Goal: Task Accomplishment & Management: Use online tool/utility

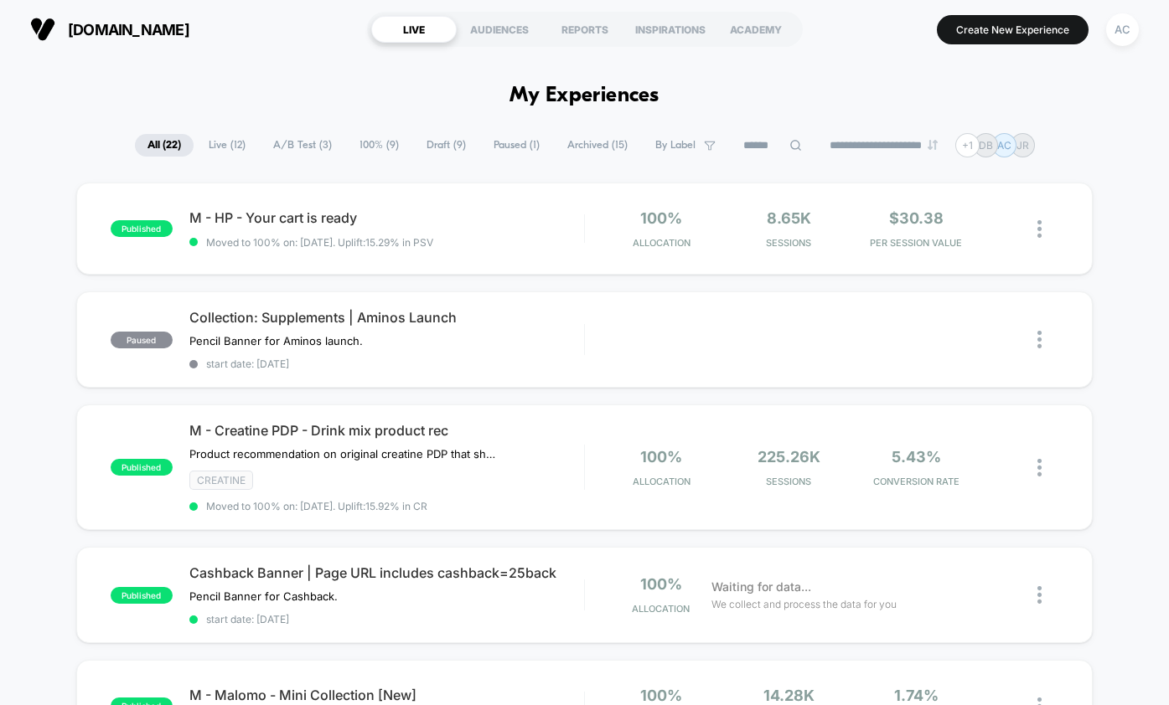
click at [790, 150] on icon at bounding box center [795, 145] width 11 height 11
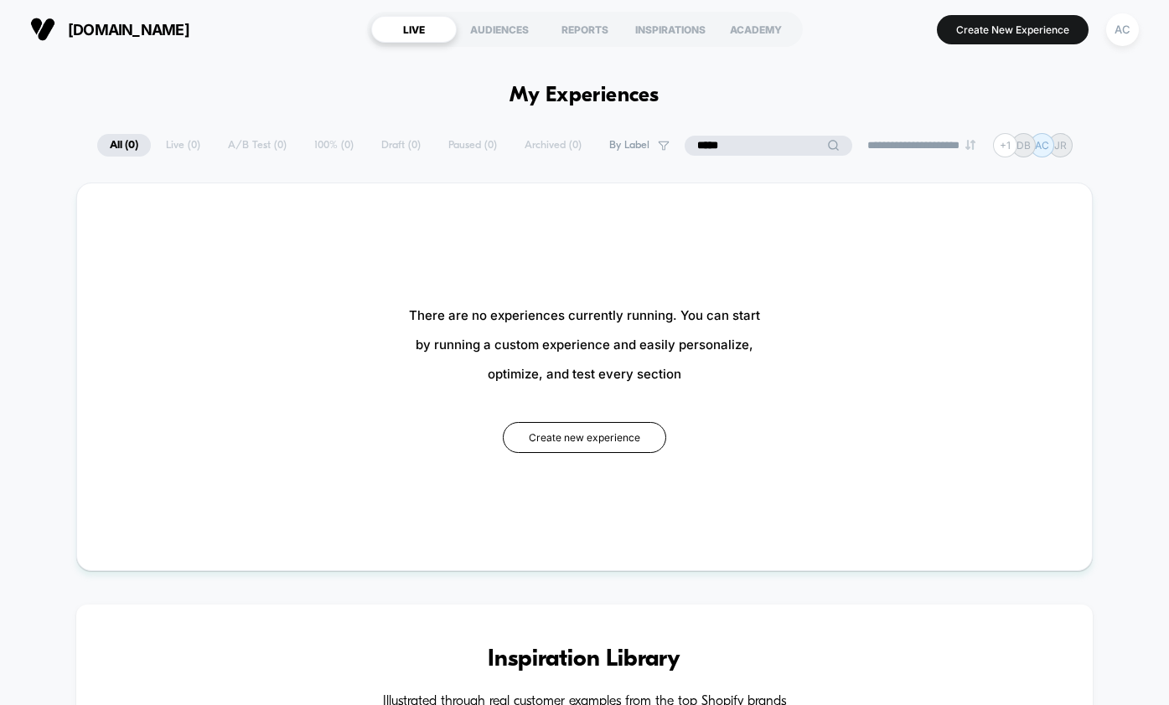
type input "*****"
type textarea "**"
drag, startPoint x: 754, startPoint y: 156, endPoint x: 659, endPoint y: 154, distance: 94.7
click at [660, 154] on div "**********" at bounding box center [584, 145] width 975 height 24
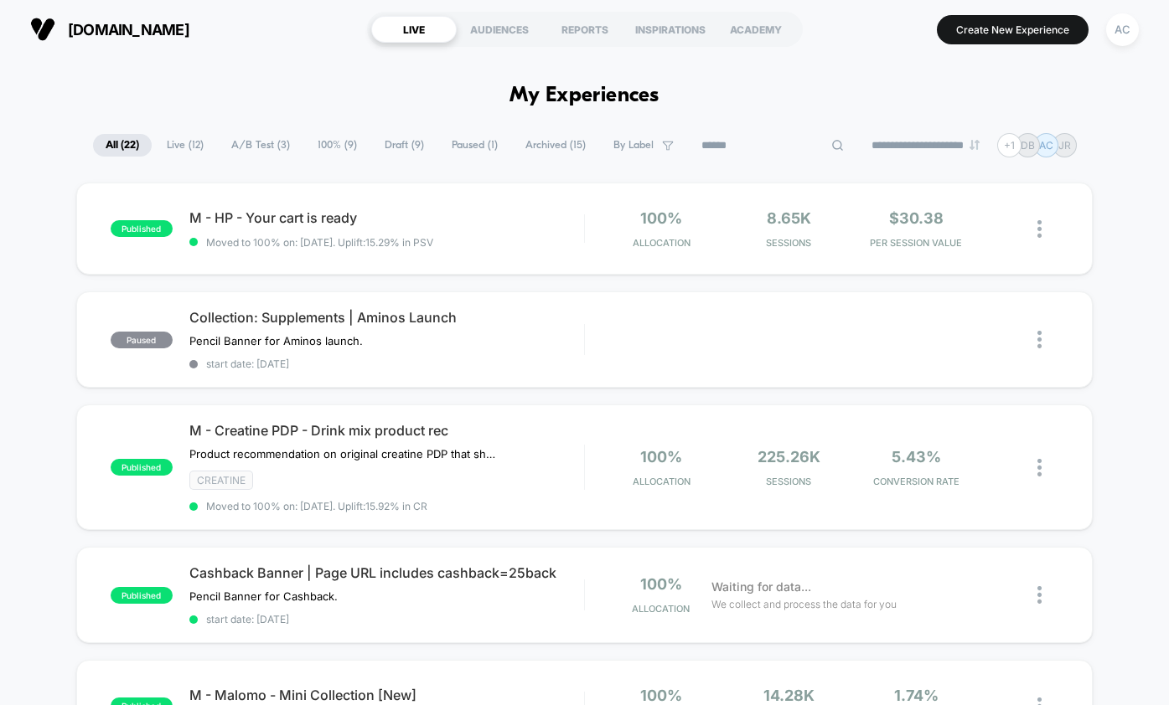
click at [385, 152] on span "Draft ( 9 )" at bounding box center [404, 145] width 65 height 23
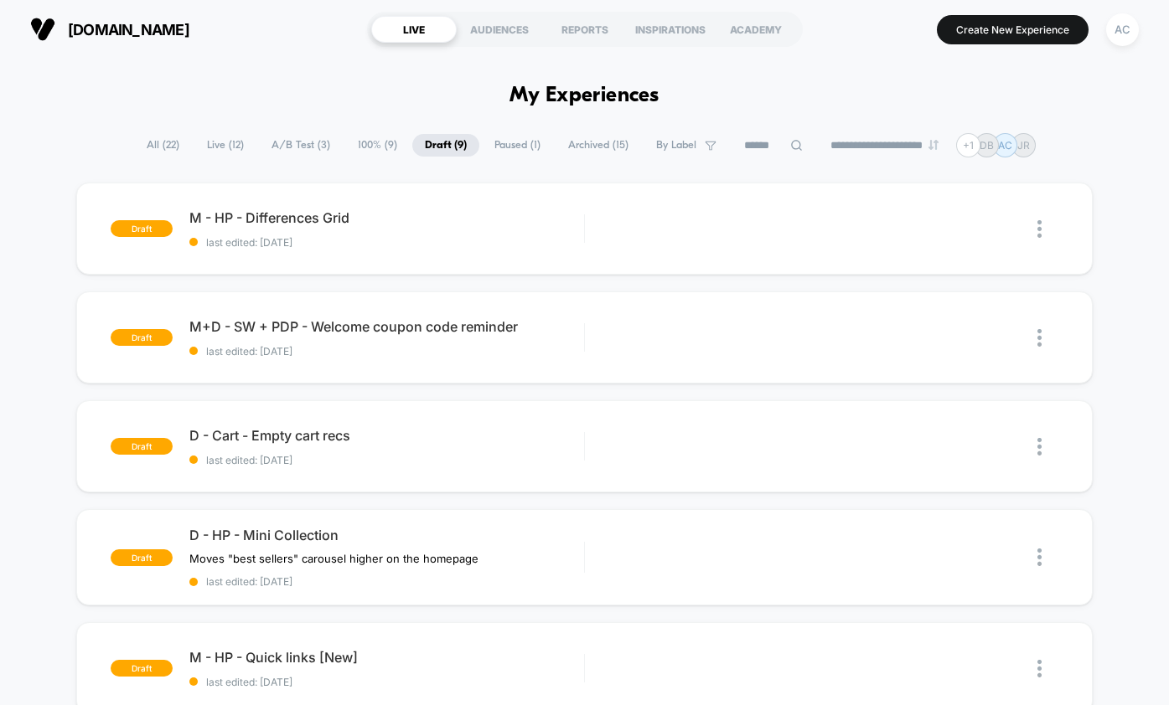
click at [168, 153] on span "All ( 22 )" at bounding box center [163, 145] width 58 height 23
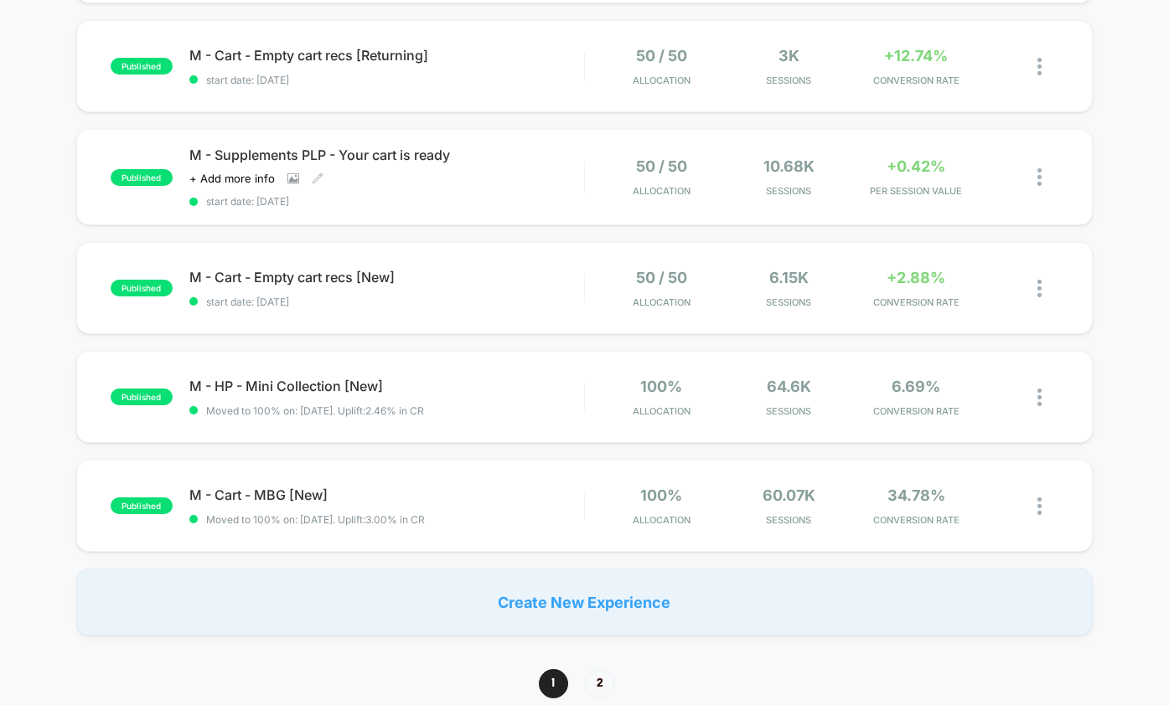
scroll to position [1030, 0]
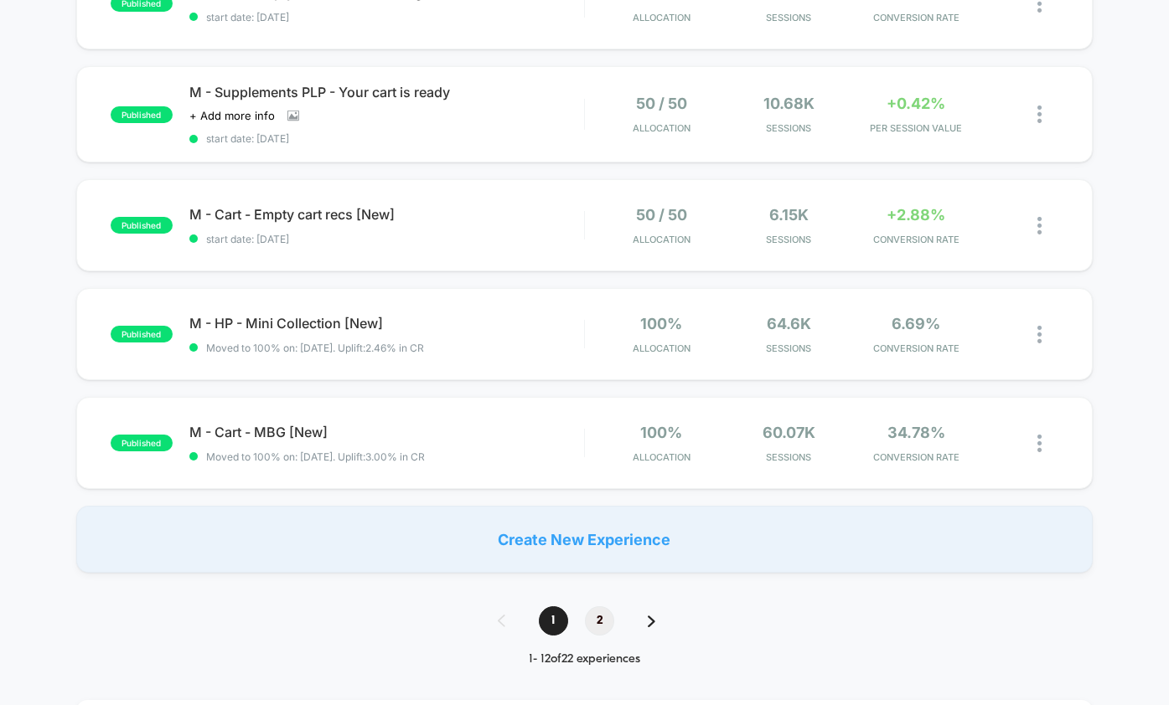
click at [597, 636] on span "2" at bounding box center [599, 621] width 29 height 29
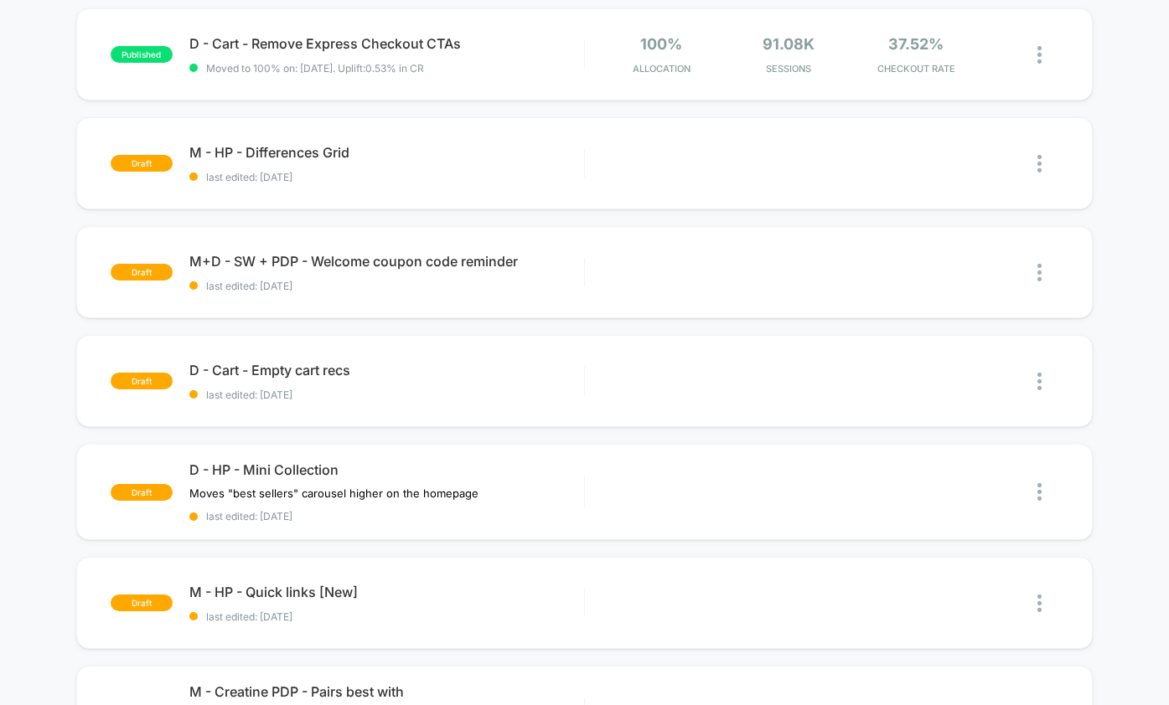
scroll to position [0, 0]
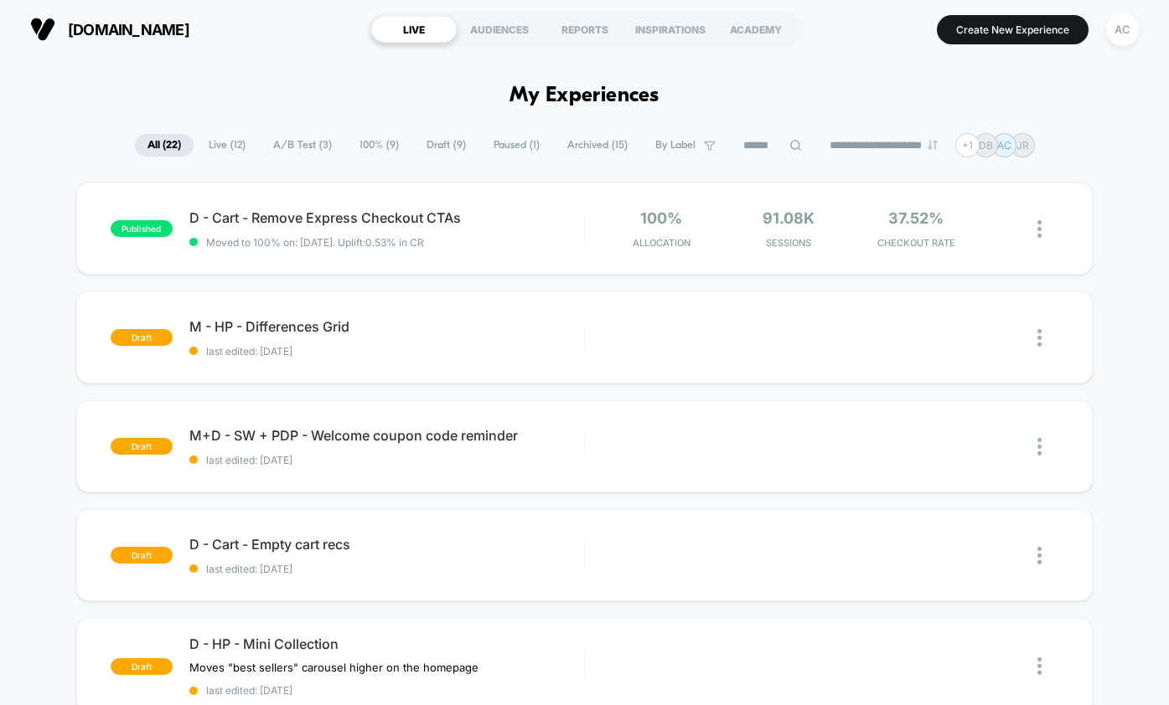
click at [596, 155] on span "Archived ( 15 )" at bounding box center [597, 145] width 85 height 23
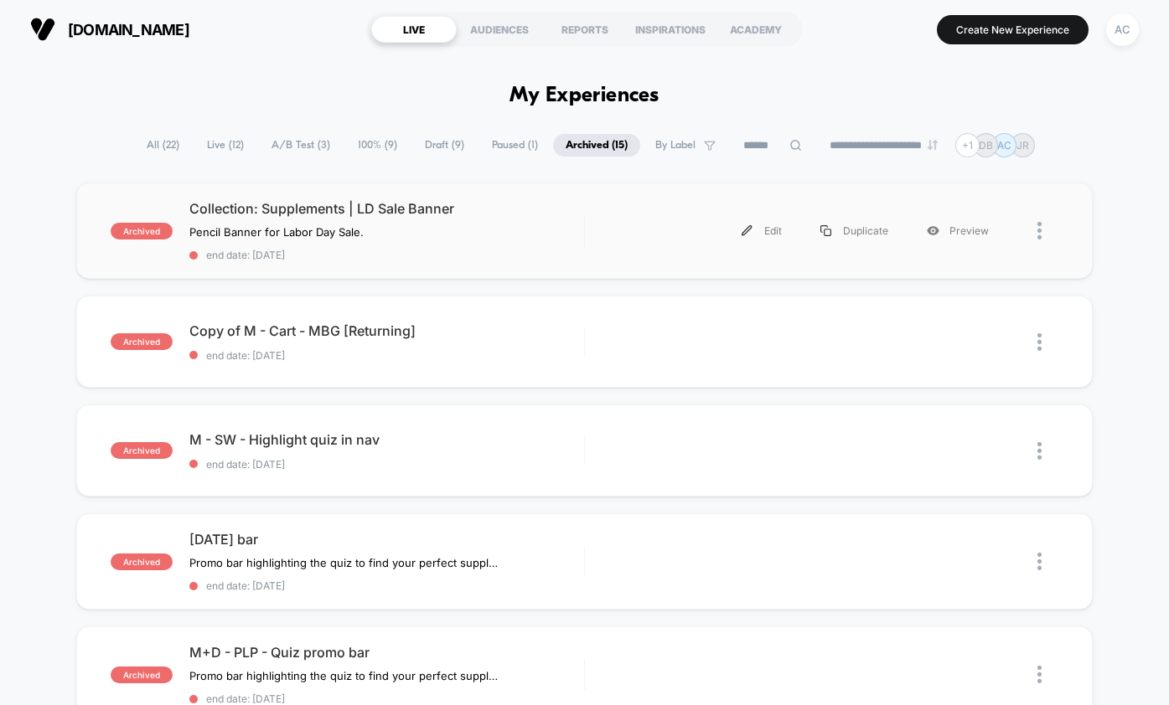
click at [1031, 249] on div at bounding box center [1033, 231] width 51 height 38
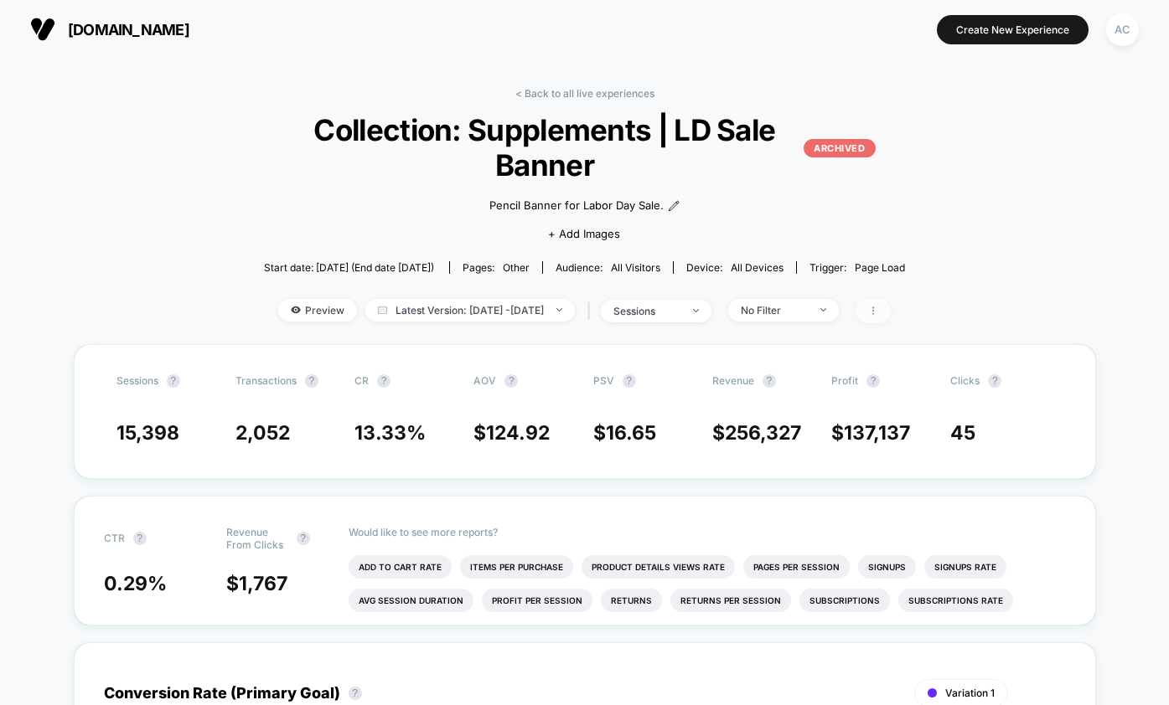
click at [878, 316] on icon at bounding box center [873, 311] width 10 height 10
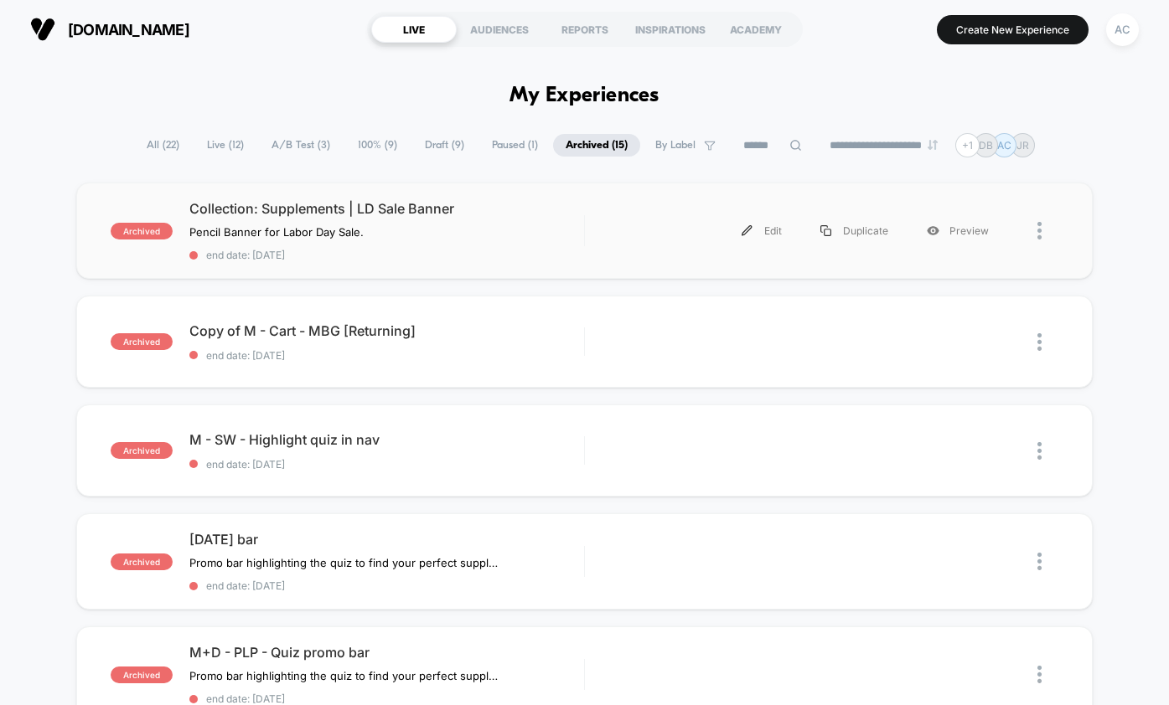
click at [1044, 247] on div at bounding box center [1047, 231] width 21 height 38
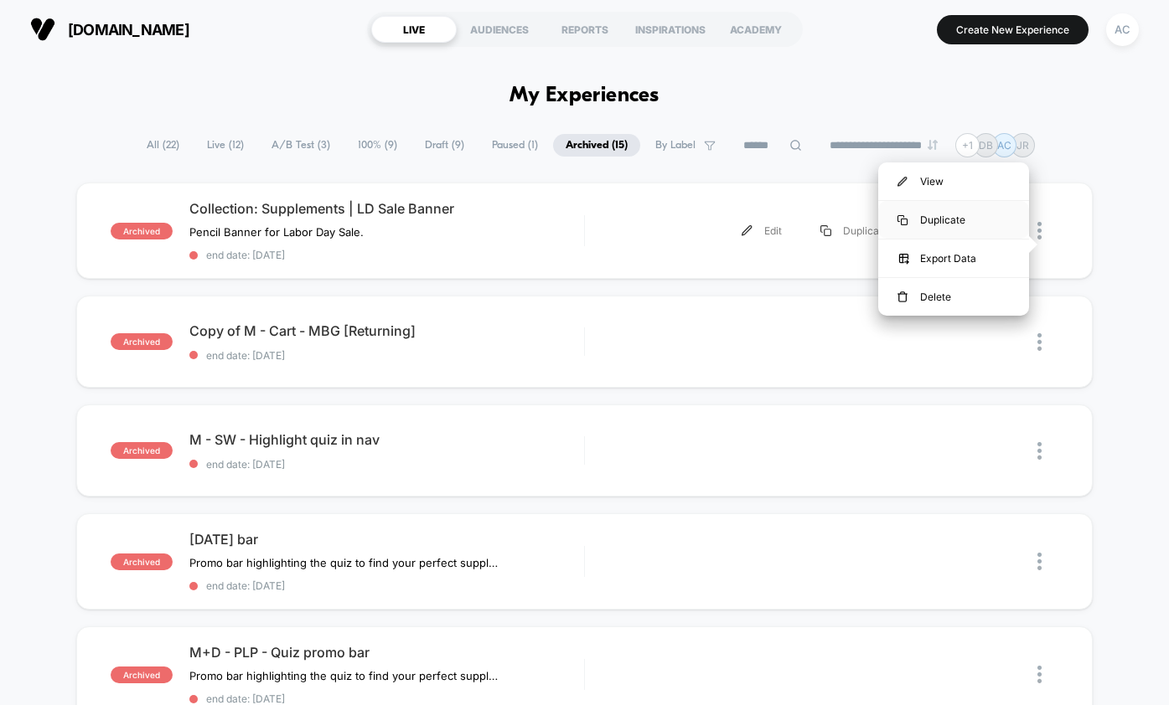
click at [973, 225] on div "Duplicate" at bounding box center [953, 220] width 151 height 38
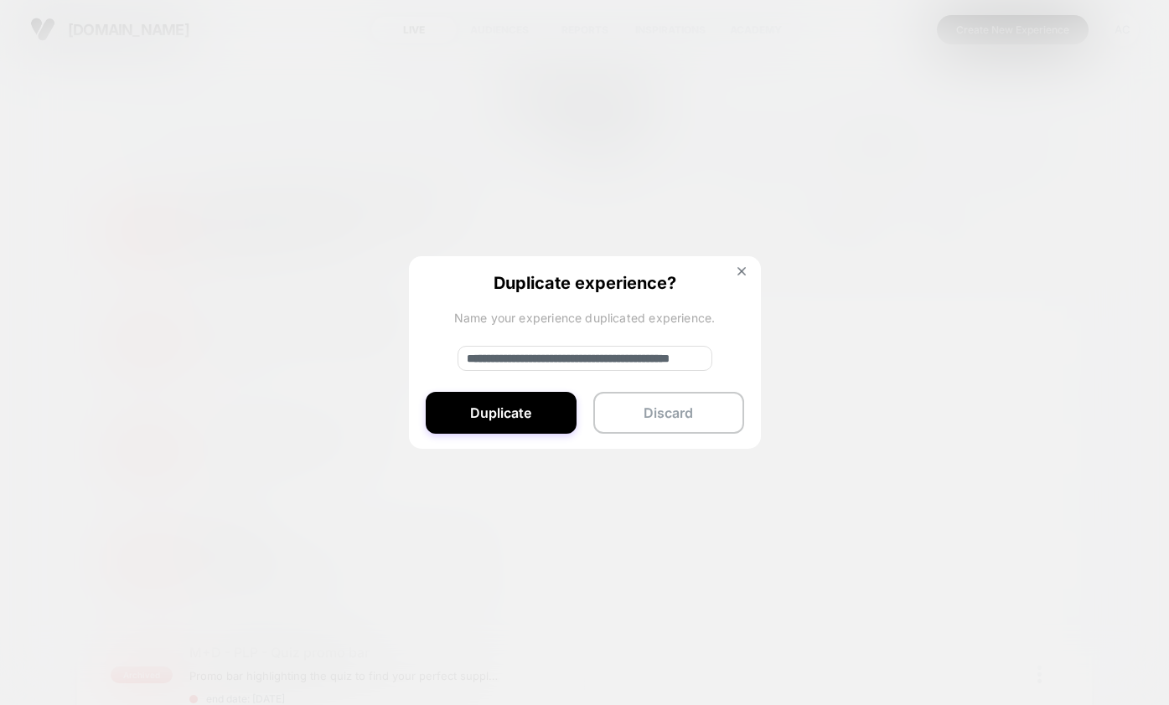
drag, startPoint x: 522, startPoint y: 363, endPoint x: 436, endPoint y: 363, distance: 85.4
click at [436, 363] on div "**********" at bounding box center [585, 353] width 352 height 194
drag, startPoint x: 646, startPoint y: 361, endPoint x: 823, endPoint y: 372, distance: 177.9
click at [1037, 250] on div "**********" at bounding box center [1047, 231] width 21 height 38
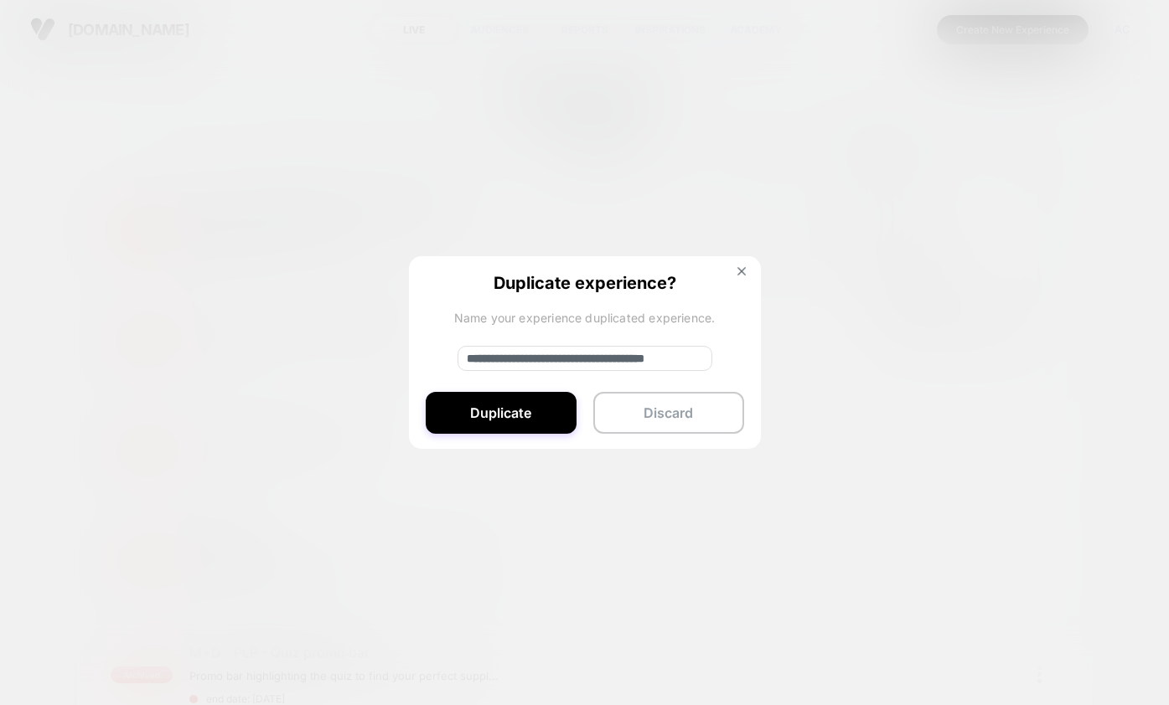
scroll to position [0, 59]
type input "**********"
click at [526, 407] on button "Duplicate" at bounding box center [501, 413] width 151 height 42
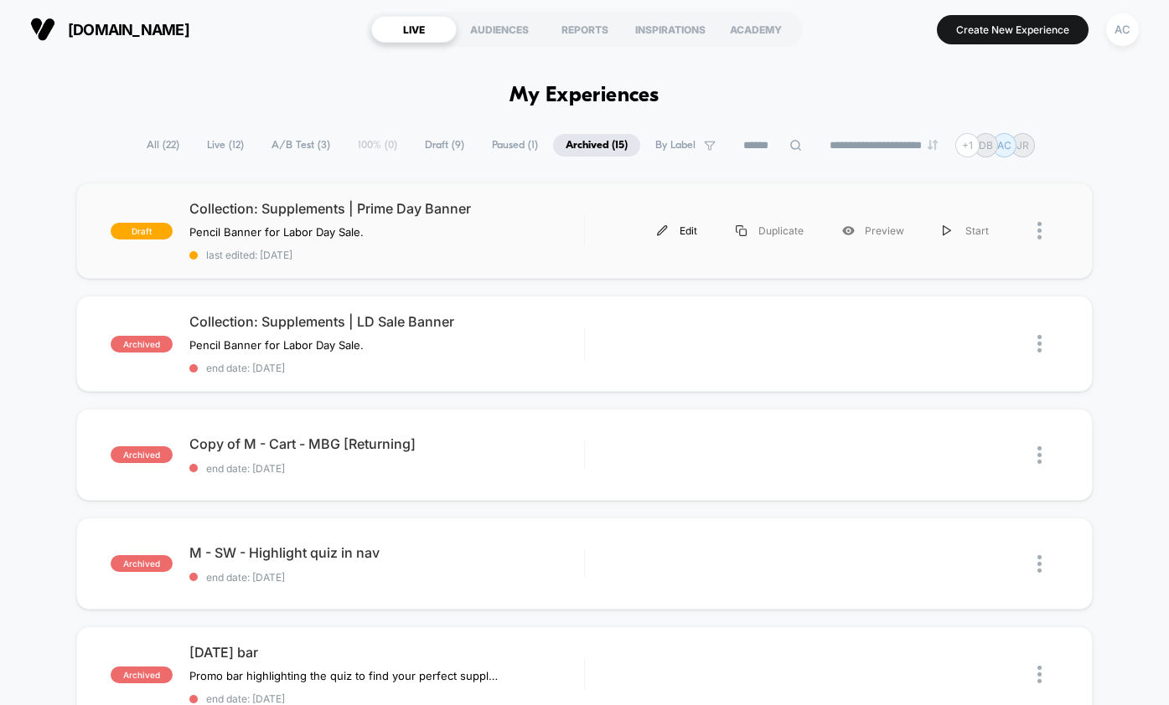
click at [679, 241] on div "Edit" at bounding box center [677, 231] width 79 height 38
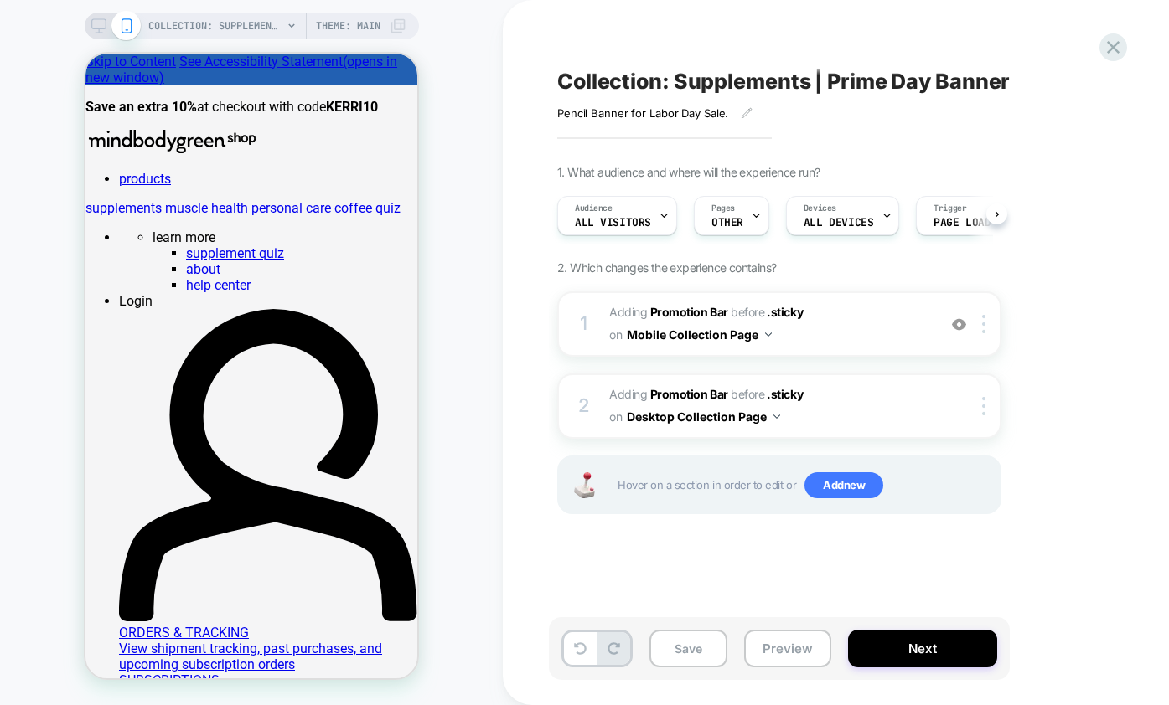
scroll to position [0, 1]
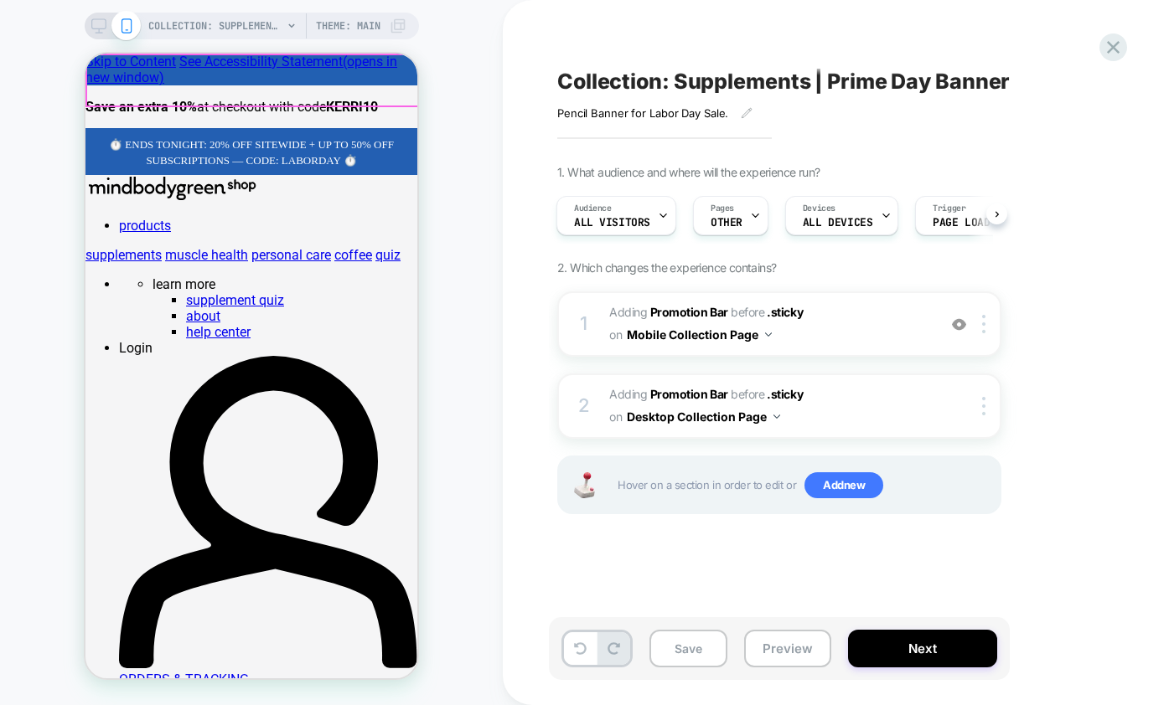
click at [314, 138] on span "⏱️ ENDS TONIGHT: 20% OFF SITEWIDE + UP TO 50% OFF SUBSCRIPTIONS — CODE: LABORDA…" at bounding box center [251, 152] width 285 height 28
click at [343, 138] on span "⏱️ ENDS TONIGHT: 20% OFF SITEWIDE + UP TO 50% OFF SUBSCRIPTIONS — CODE: LABORDA…" at bounding box center [251, 152] width 285 height 28
click at [346, 136] on p "⏱️ ENDS TONIGHT: 20% OFF SITEWIDE + UP TO 50% OFF SUBSCRIPTIONS — CODE: LABORDA…" at bounding box center [251, 152] width 298 height 32
click at [378, 138] on span "⏱️ ENDS TONIGHT: 20% OFF SITEWIDE + UP TO 50% OFF SUBSCRIPTIONS — CODE: LABORDA…" at bounding box center [251, 152] width 285 height 28
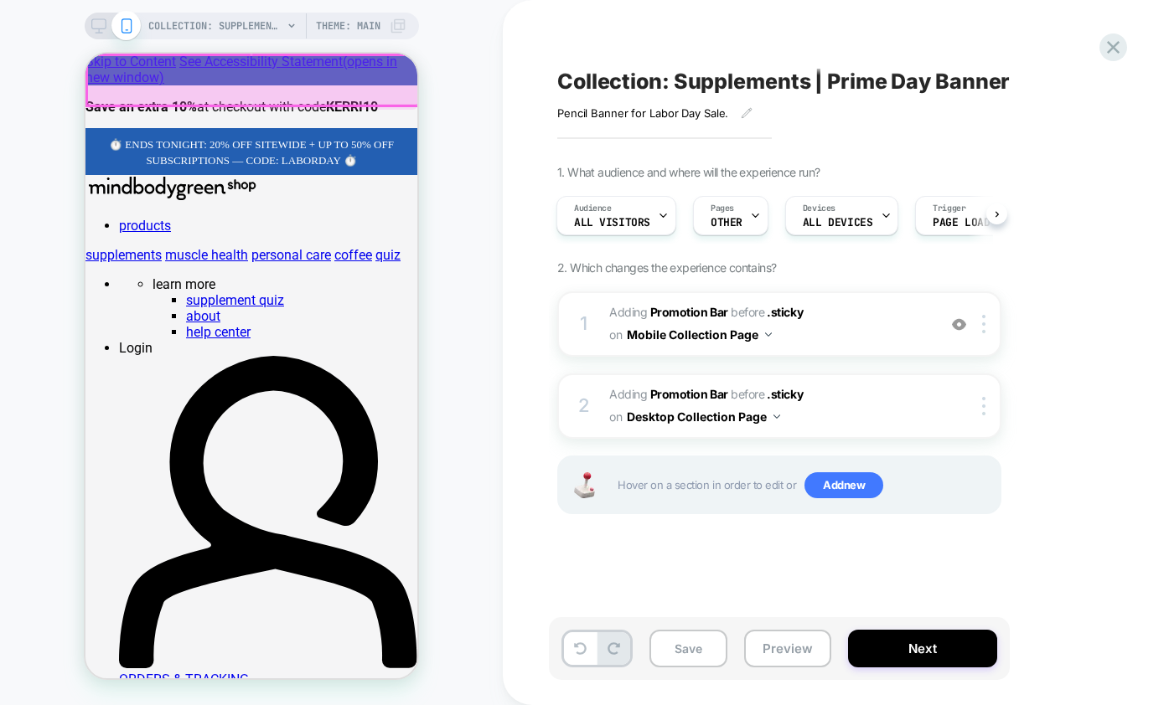
click at [317, 70] on div at bounding box center [253, 80] width 332 height 50
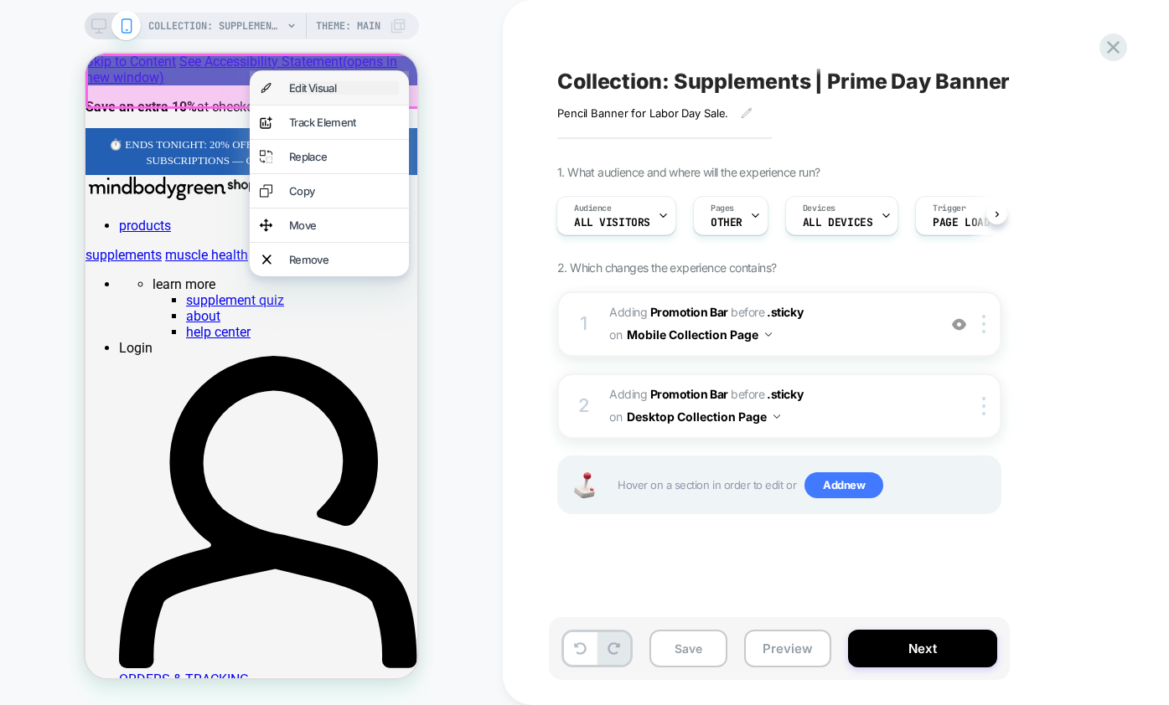
click at [317, 87] on div "Edit Visual" at bounding box center [344, 87] width 110 height 13
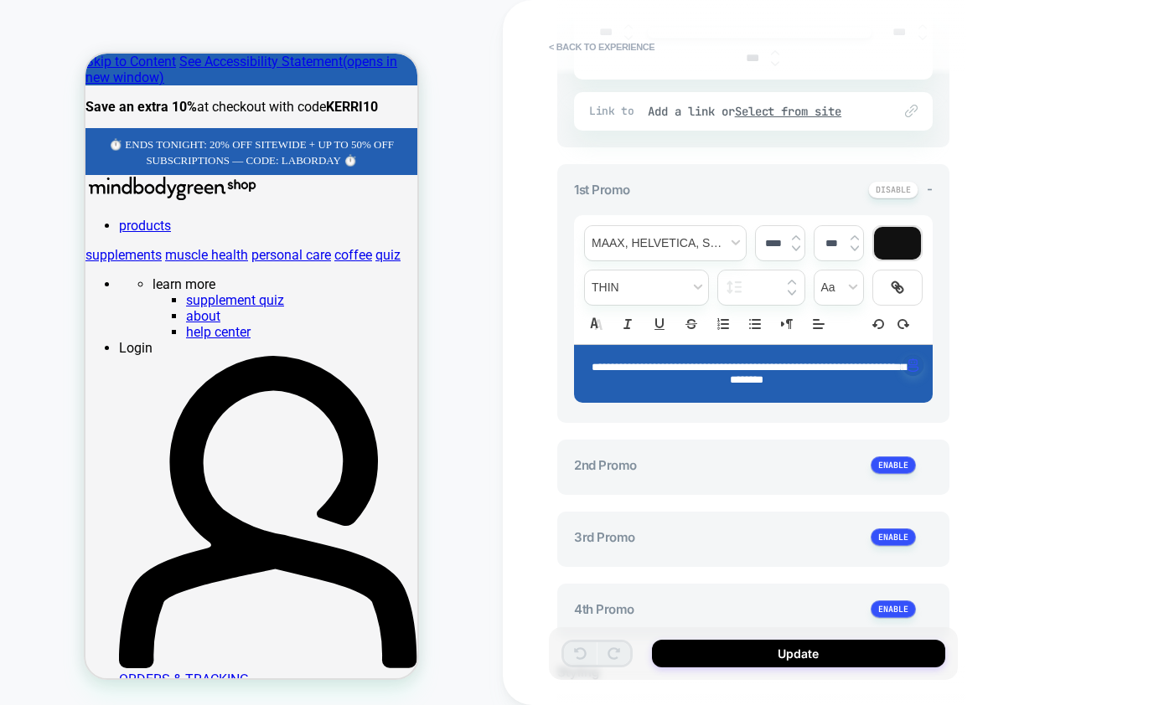
scroll to position [638, 0]
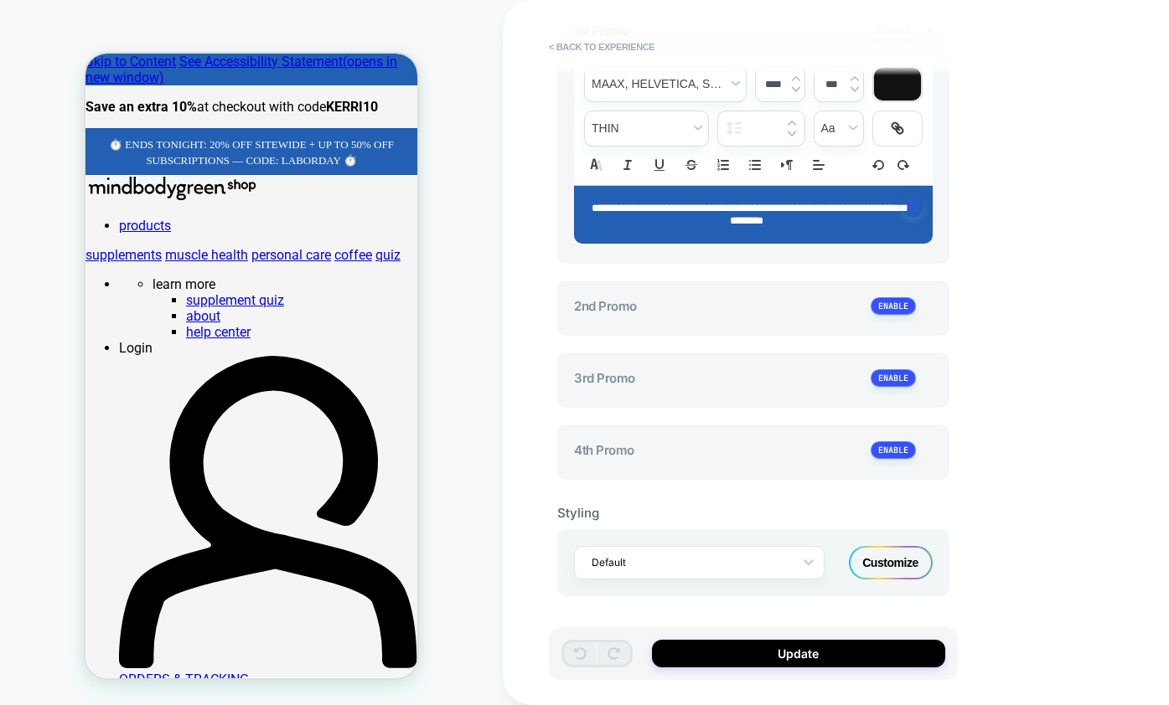
click at [827, 225] on p "**********" at bounding box center [747, 215] width 312 height 24
drag, startPoint x: 871, startPoint y: 227, endPoint x: 548, endPoint y: 192, distance: 325.3
click at [549, 192] on div "**********" at bounding box center [753, 353] width 409 height 672
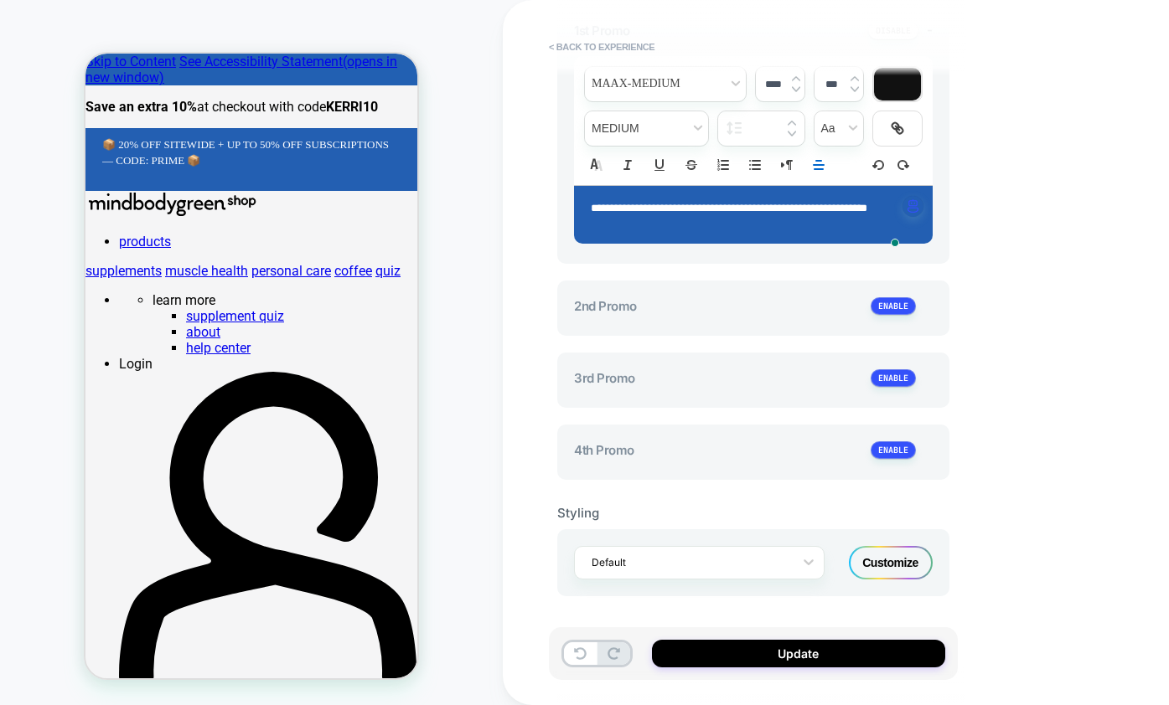
scroll to position [0, 0]
drag, startPoint x: 711, startPoint y: 227, endPoint x: 547, endPoint y: 200, distance: 166.4
click at [539, 200] on div "**********" at bounding box center [871, 352] width 737 height 705
click at [817, 165] on line "Align" at bounding box center [818, 165] width 10 height 0
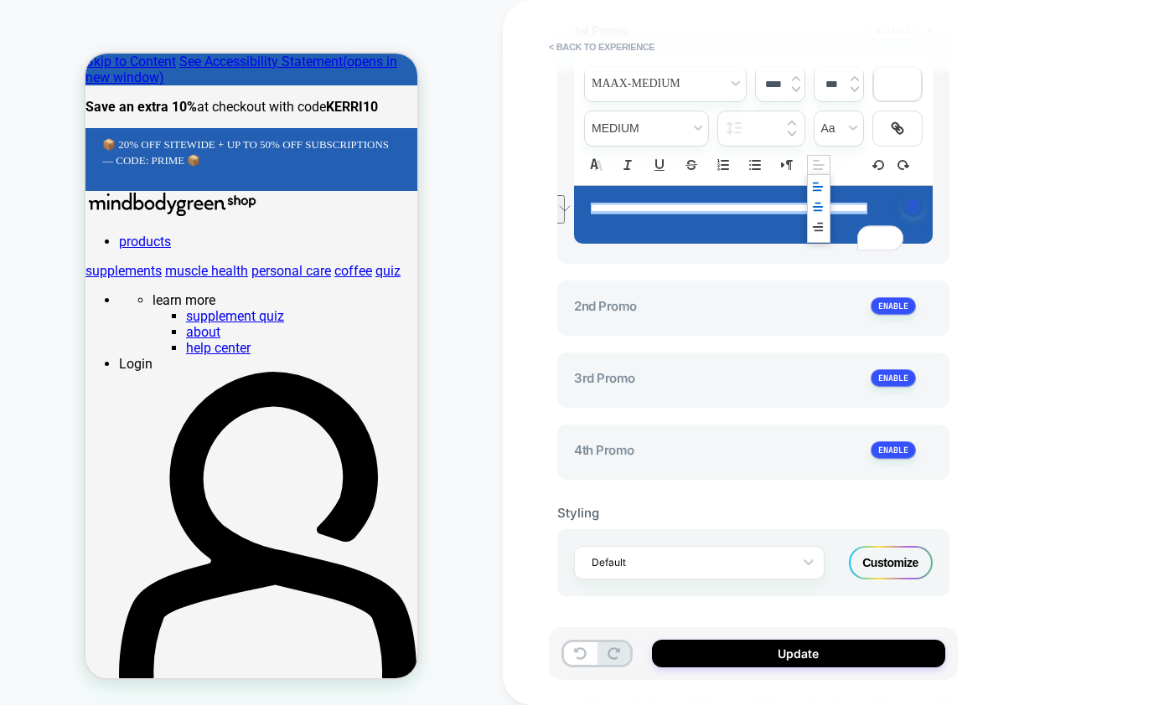
click at [817, 207] on line "Align" at bounding box center [817, 207] width 9 height 0
click at [779, 227] on p "﻿" at bounding box center [747, 220] width 312 height 13
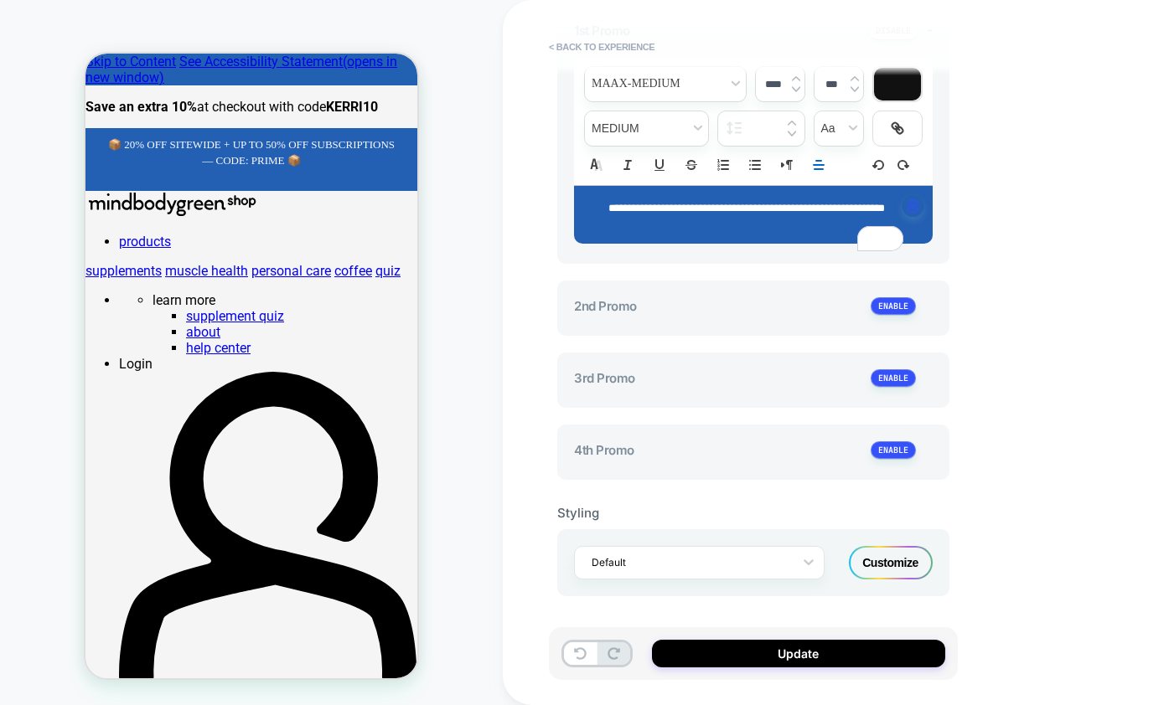
type input "****"
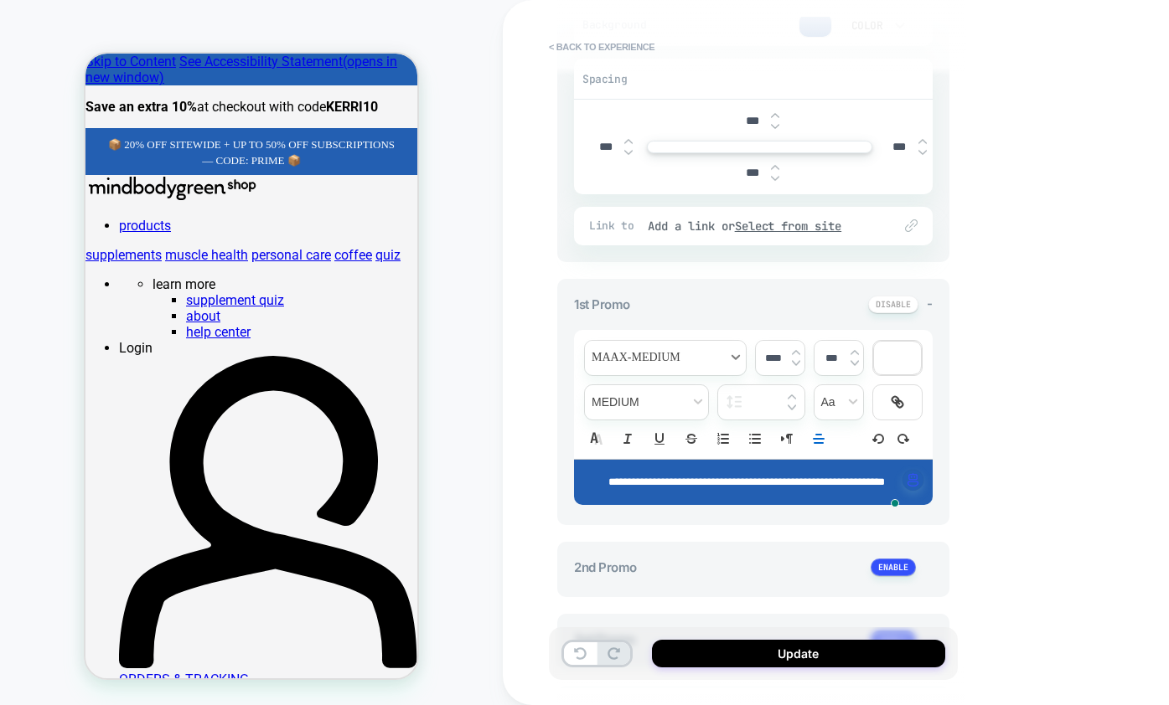
scroll to position [152, 0]
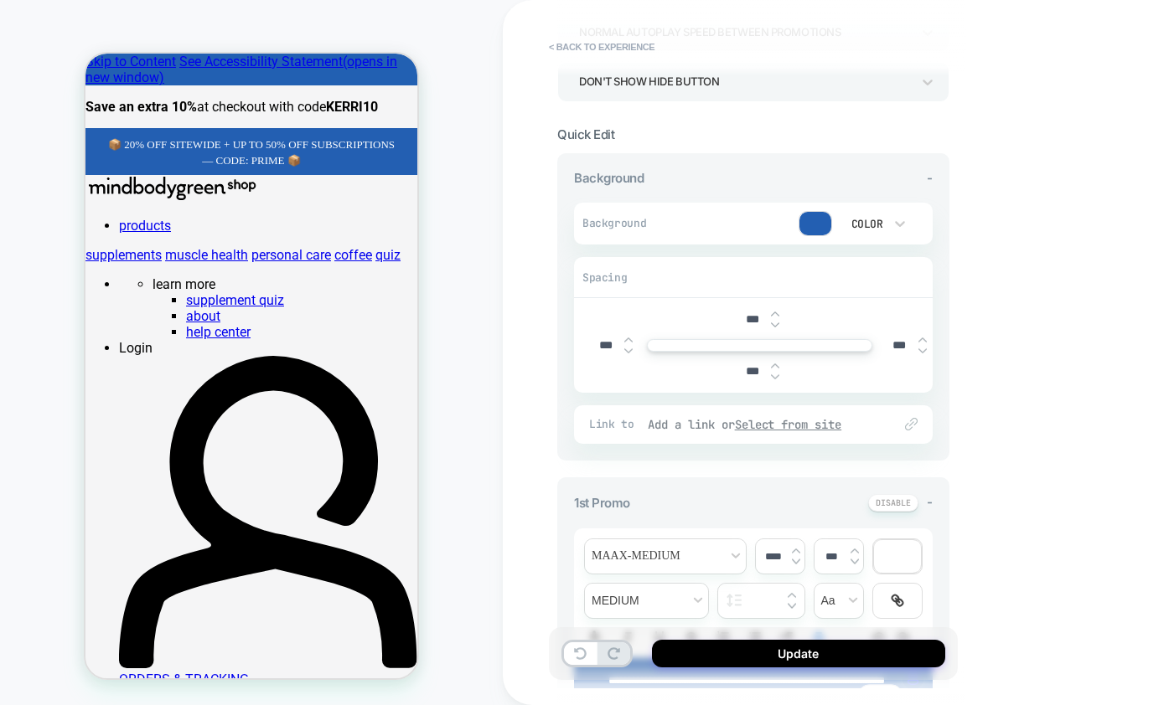
click at [702, 432] on div "Add a link or Select from site" at bounding box center [762, 424] width 228 height 15
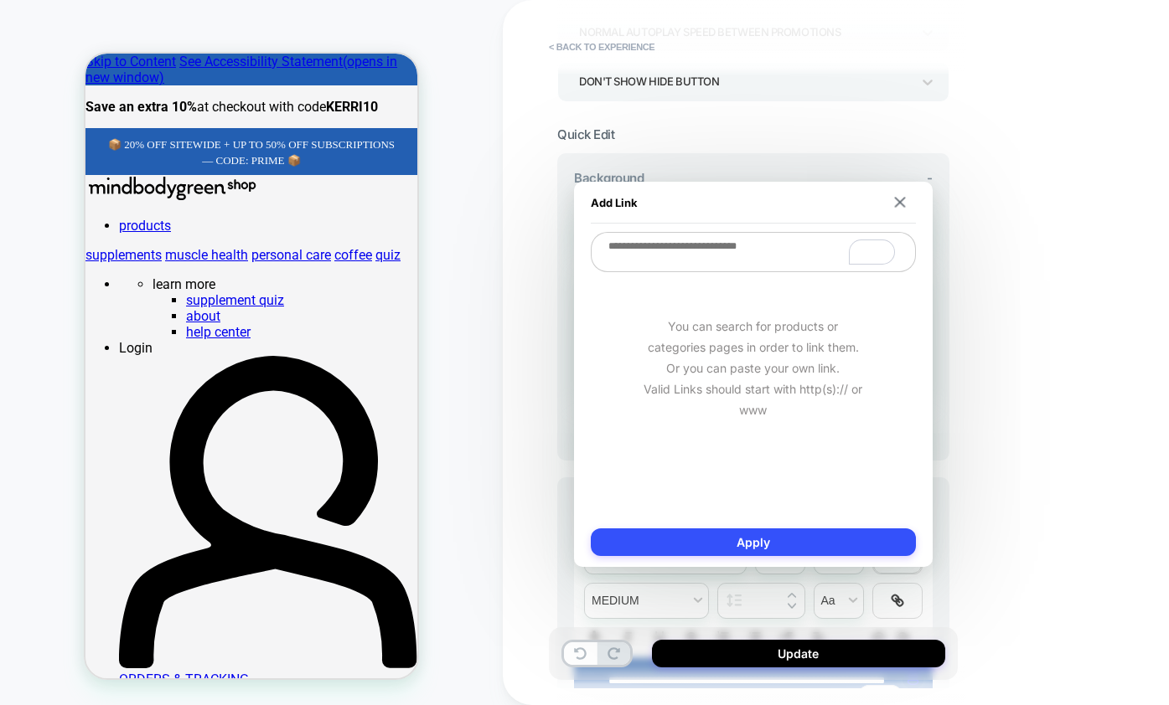
paste textarea "**********"
type textarea "**********"
type textarea "*"
click at [900, 204] on img at bounding box center [899, 202] width 11 height 11
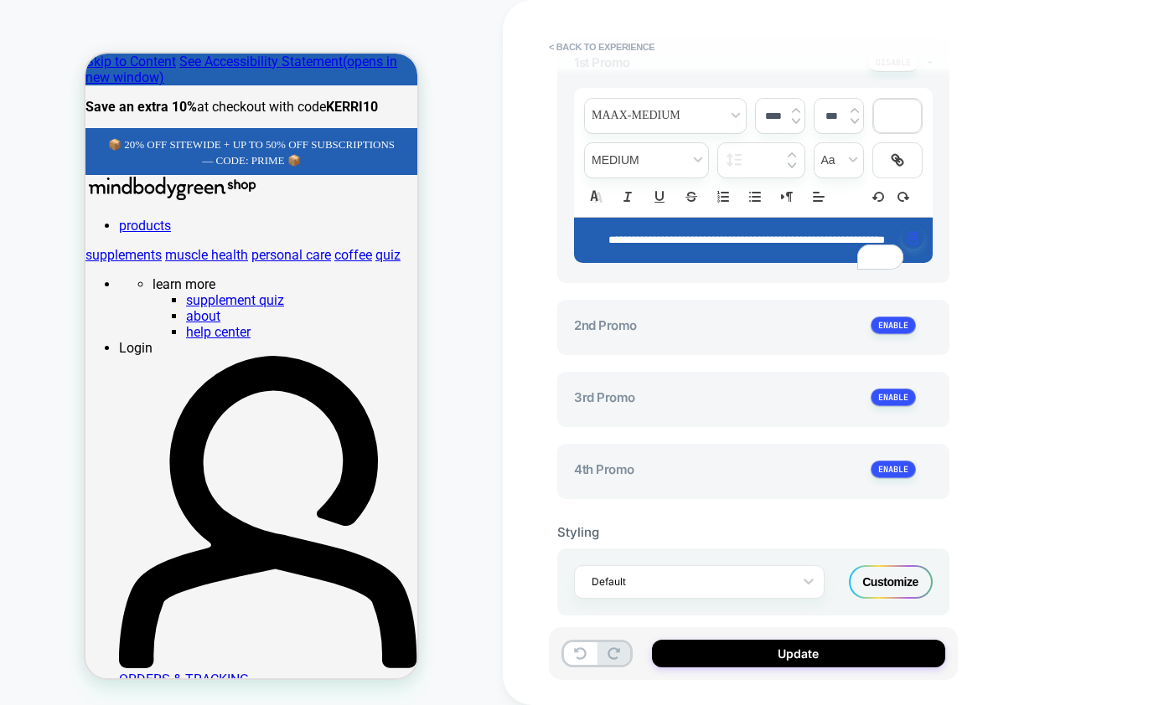
scroll to position [327, 0]
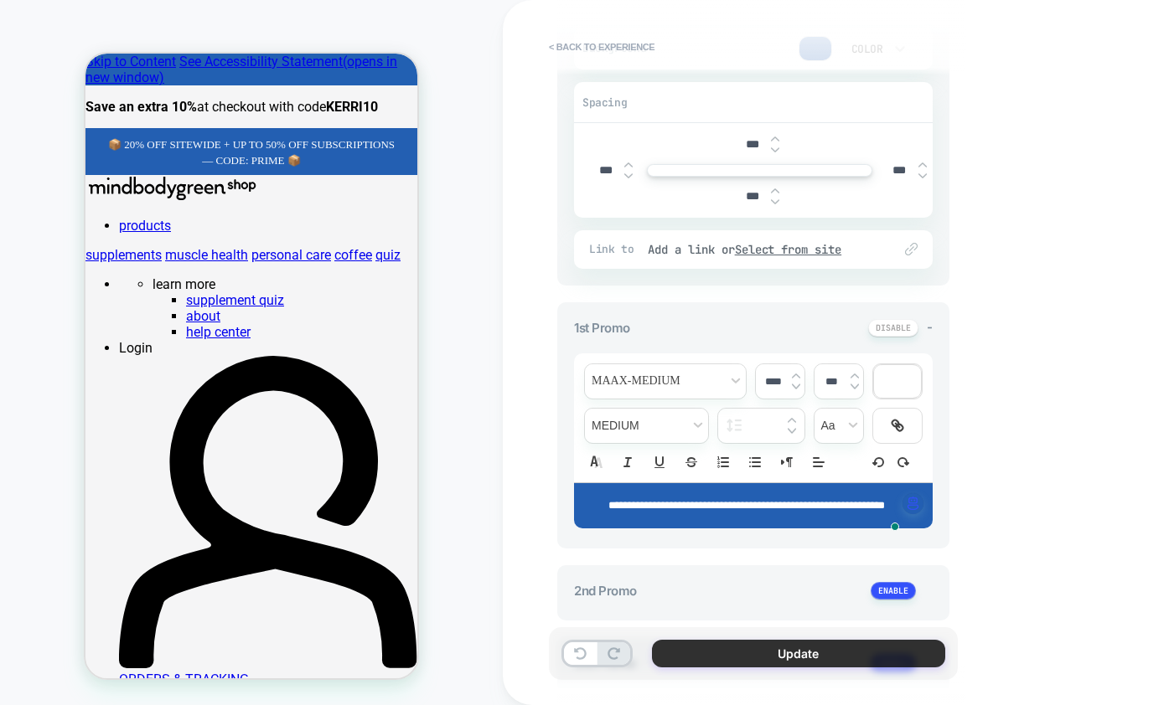
click at [789, 665] on button "Update" at bounding box center [798, 654] width 293 height 28
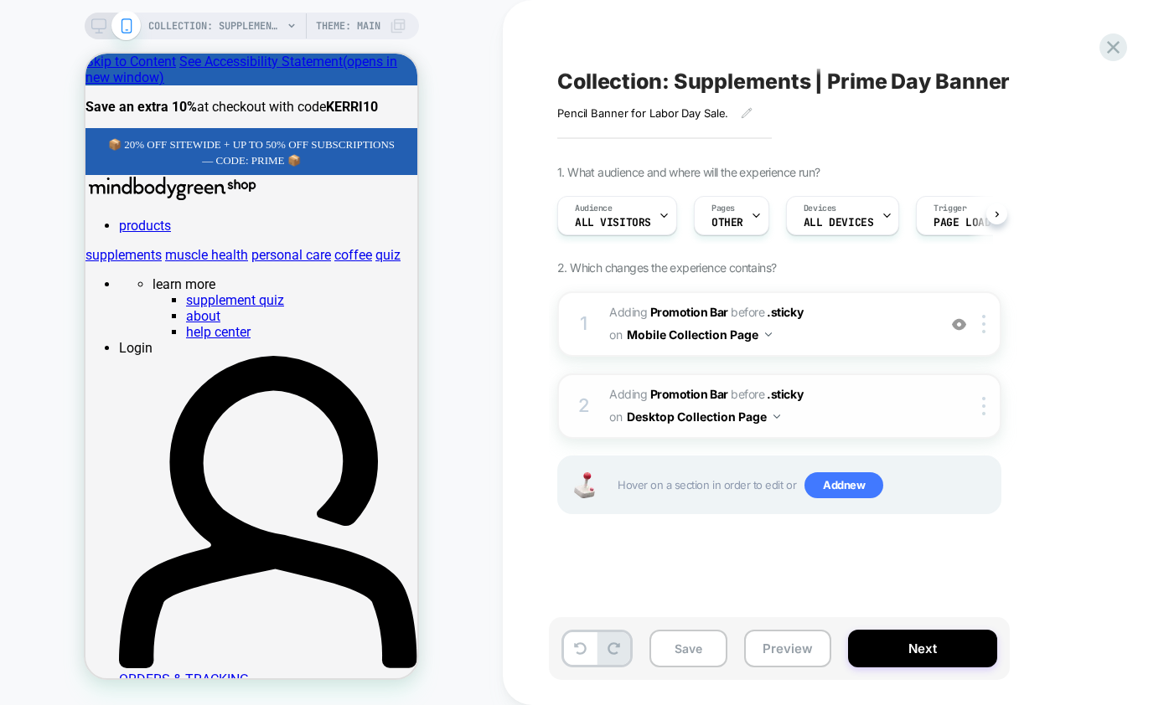
scroll to position [0, 1]
click at [747, 117] on icon at bounding box center [746, 112] width 9 height 9
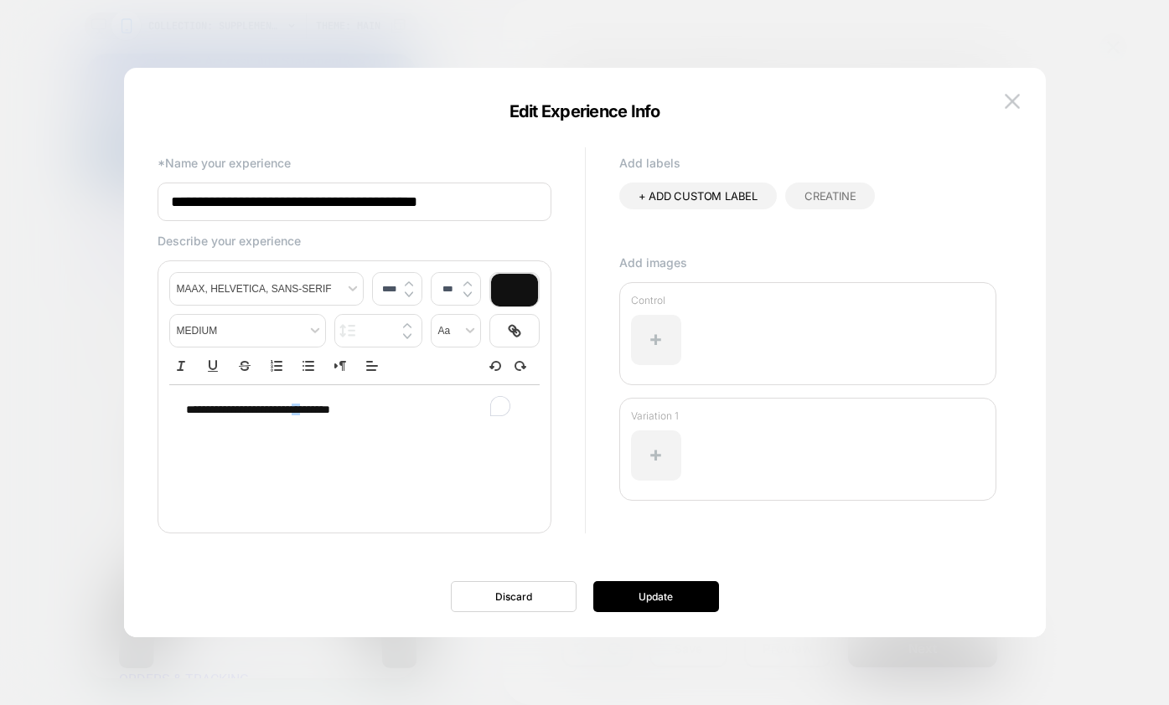
drag, startPoint x: 372, startPoint y: 422, endPoint x: 289, endPoint y: 418, distance: 83.0
click at [289, 418] on p "**********" at bounding box center [348, 410] width 324 height 17
click at [307, 416] on span "**********" at bounding box center [258, 410] width 144 height 12
click at [684, 600] on button "Update" at bounding box center [656, 596] width 126 height 31
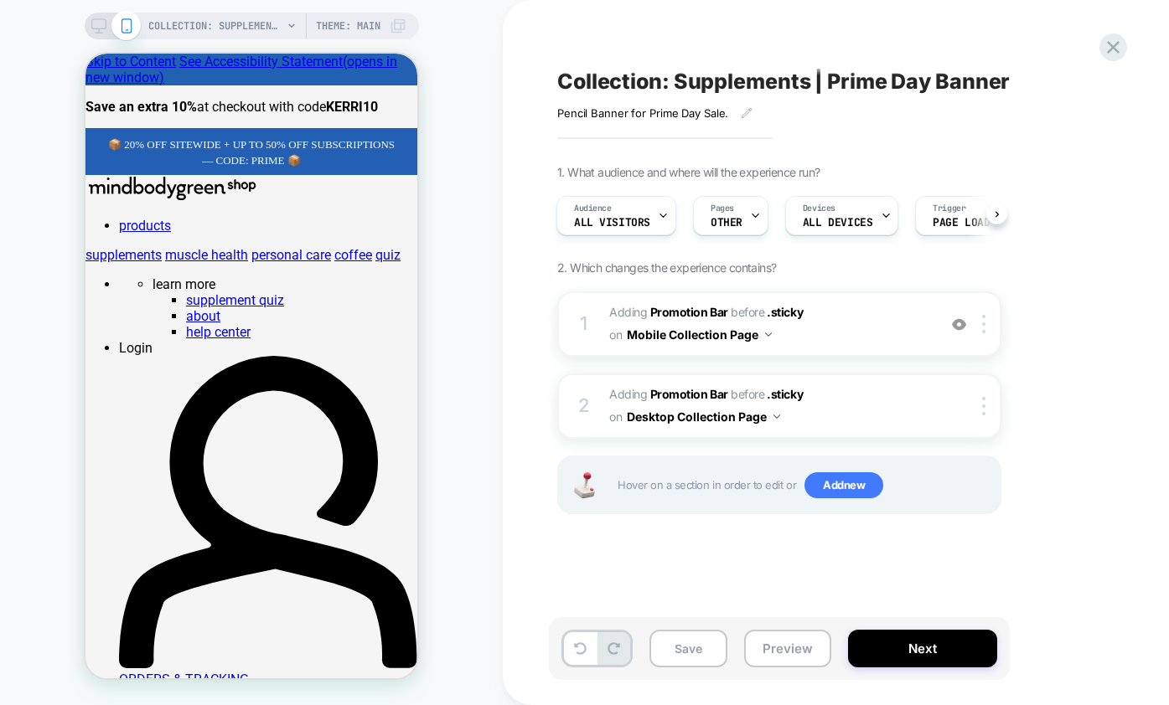
click at [100, 31] on icon at bounding box center [98, 25] width 15 height 15
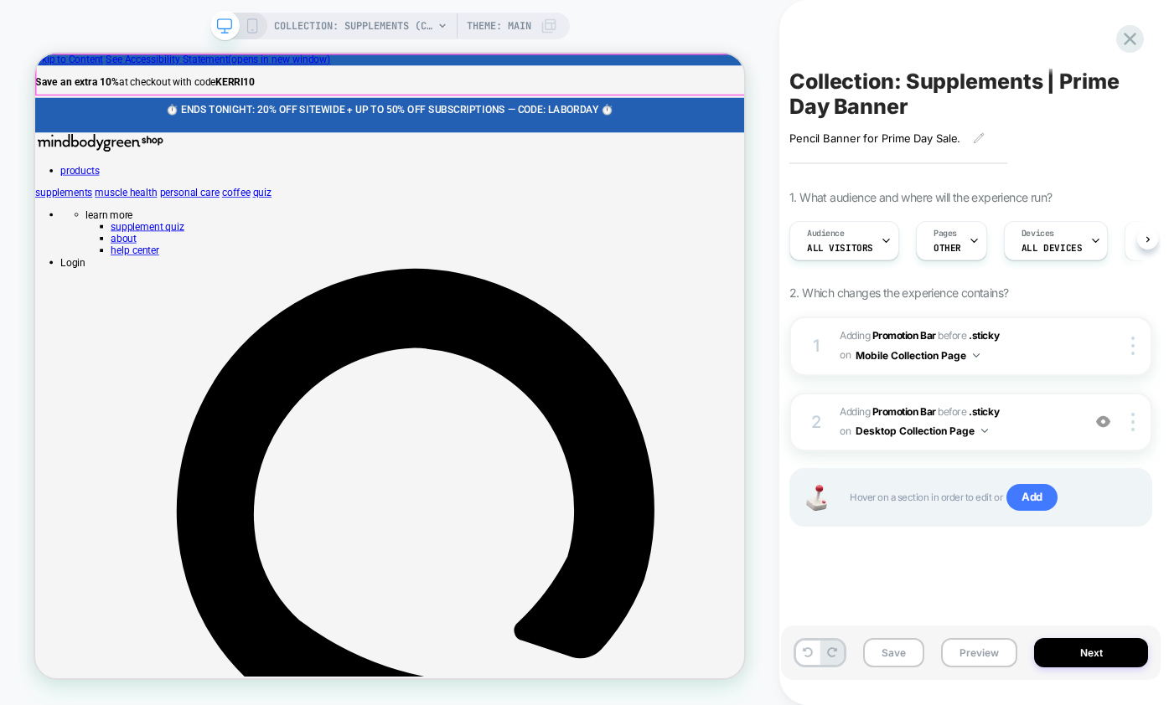
scroll to position [0, 1]
click at [536, 120] on span "⏱️ ENDS TONIGHT: 20% OFF SITEWIDE + UP TO 50% OFF SUBSCRIPTIONS — CODE: LABORDA…" at bounding box center [508, 128] width 596 height 16
click at [854, 120] on p "⏱️ ENDS TONIGHT: 20% OFF SITEWIDE + UP TO 50% OFF SUBSCRIPTIONS — CODE: LABORDA…" at bounding box center [508, 128] width 887 height 16
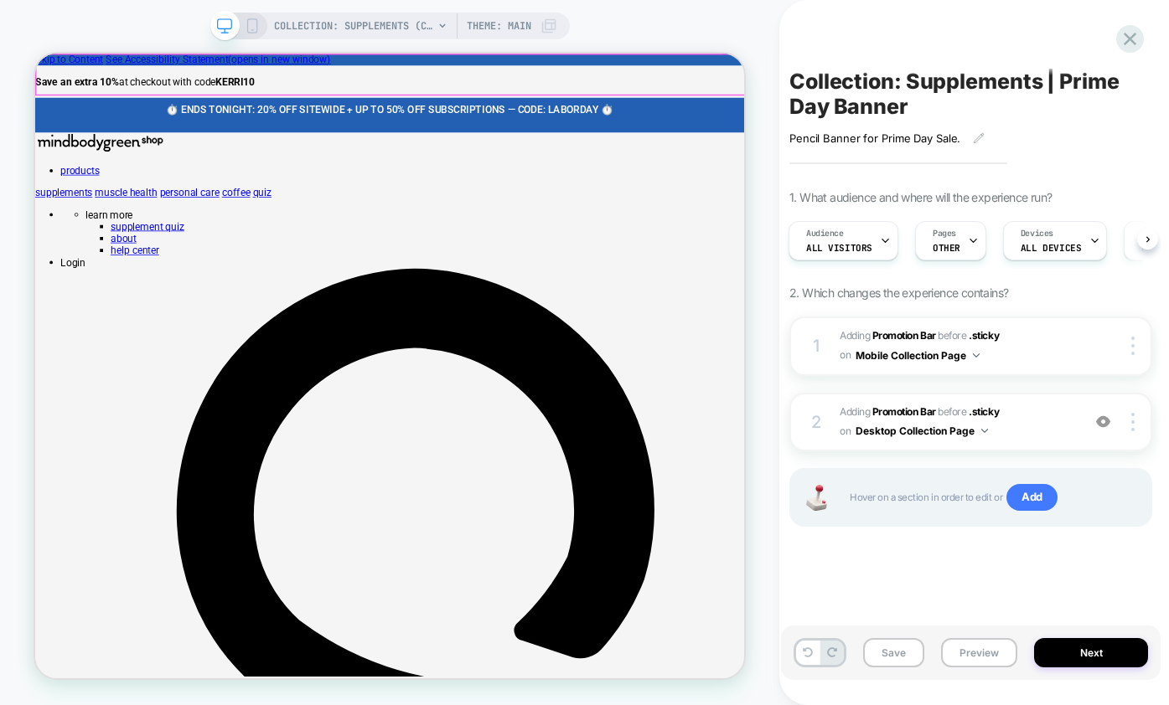
click at [827, 120] on p "⏱️ ENDS TONIGHT: 20% OFF SITEWIDE + UP TO 50% OFF SUBSCRIPTIONS — CODE: LABORDA…" at bounding box center [508, 128] width 887 height 16
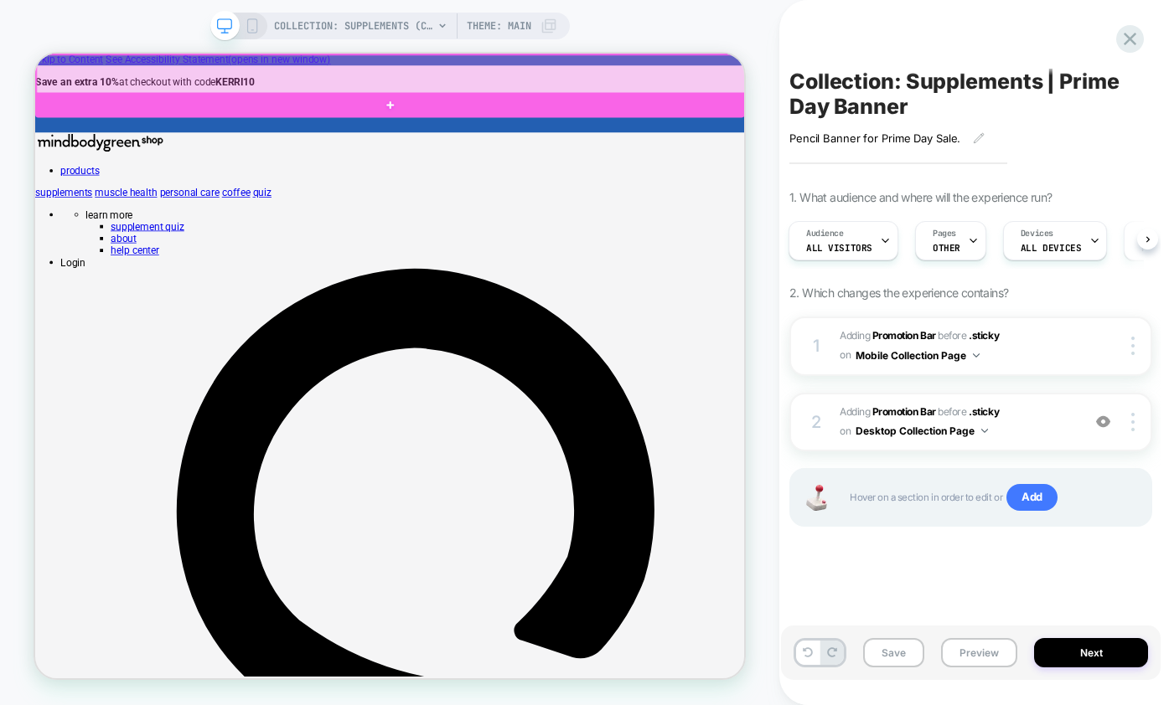
click at [775, 69] on div at bounding box center [510, 81] width 946 height 53
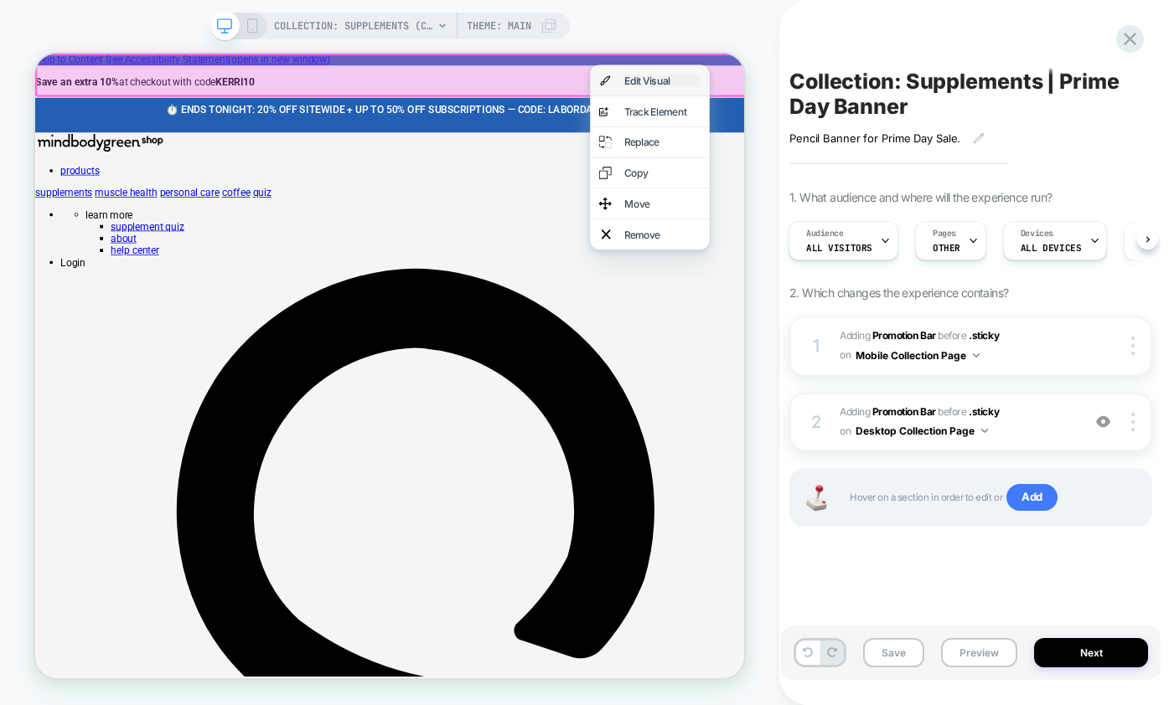
click at [820, 94] on div "Edit Visual" at bounding box center [871, 89] width 102 height 17
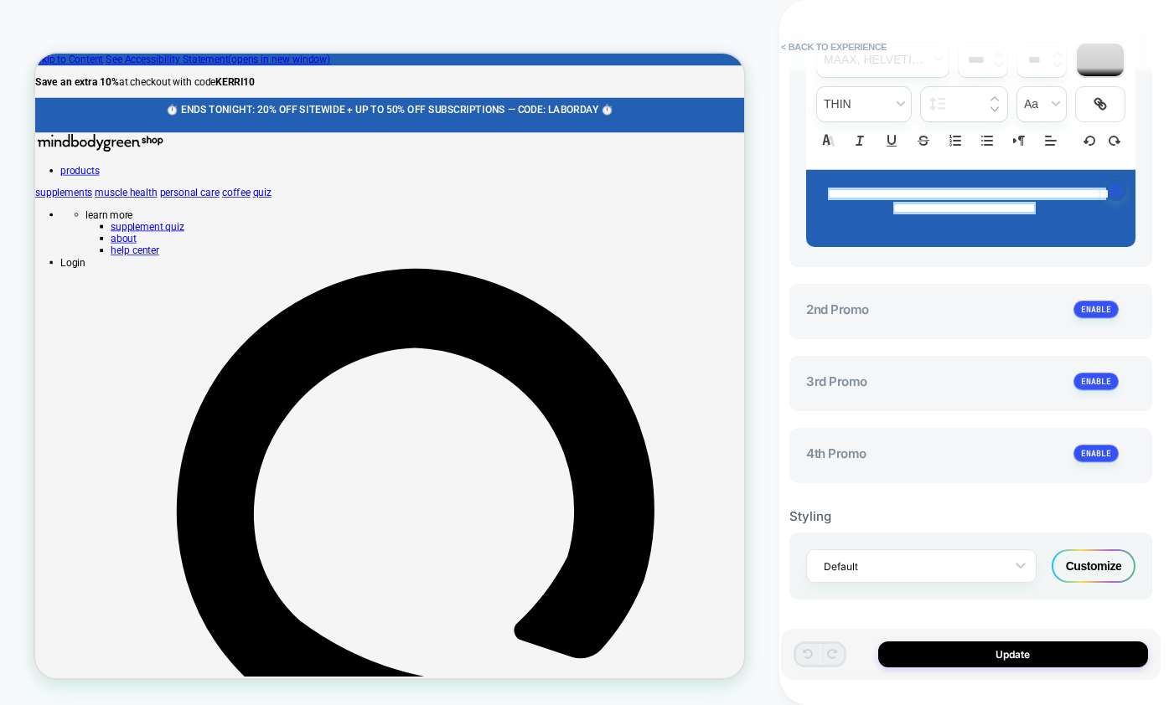
scroll to position [605, 0]
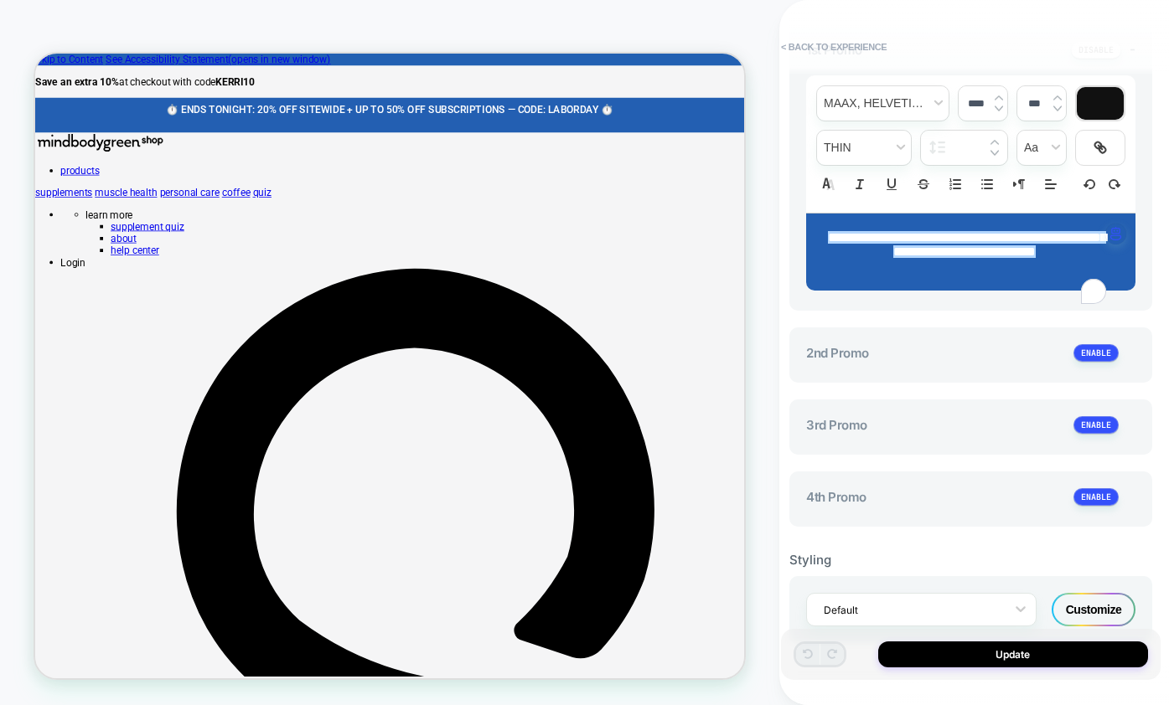
click at [1022, 259] on p "**********" at bounding box center [964, 244] width 283 height 28
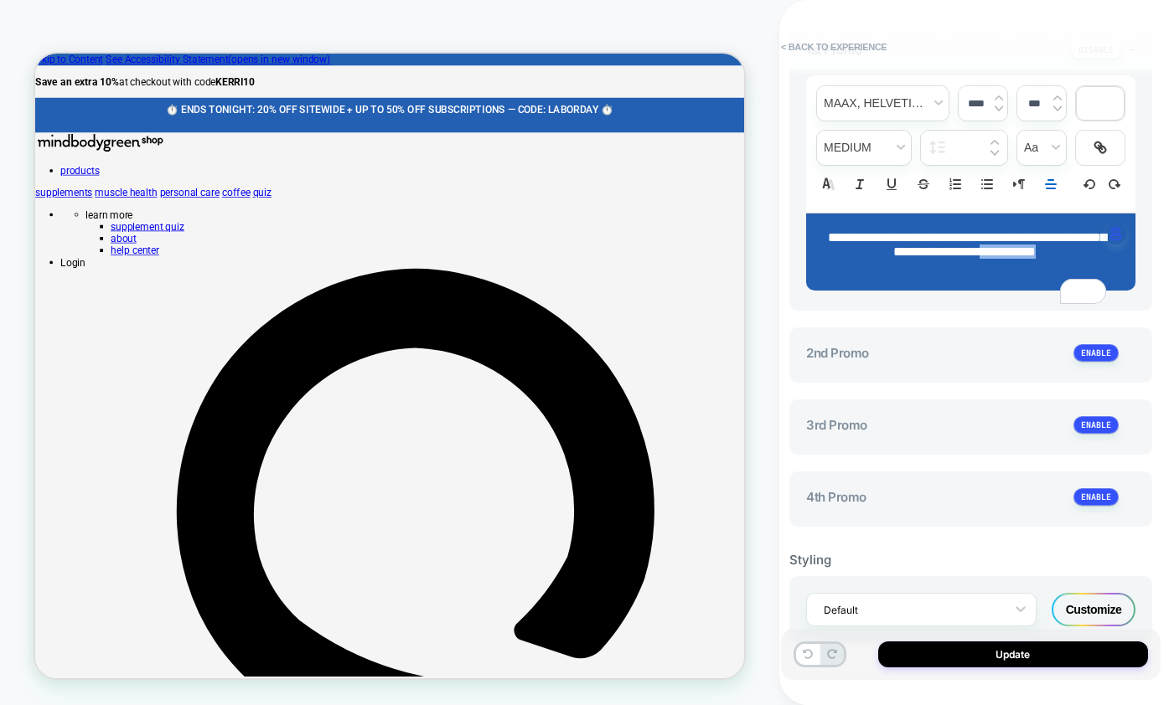
drag, startPoint x: 1024, startPoint y: 297, endPoint x: 786, endPoint y: 226, distance: 248.1
click at [786, 226] on div "**********" at bounding box center [970, 353] width 379 height 672
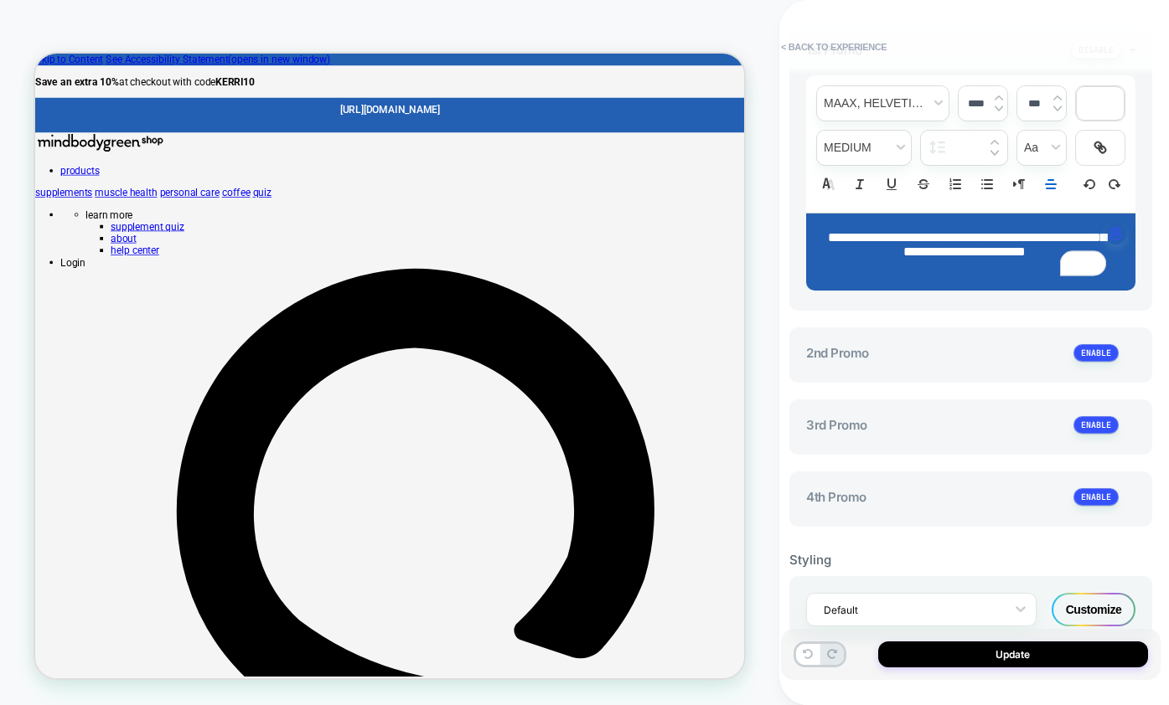
scroll to position [0, 0]
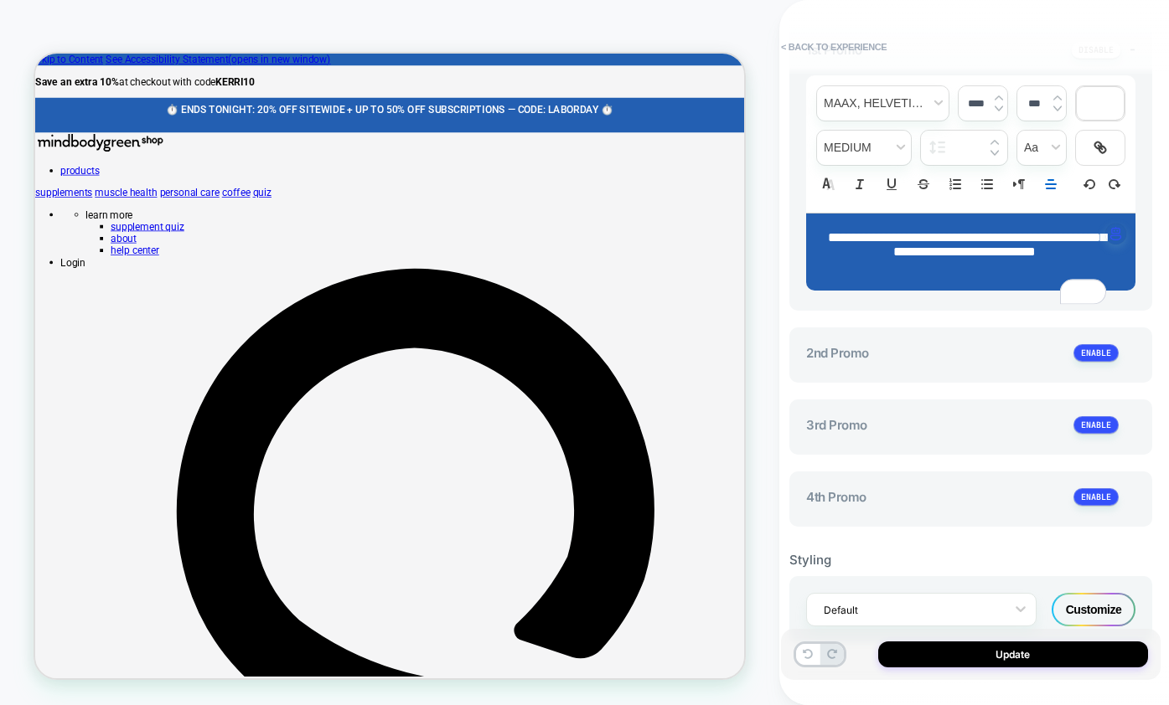
click at [983, 258] on span "**********" at bounding box center [967, 244] width 278 height 27
click at [983, 259] on p "**********" at bounding box center [964, 244] width 283 height 28
click at [1031, 259] on p "**********" at bounding box center [964, 244] width 283 height 28
drag, startPoint x: 1028, startPoint y: 298, endPoint x: 789, endPoint y: 259, distance: 242.0
click at [789, 259] on div "**********" at bounding box center [970, 167] width 363 height 287
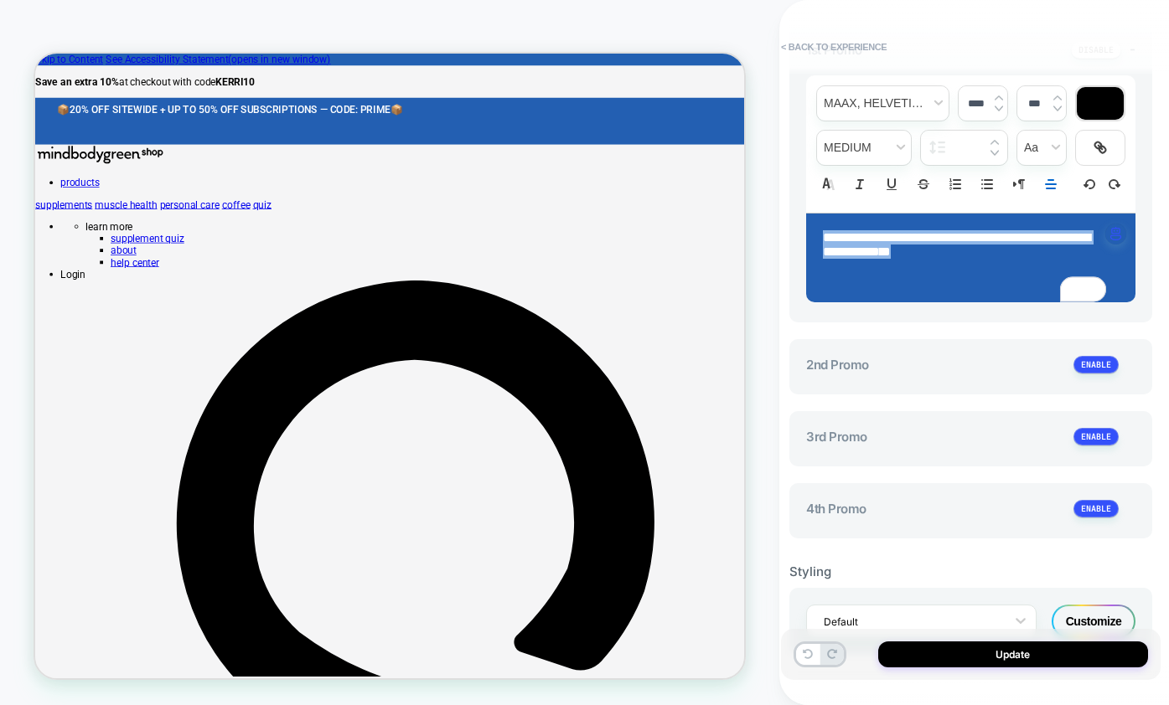
click at [808, 265] on section "**********" at bounding box center [970, 164] width 363 height 982
click at [1062, 206] on div "**********" at bounding box center [970, 143] width 329 height 137
type input "****"
click at [1056, 192] on icon "Align" at bounding box center [1050, 184] width 15 height 15
click at [1049, 230] on line "Align" at bounding box center [1050, 230] width 8 height 0
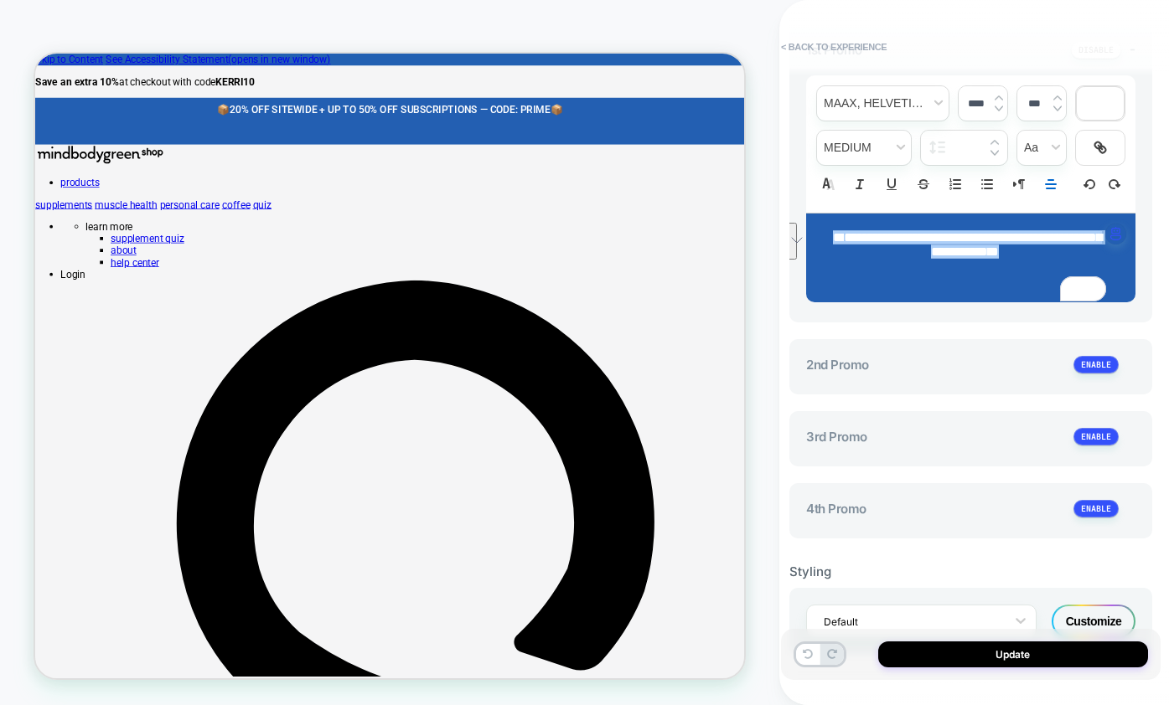
scroll to position [705, 0]
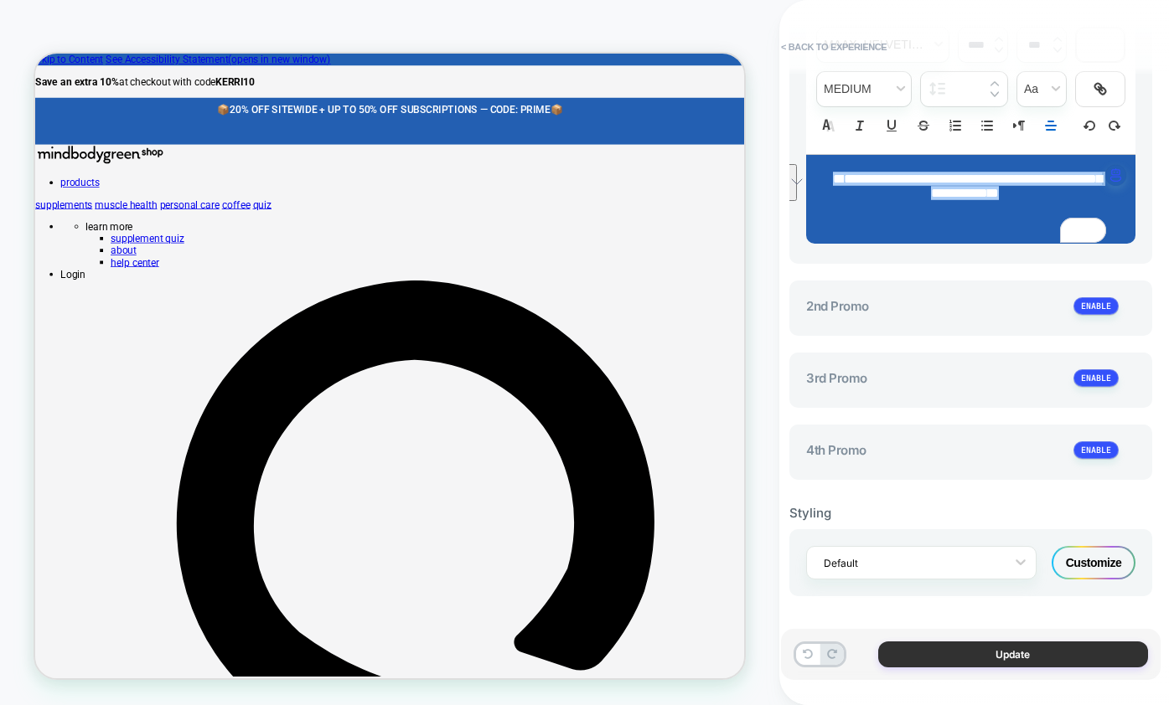
click at [966, 652] on button "Update" at bounding box center [1013, 655] width 270 height 26
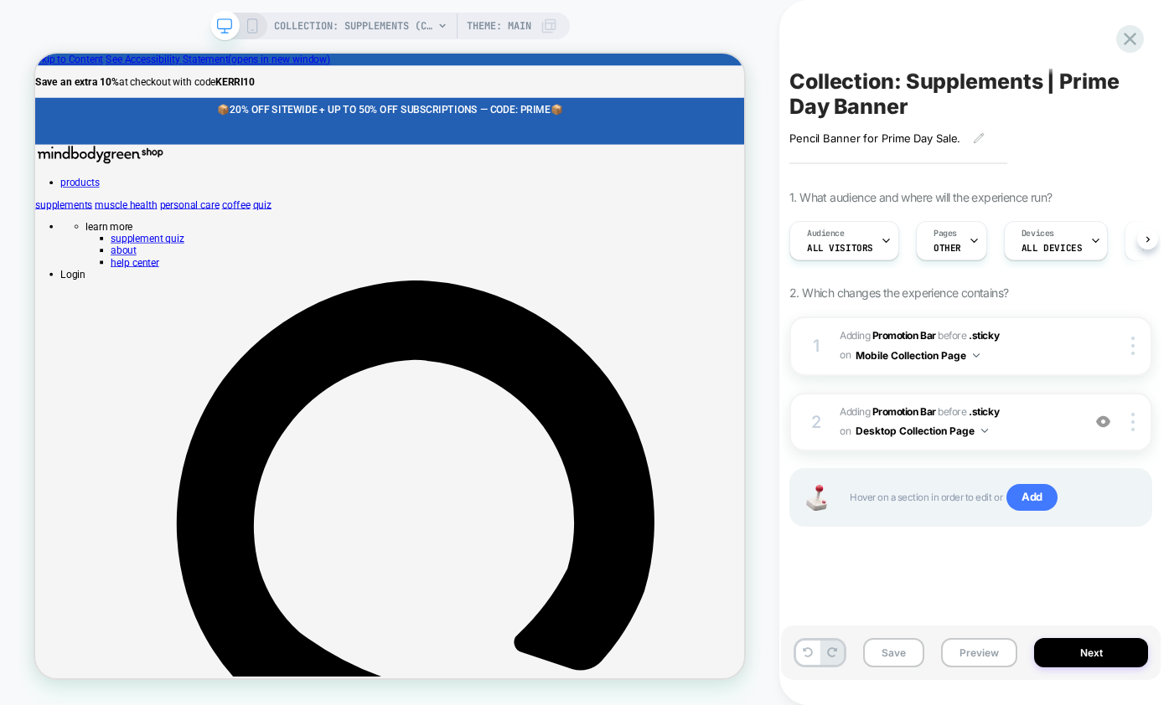
scroll to position [0, 1]
click at [1104, 661] on button "Next" at bounding box center [1091, 652] width 114 height 29
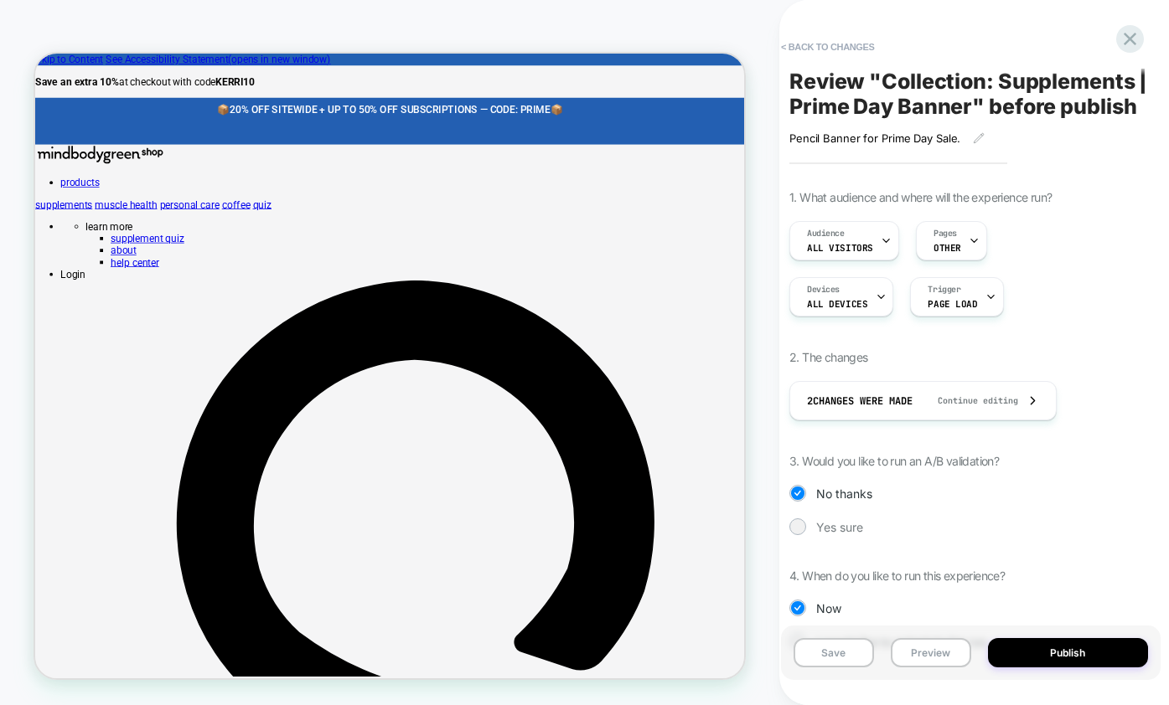
scroll to position [86, 0]
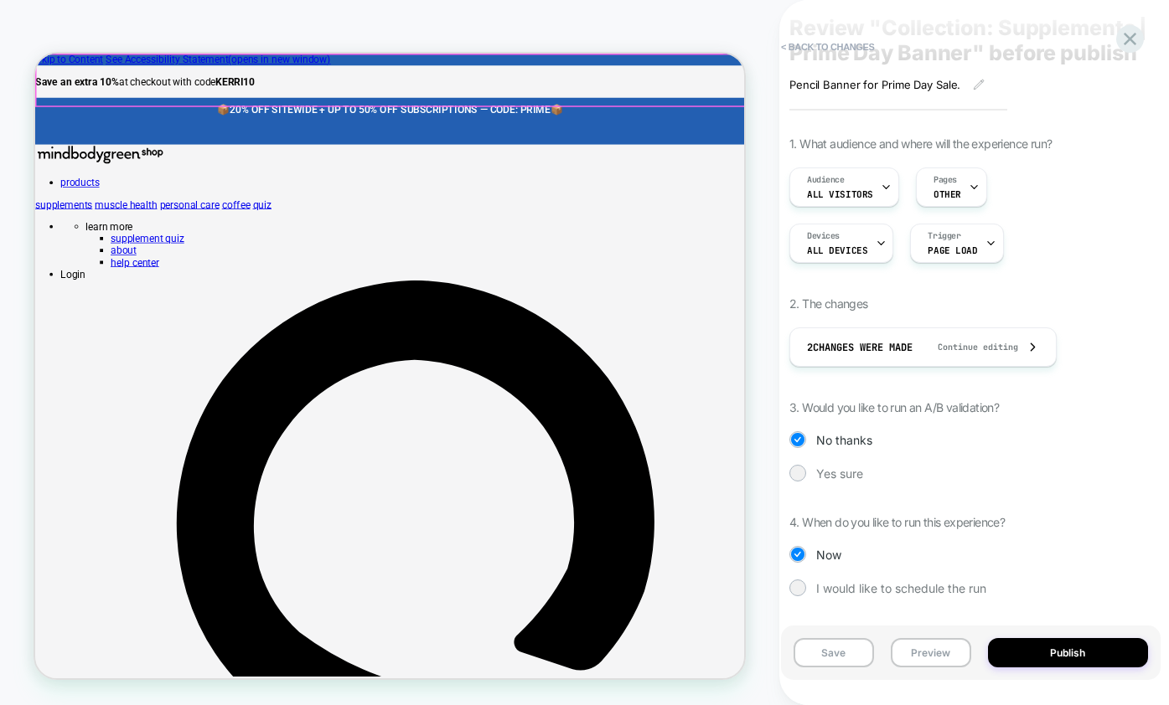
click at [690, 120] on span "20% OFF SITEWIDE + UP TO 50% OFF SUBSCRIPTIONS — CODE: PRIME" at bounding box center [508, 128] width 427 height 16
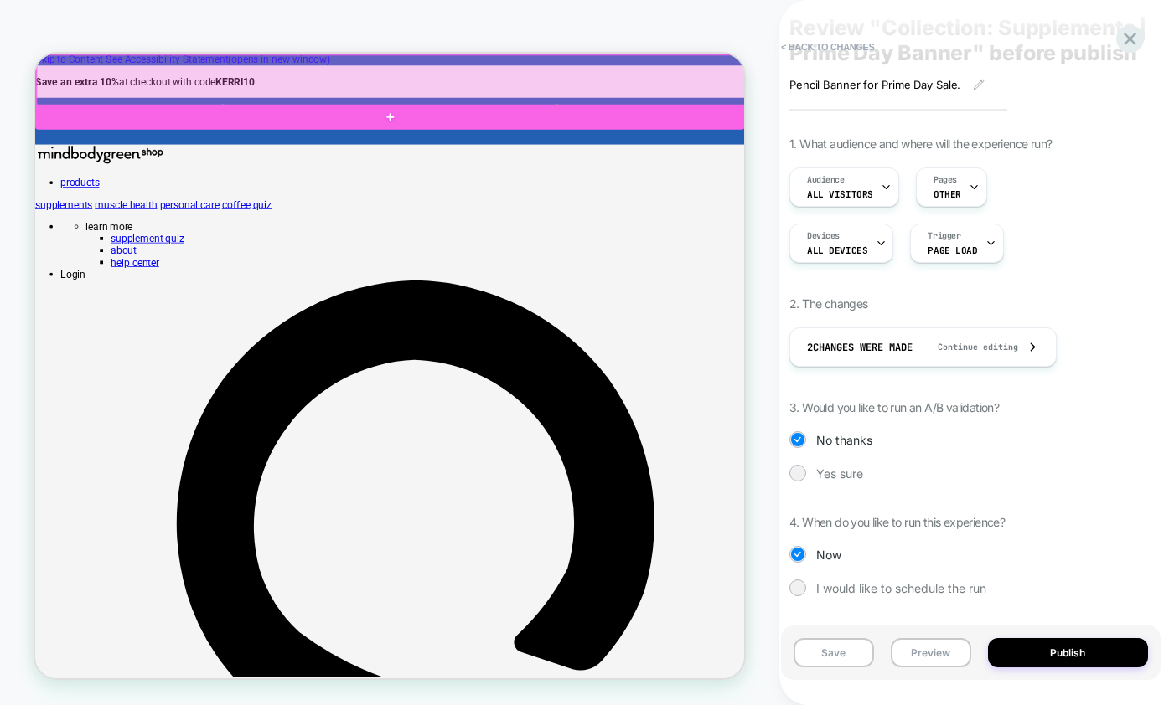
click at [656, 76] on div at bounding box center [510, 89] width 946 height 68
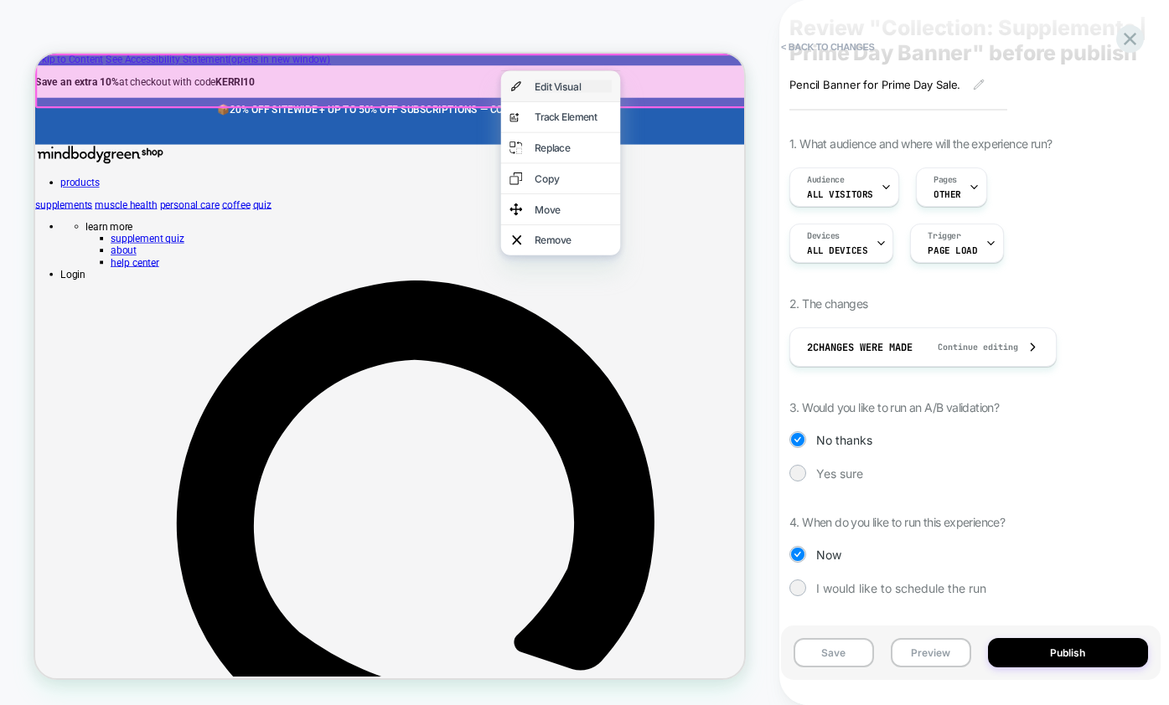
drag, startPoint x: 705, startPoint y: 96, endPoint x: 779, endPoint y: 220, distance: 145.4
click at [705, 96] on div "Edit Visual" at bounding box center [752, 97] width 102 height 17
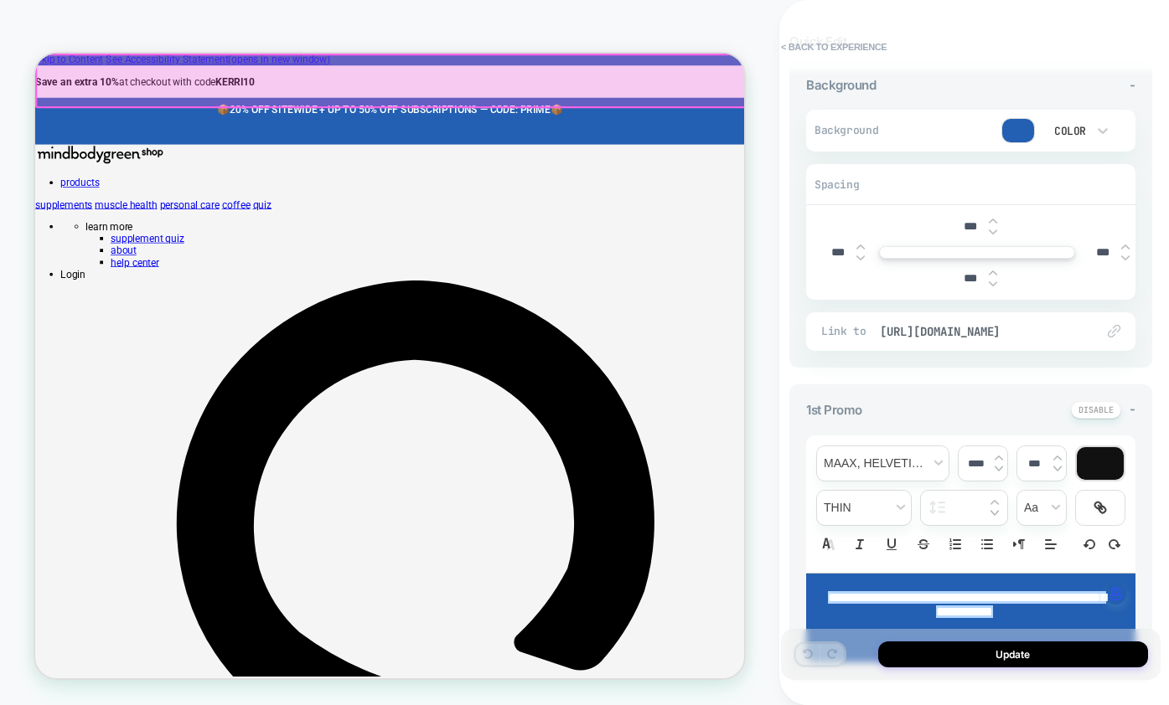
scroll to position [338, 0]
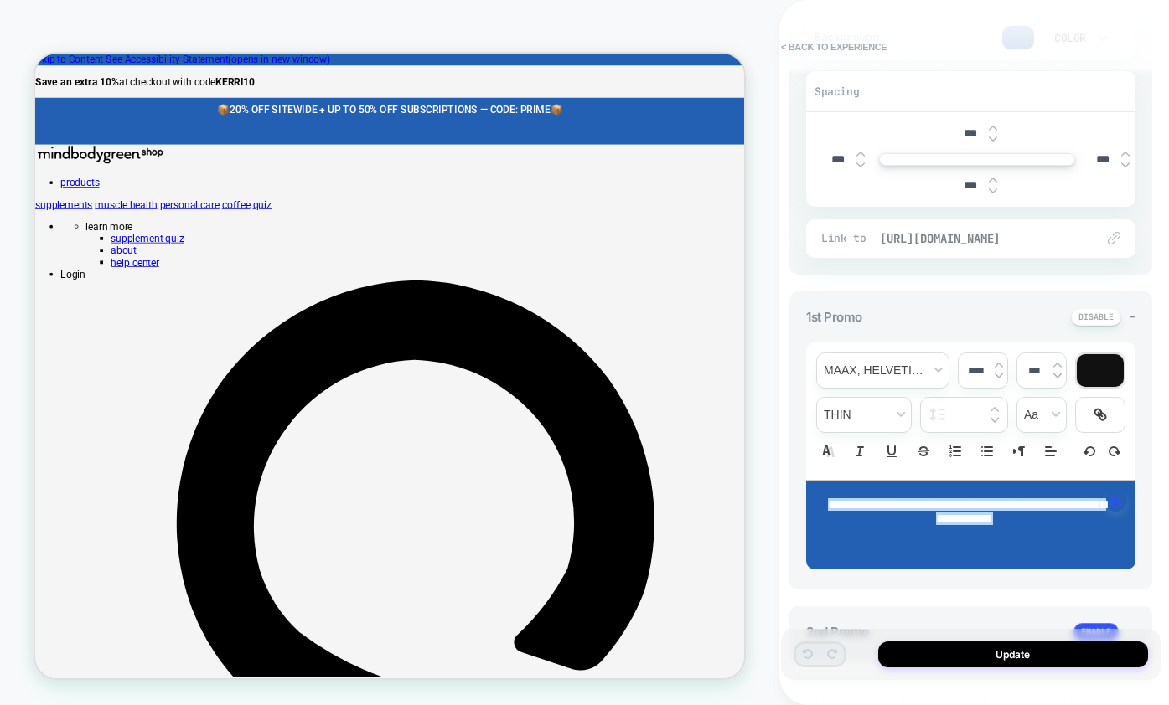
click at [989, 246] on span "[URL][DOMAIN_NAME]" at bounding box center [979, 238] width 199 height 15
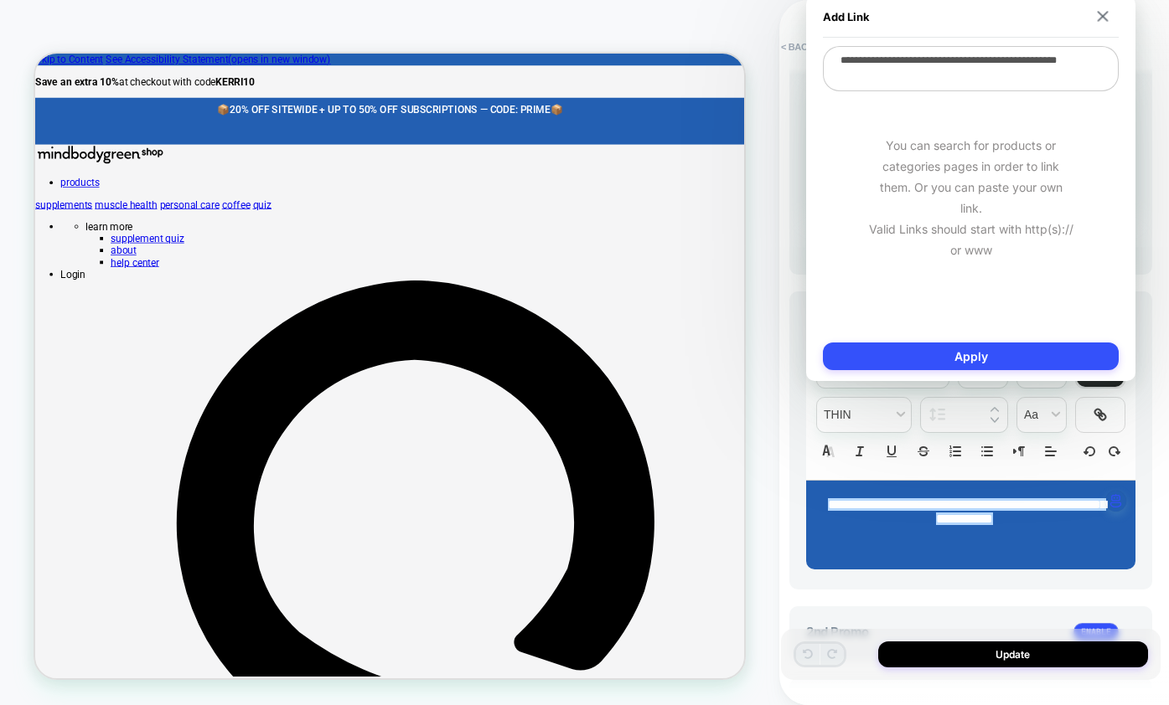
click at [989, 257] on div "You can search for products or categories pages in order to link them. Or you c…" at bounding box center [971, 197] width 296 height 209
drag, startPoint x: 934, startPoint y: 80, endPoint x: 817, endPoint y: 50, distance: 120.9
click at [817, 50] on div "**********" at bounding box center [970, 188] width 329 height 385
type textarea "*"
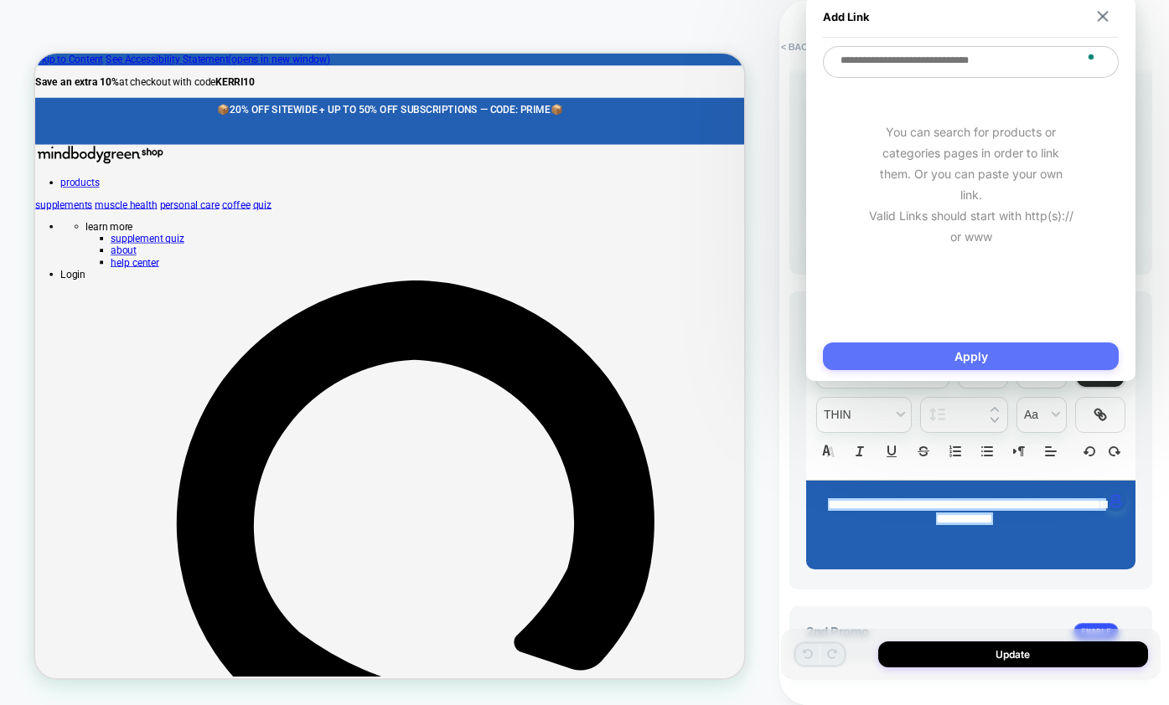
click at [943, 359] on button "Apply" at bounding box center [971, 357] width 296 height 28
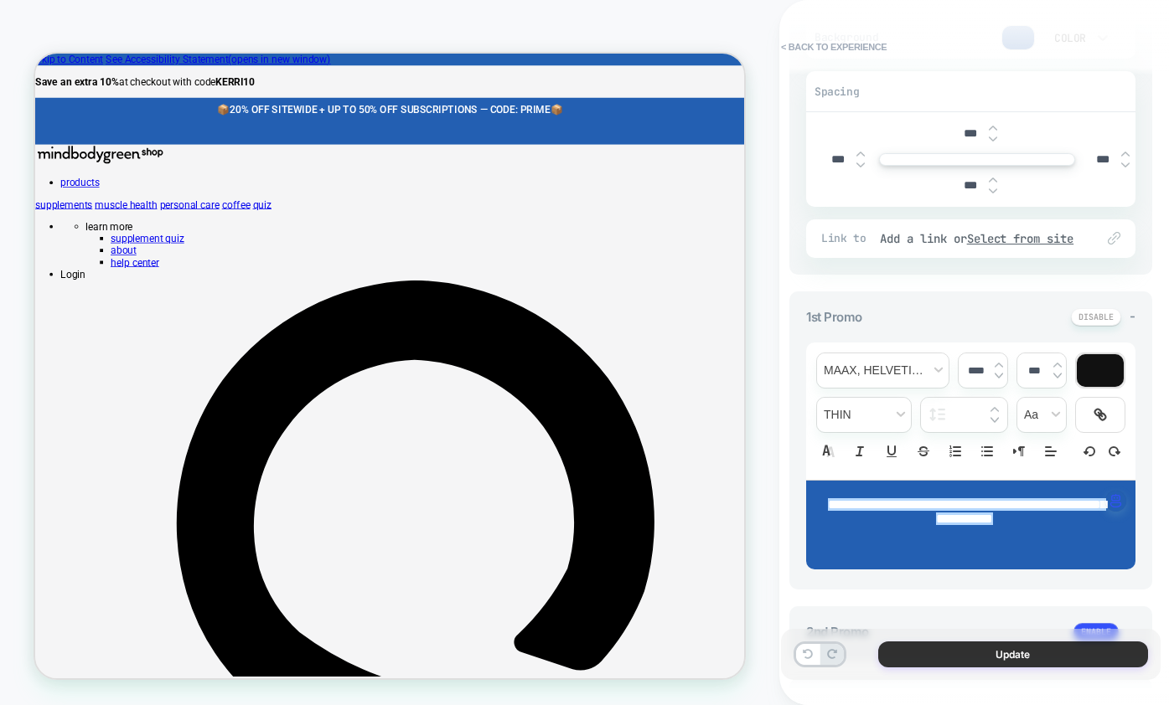
click at [960, 652] on button "Update" at bounding box center [1013, 655] width 270 height 26
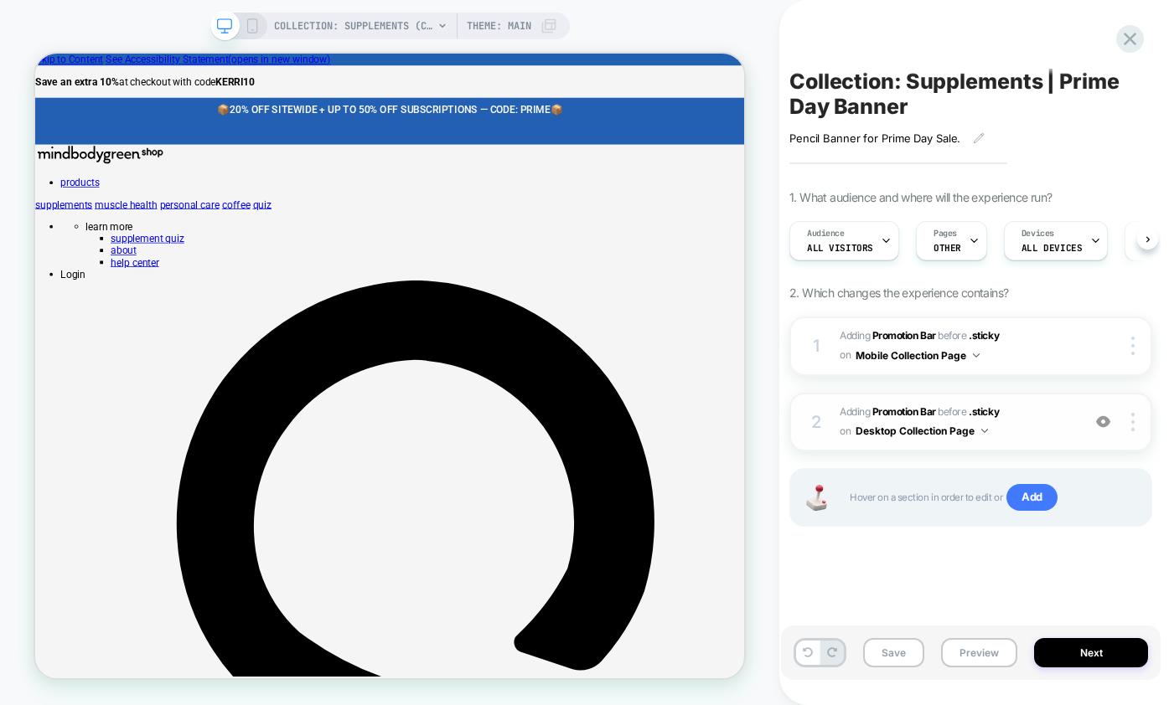
scroll to position [0, 1]
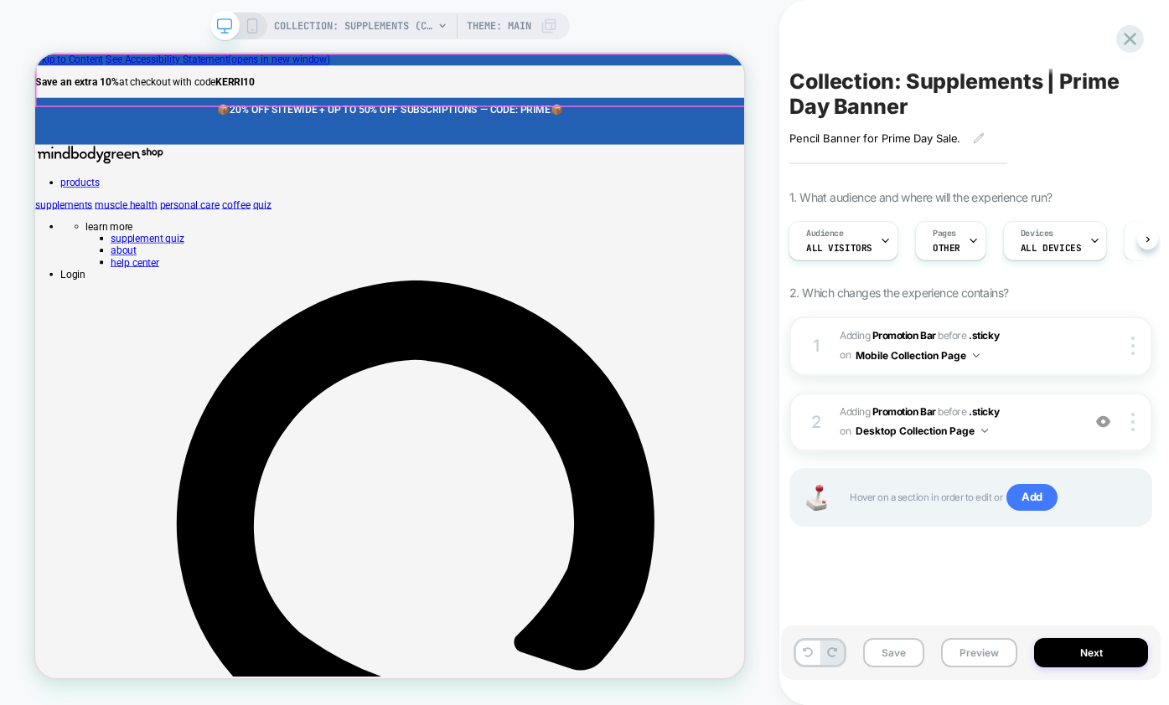
click at [739, 120] on span "📦" at bounding box center [730, 128] width 17 height 16
click at [775, 120] on p "📦 20% OFF SITEWIDE + UP TO 50% OFF SUBSCRIPTIONS — CODE: PRIME 📦" at bounding box center [508, 128] width 887 height 16
click at [762, 136] on p at bounding box center [508, 144] width 887 height 16
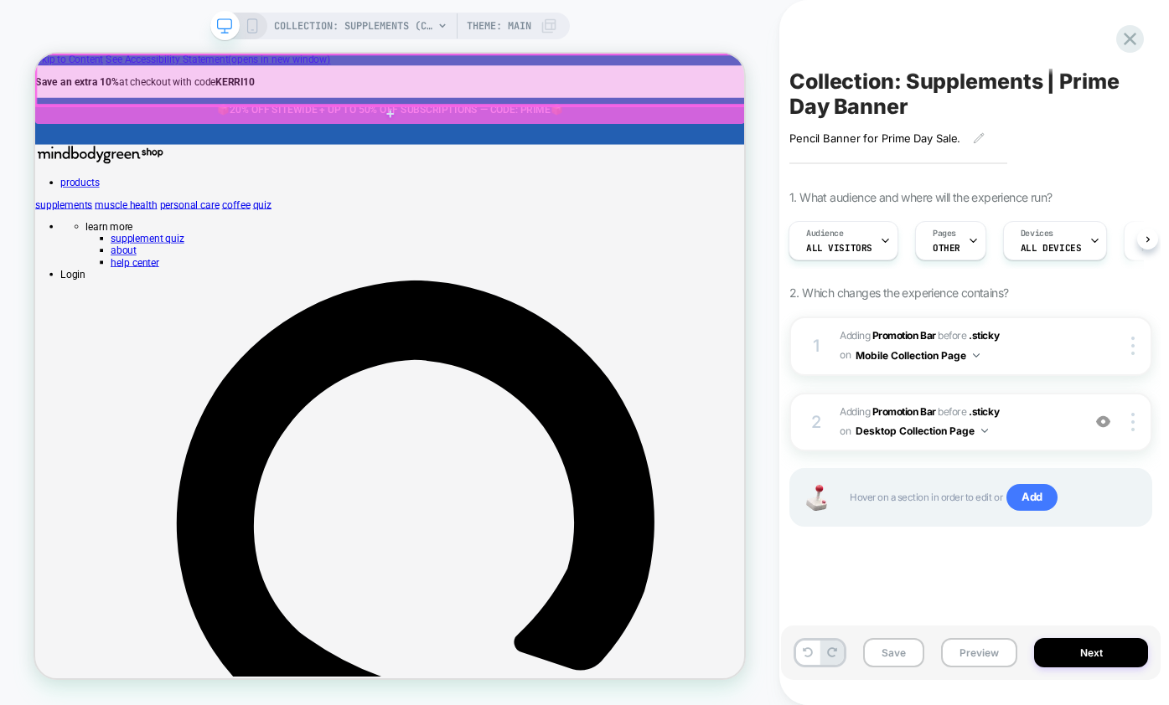
click at [755, 70] on div at bounding box center [510, 89] width 946 height 68
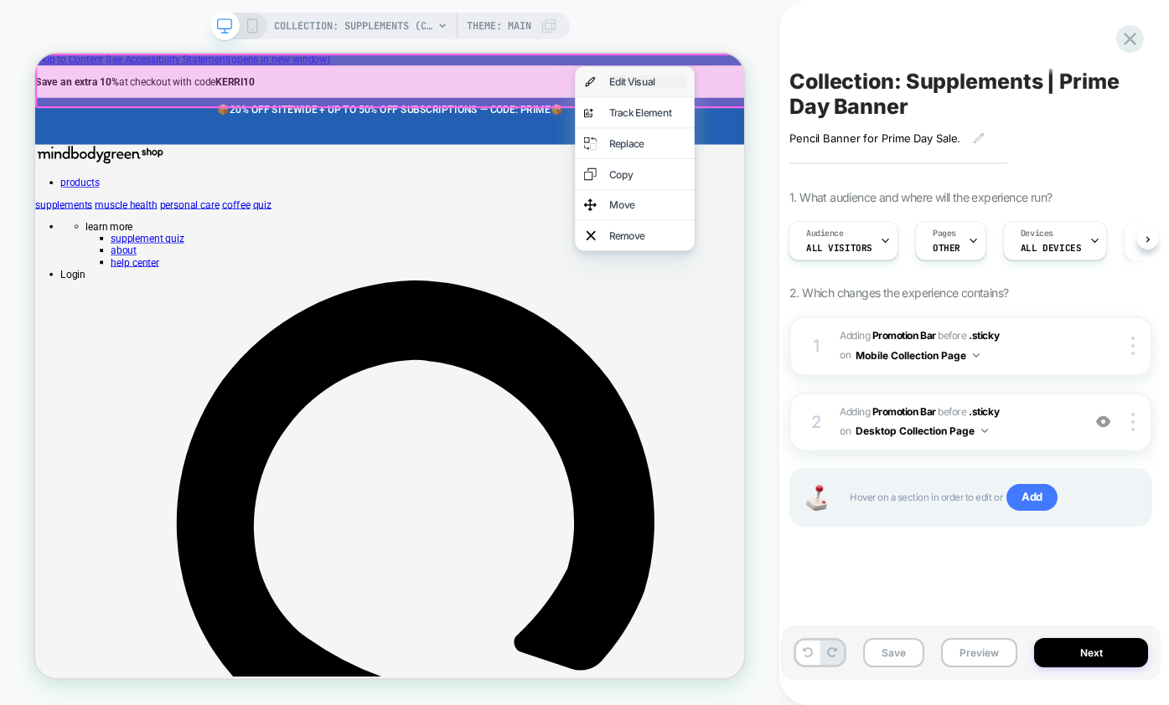
click at [813, 88] on div "Edit Visual" at bounding box center [851, 91] width 102 height 17
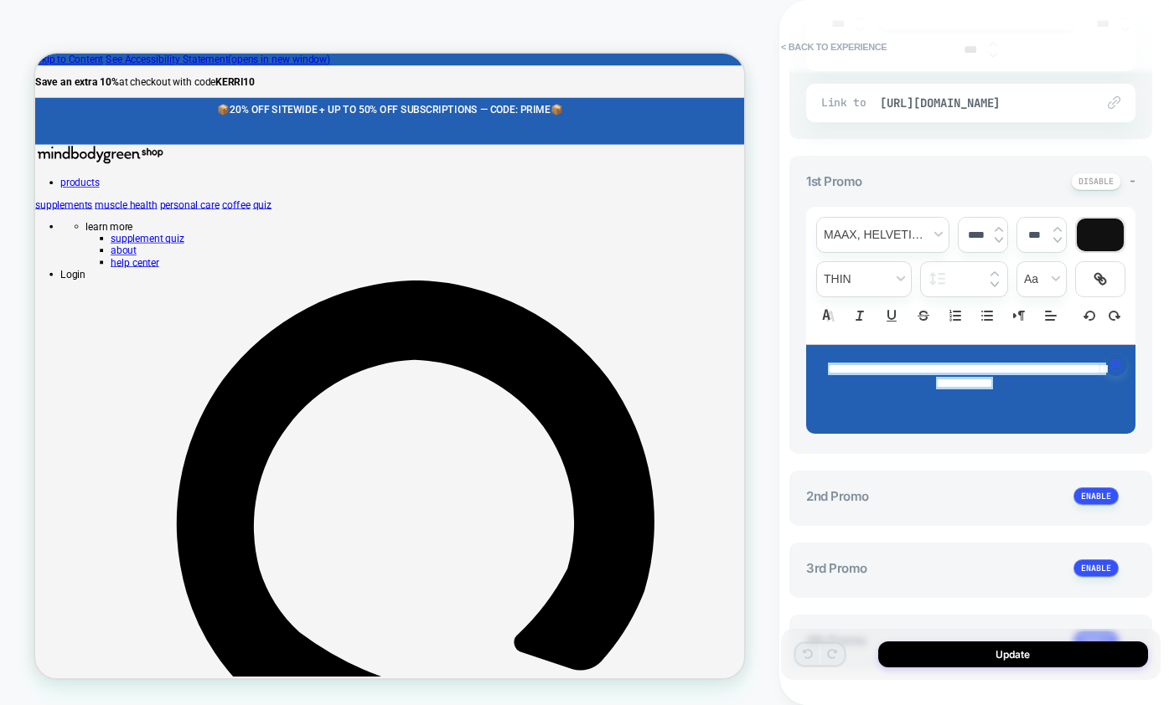
scroll to position [261, 0]
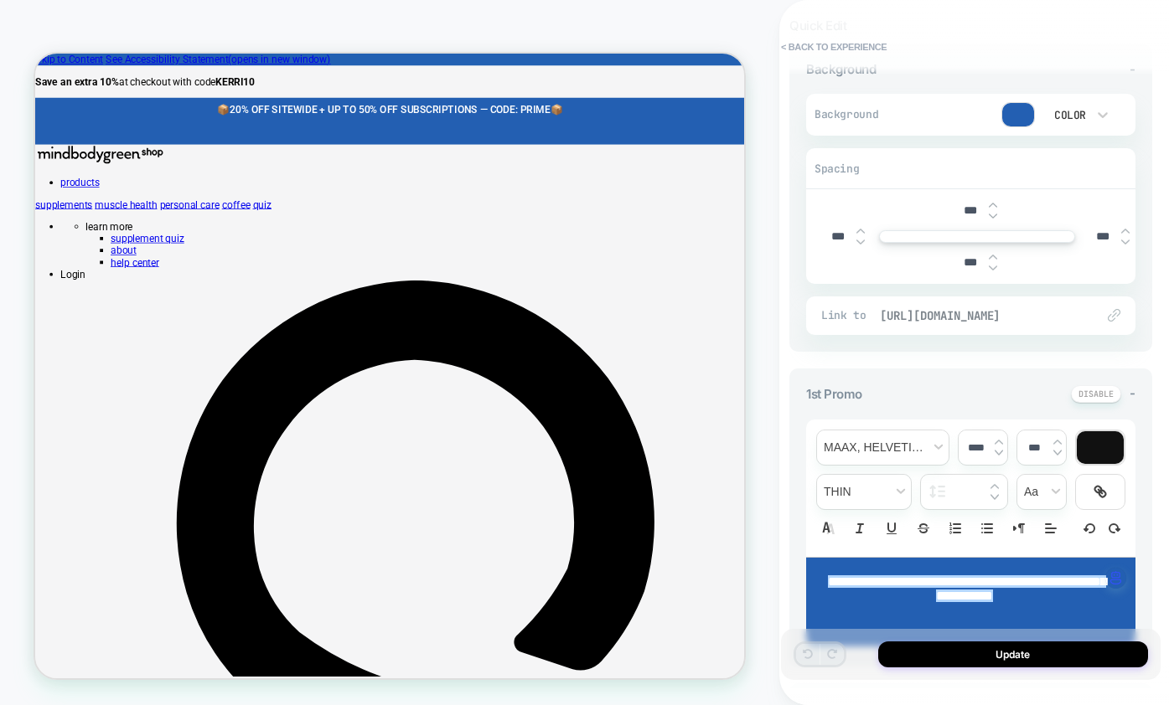
click at [937, 323] on span "[URL][DOMAIN_NAME]" at bounding box center [979, 315] width 199 height 15
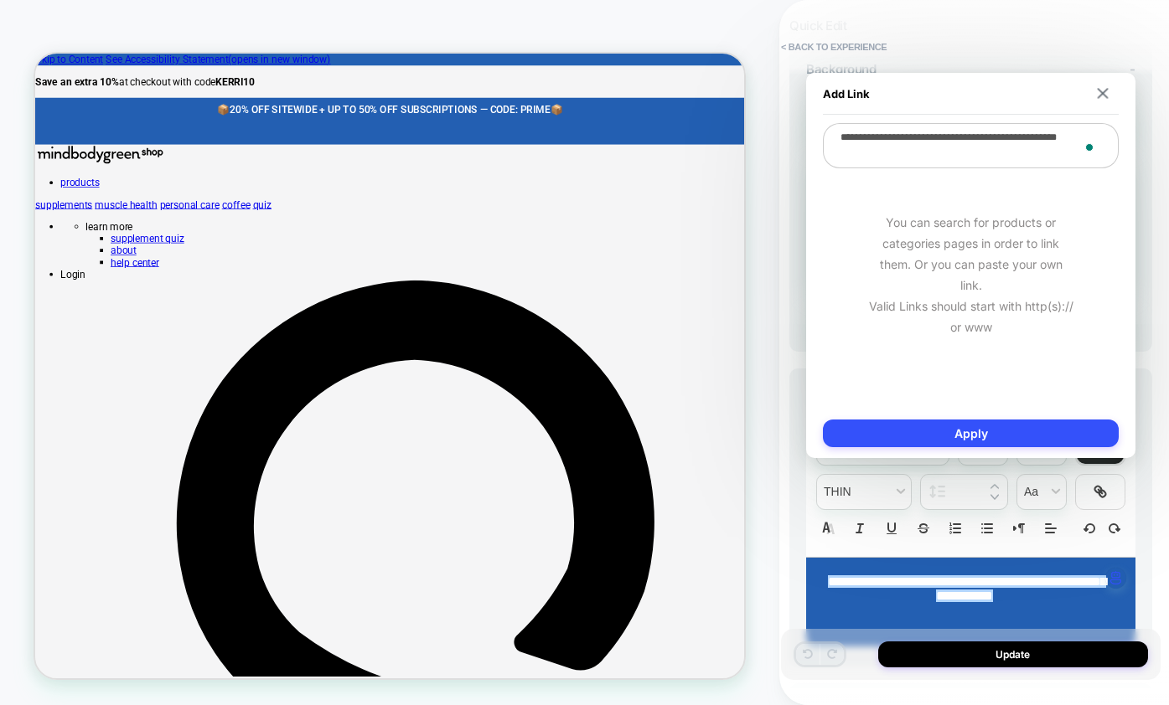
drag, startPoint x: 901, startPoint y: 157, endPoint x: 818, endPoint y: 120, distance: 91.1
click at [818, 120] on div "**********" at bounding box center [970, 265] width 329 height 385
type textarea "*"
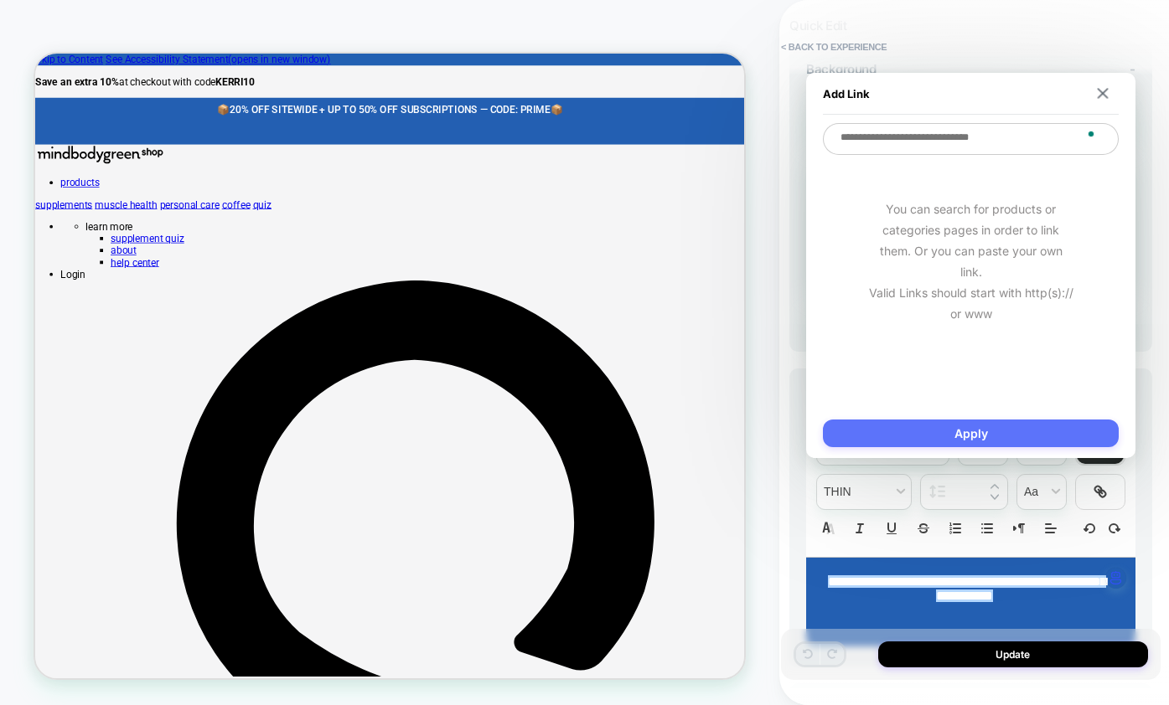
click at [964, 422] on button "Apply" at bounding box center [971, 434] width 296 height 28
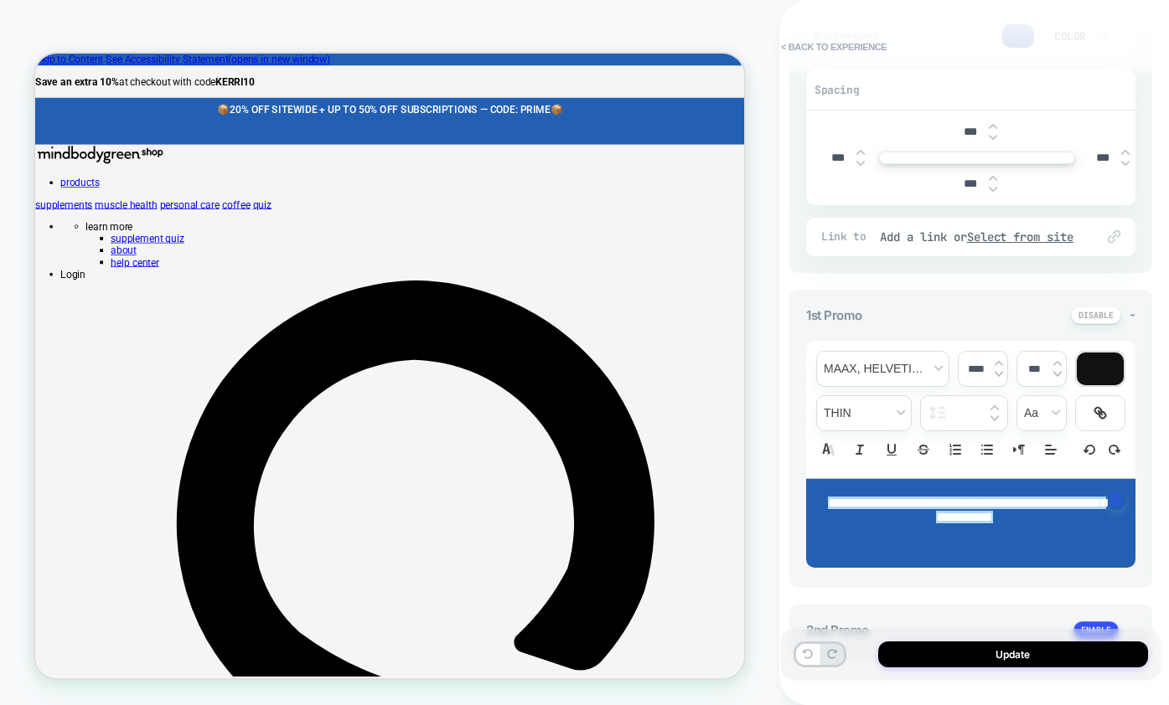
scroll to position [424, 0]
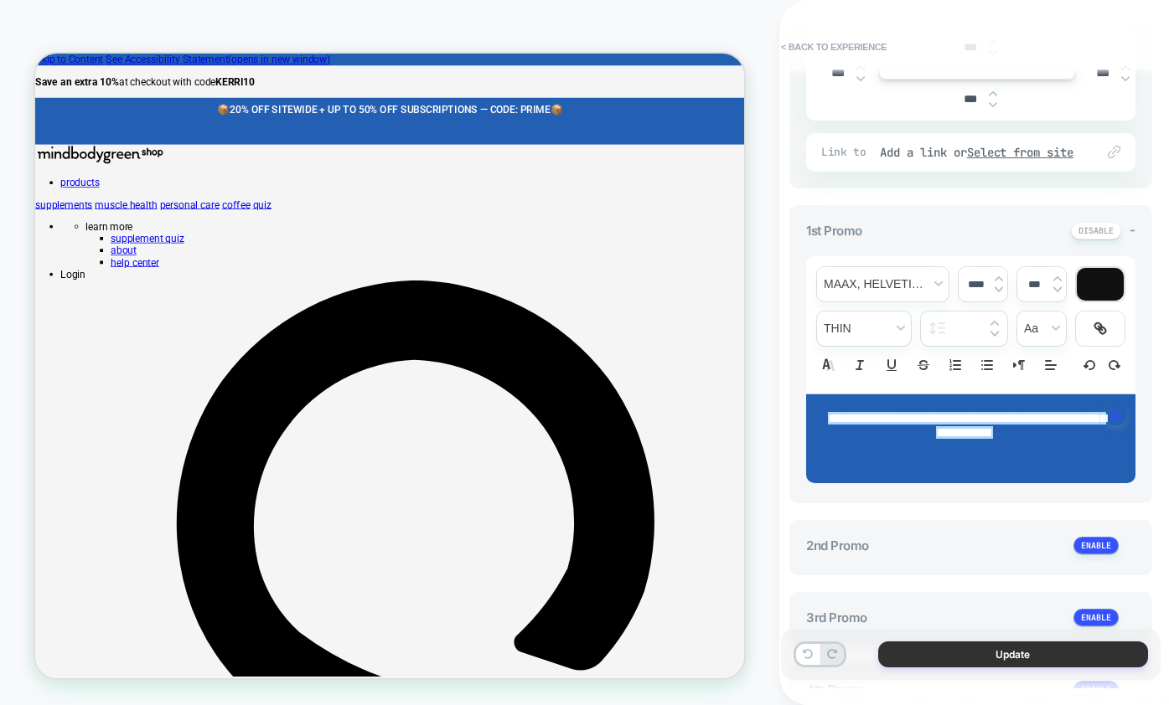
click at [974, 648] on button "Update" at bounding box center [1013, 655] width 270 height 26
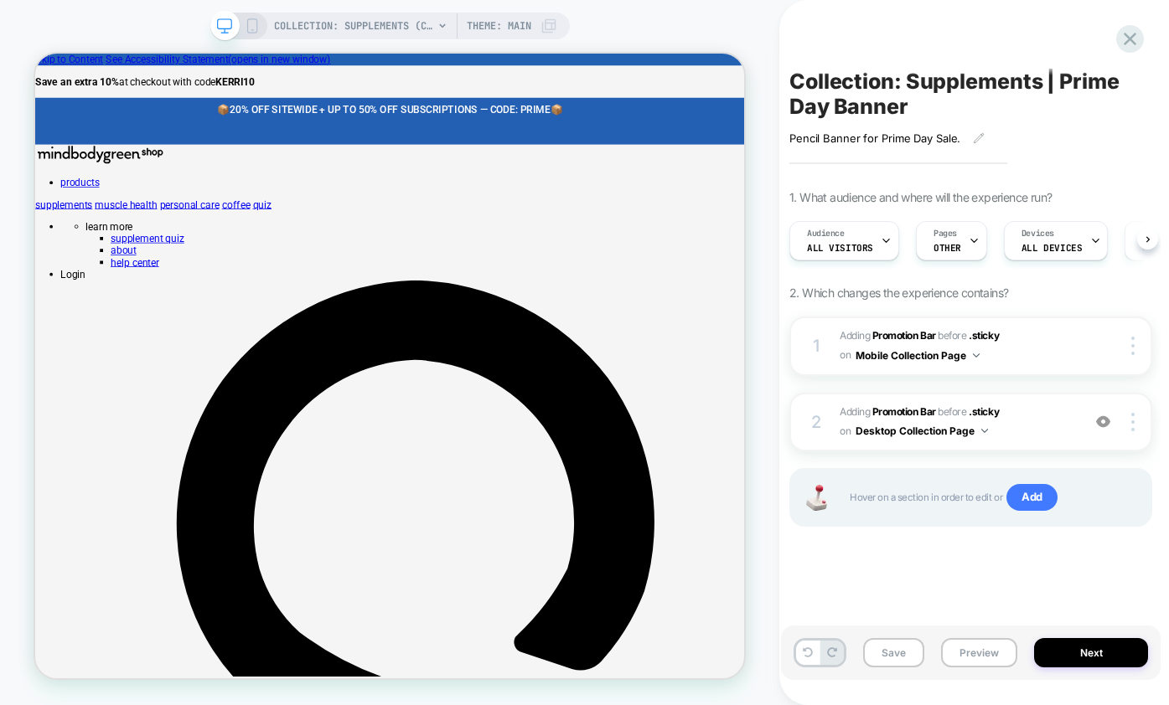
scroll to position [0, 1]
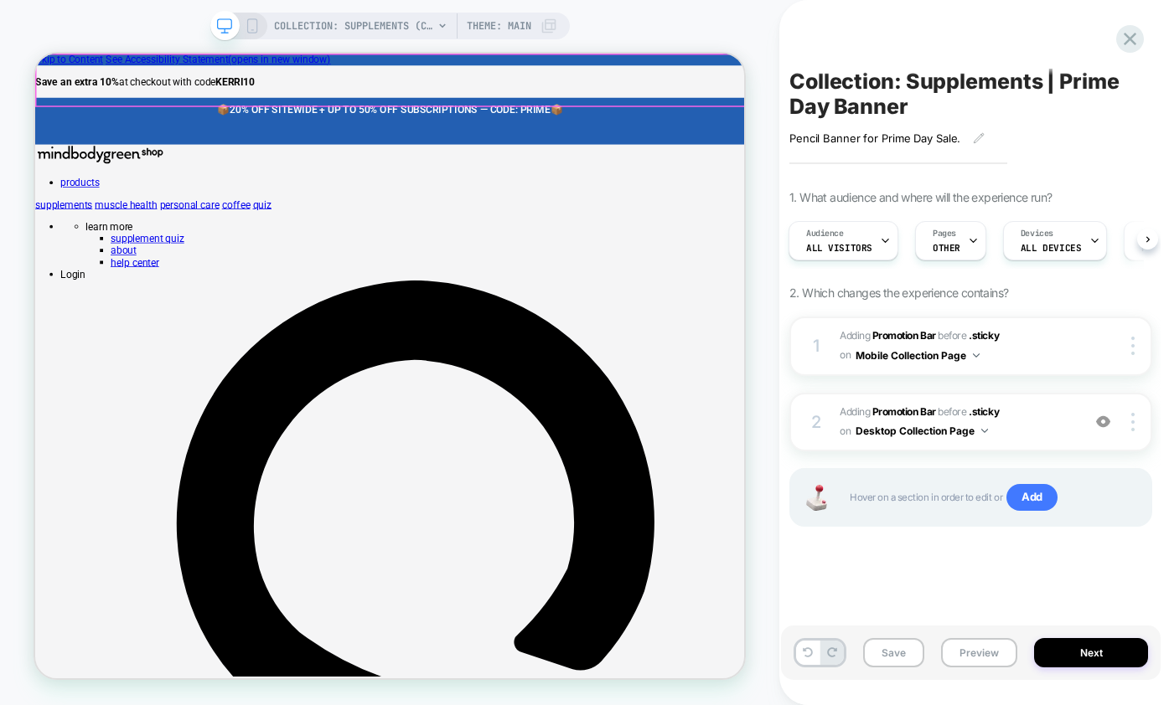
click at [732, 136] on p at bounding box center [508, 144] width 887 height 16
click at [713, 120] on p "📦 20% OFF SITEWIDE + UP TO 50% OFF SUBSCRIPTIONS — CODE: PRIME 📦" at bounding box center [508, 128] width 887 height 16
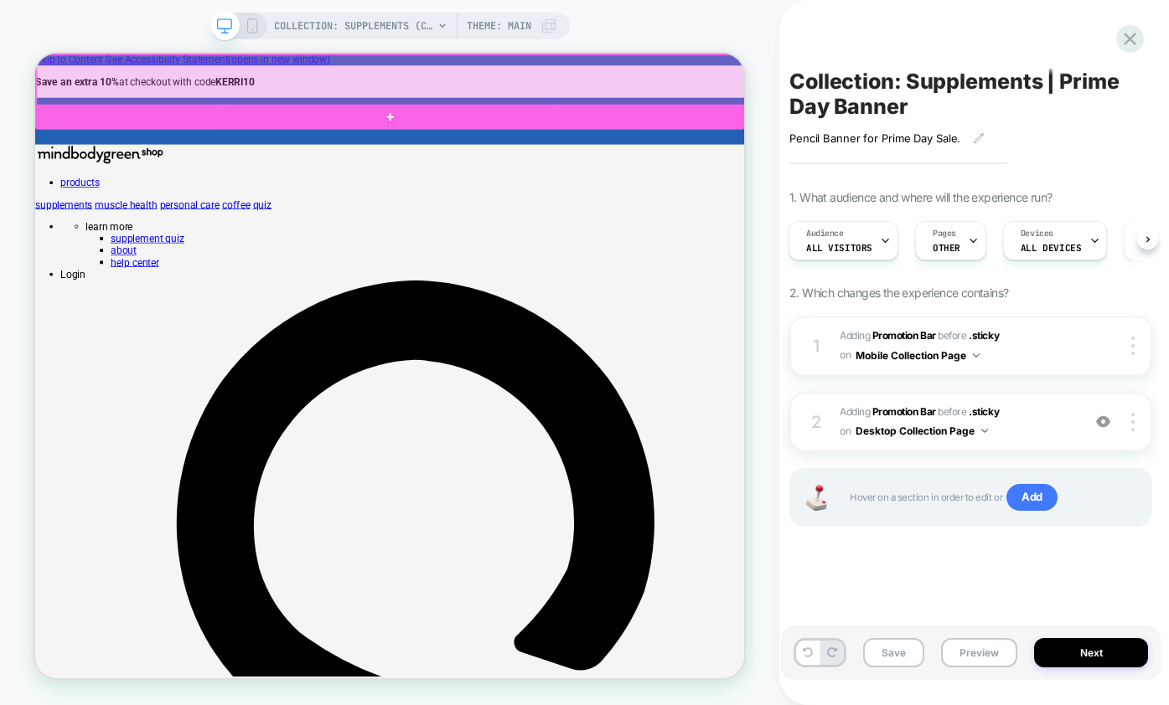
click at [638, 80] on div at bounding box center [510, 89] width 946 height 68
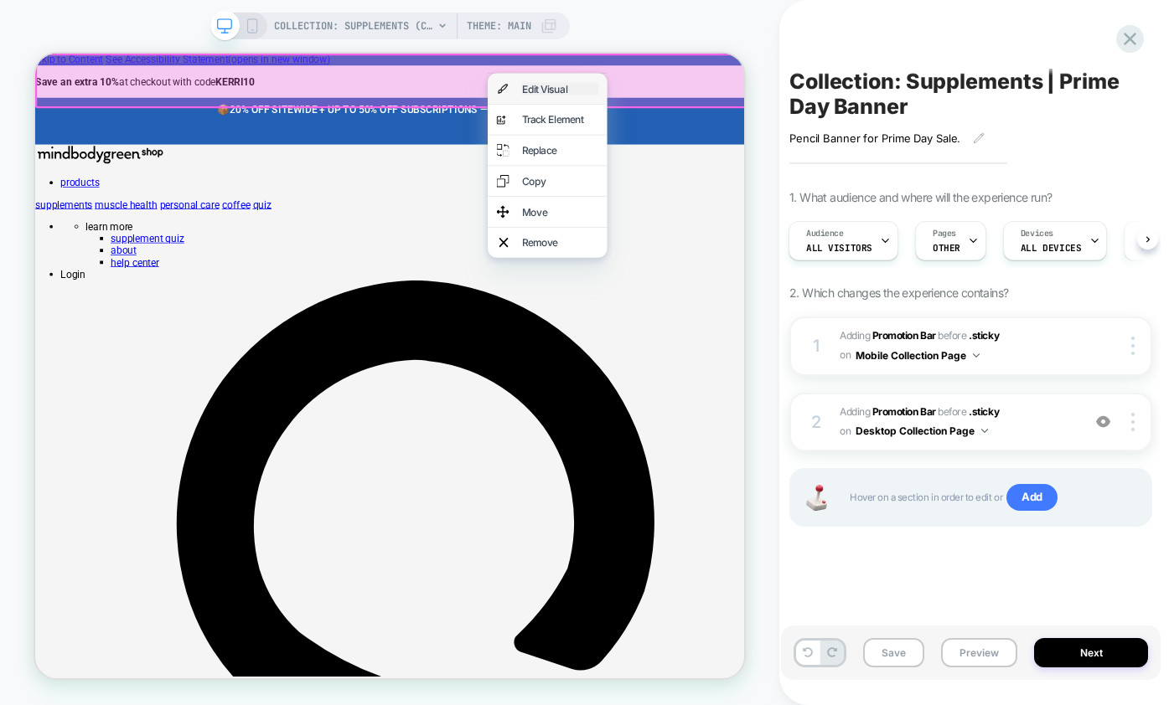
click at [684, 92] on div "Edit Visual" at bounding box center [735, 100] width 102 height 17
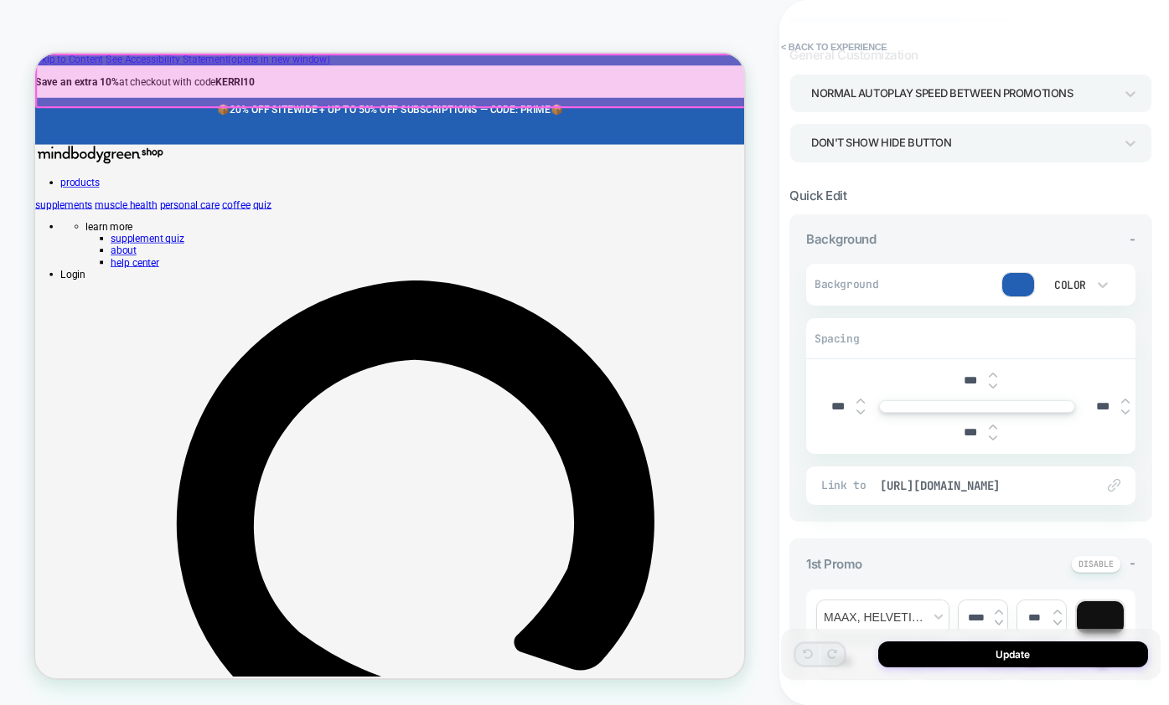
scroll to position [394, 0]
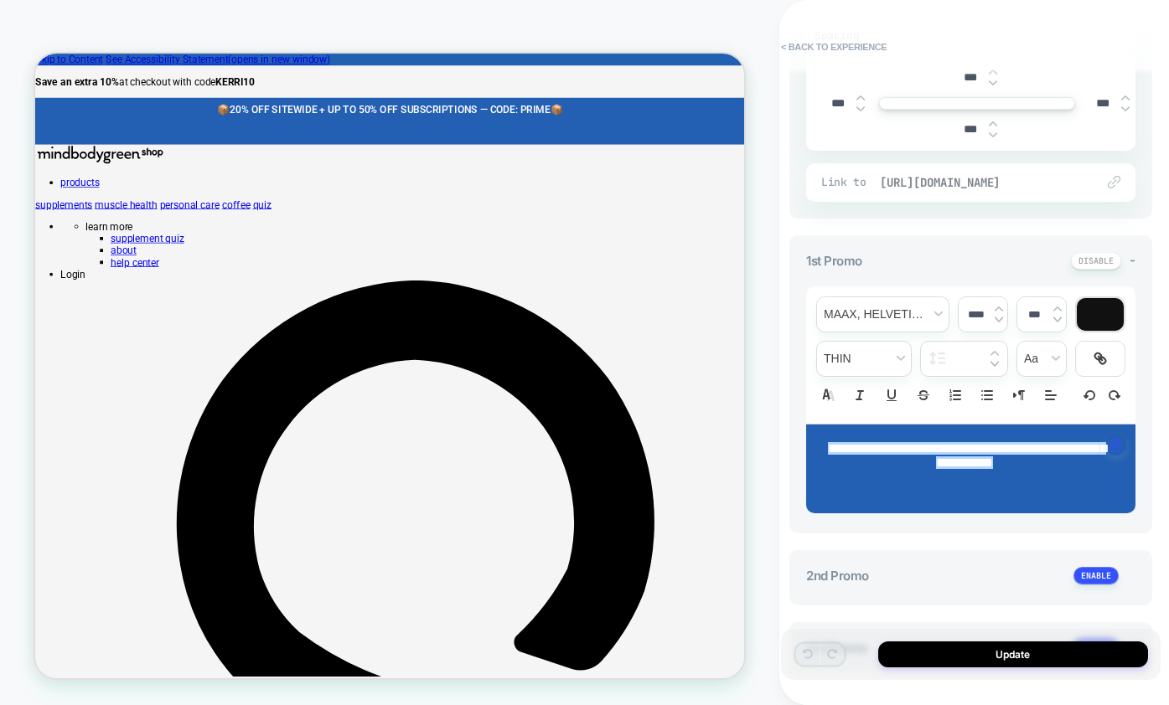
click at [1021, 190] on span "[URL][DOMAIN_NAME]" at bounding box center [979, 182] width 199 height 15
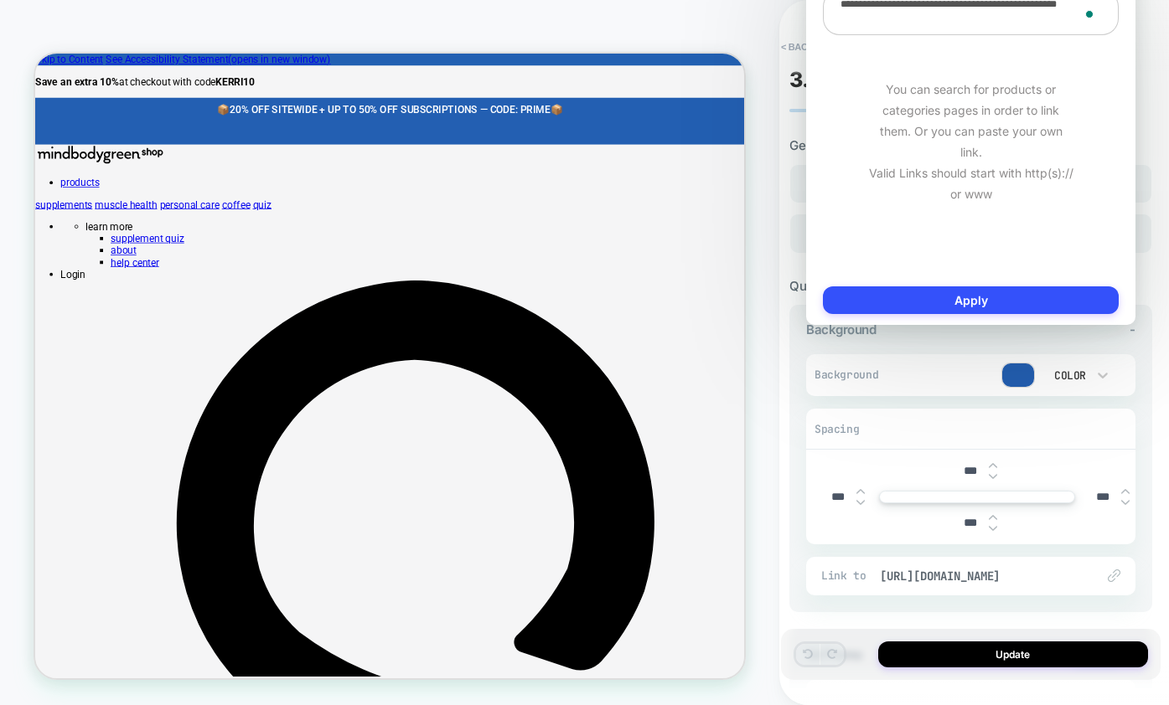
scroll to position [394, 0]
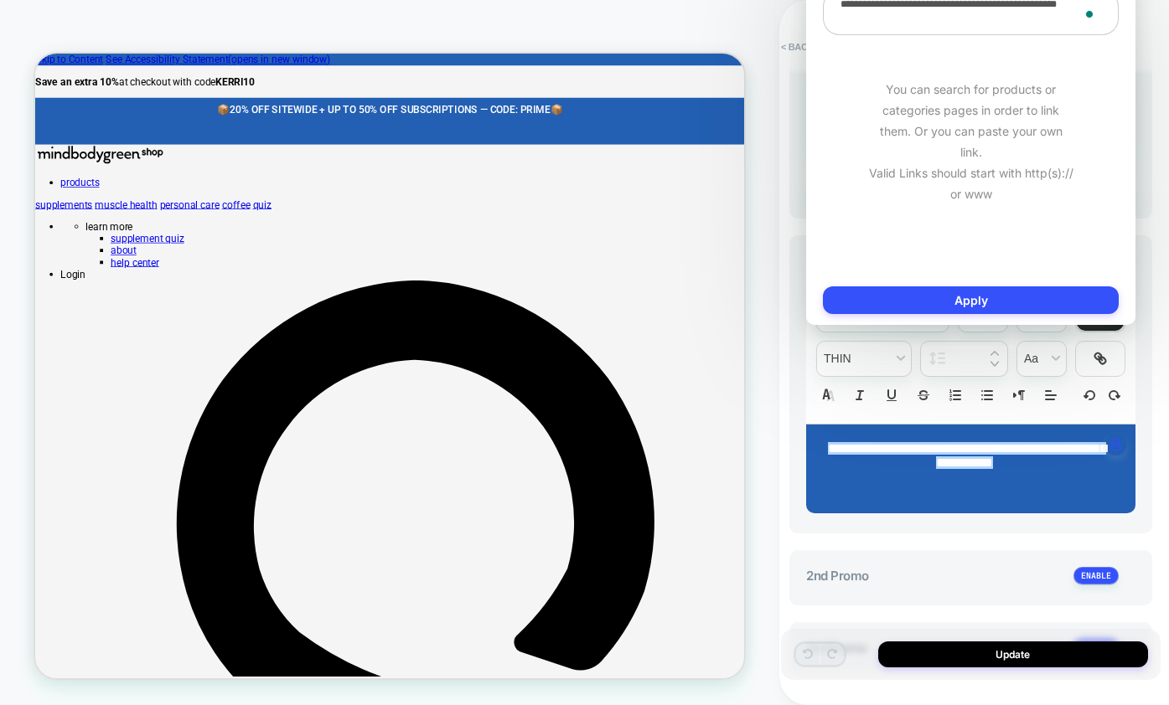
click at [915, 32] on textarea "**********" at bounding box center [971, 12] width 296 height 45
drag, startPoint x: 914, startPoint y: 24, endPoint x: 817, endPoint y: -4, distance: 101.3
click at [817, 0] on html "**********" at bounding box center [584, 352] width 1169 height 705
paste textarea "**********"
type textarea "*"
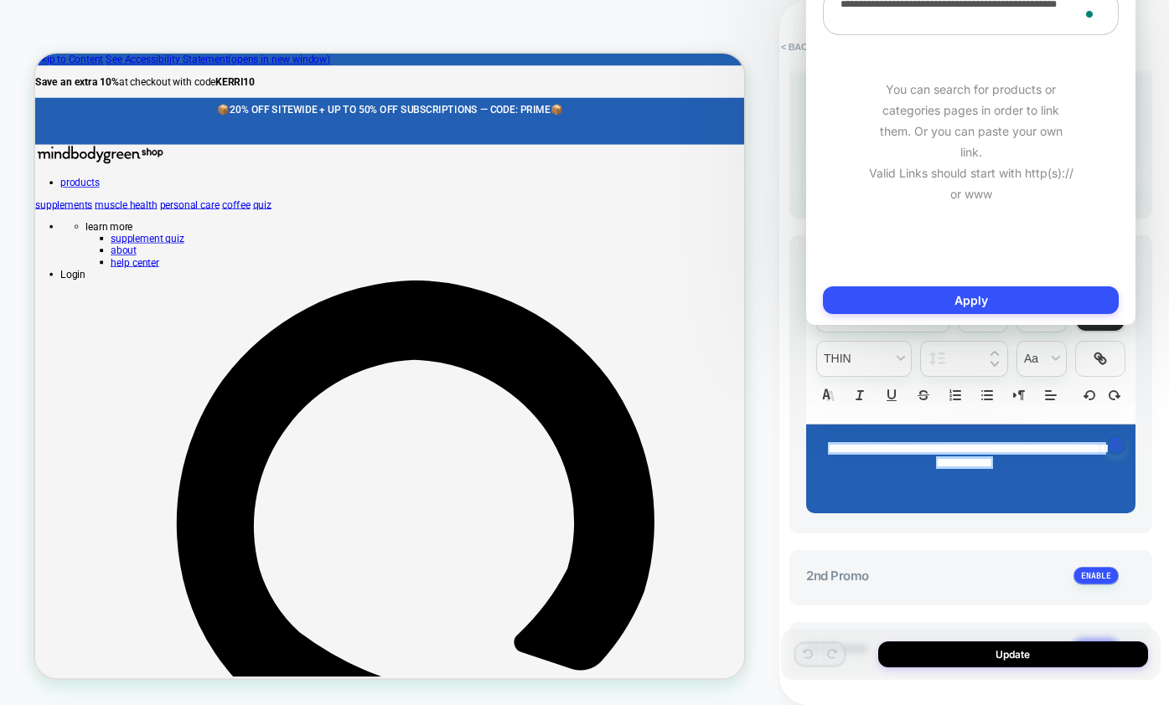
type textarea "**********"
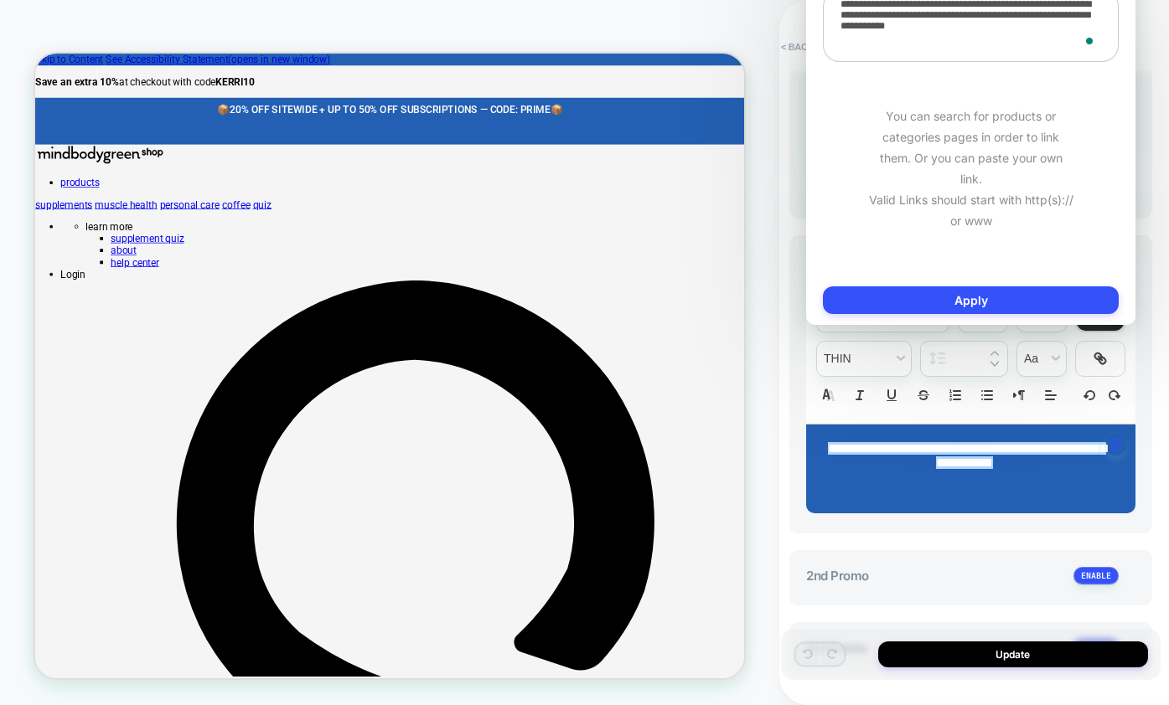
type textarea "*"
type textarea "**********"
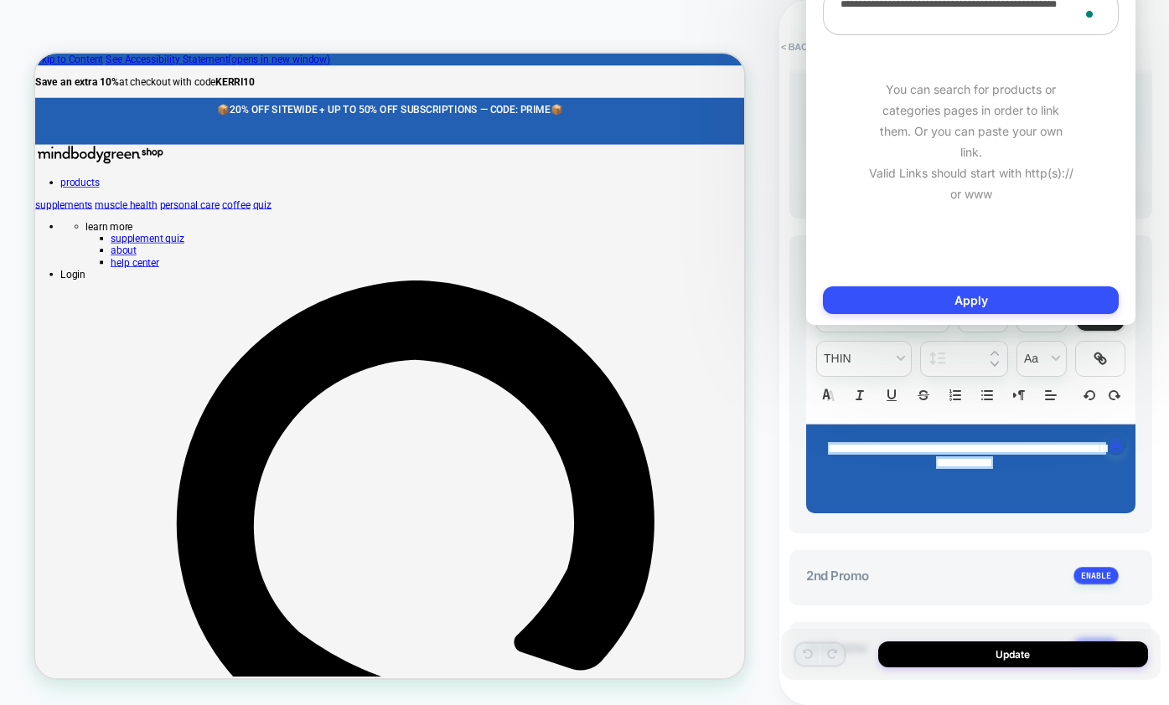
drag, startPoint x: 892, startPoint y: 21, endPoint x: 830, endPoint y: 2, distance: 64.9
click at [830, 2] on textarea "**********" at bounding box center [971, 12] width 296 height 45
type textarea "*"
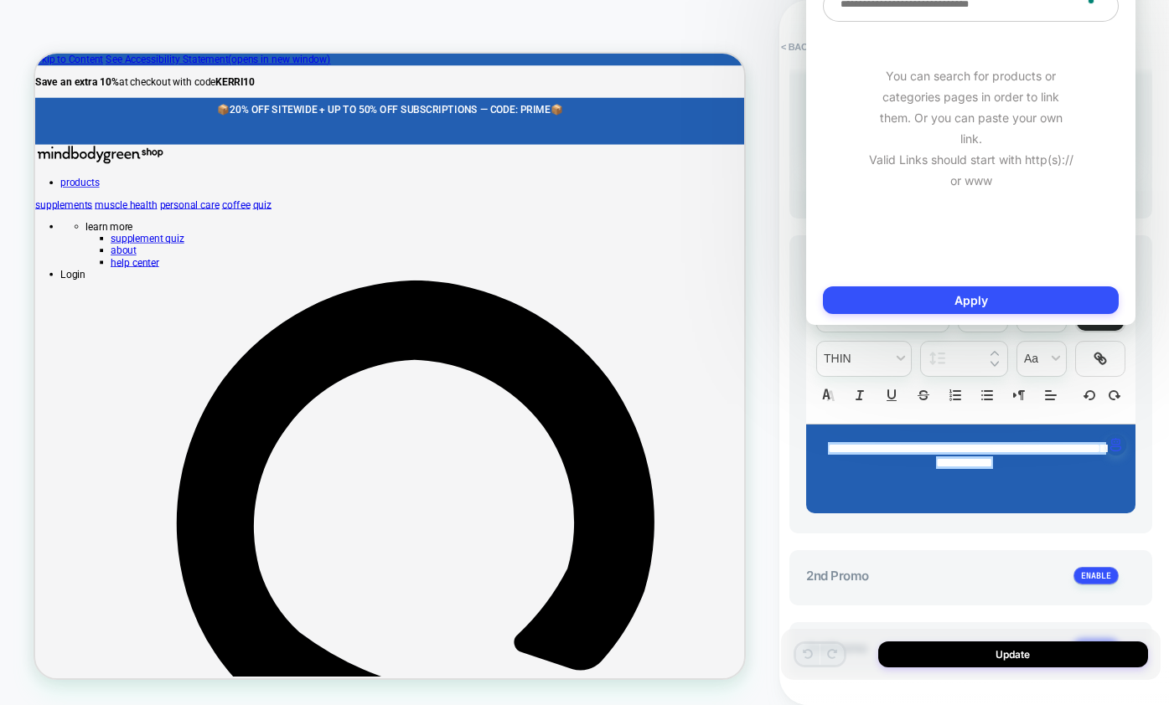
paste textarea "**********"
type textarea "*"
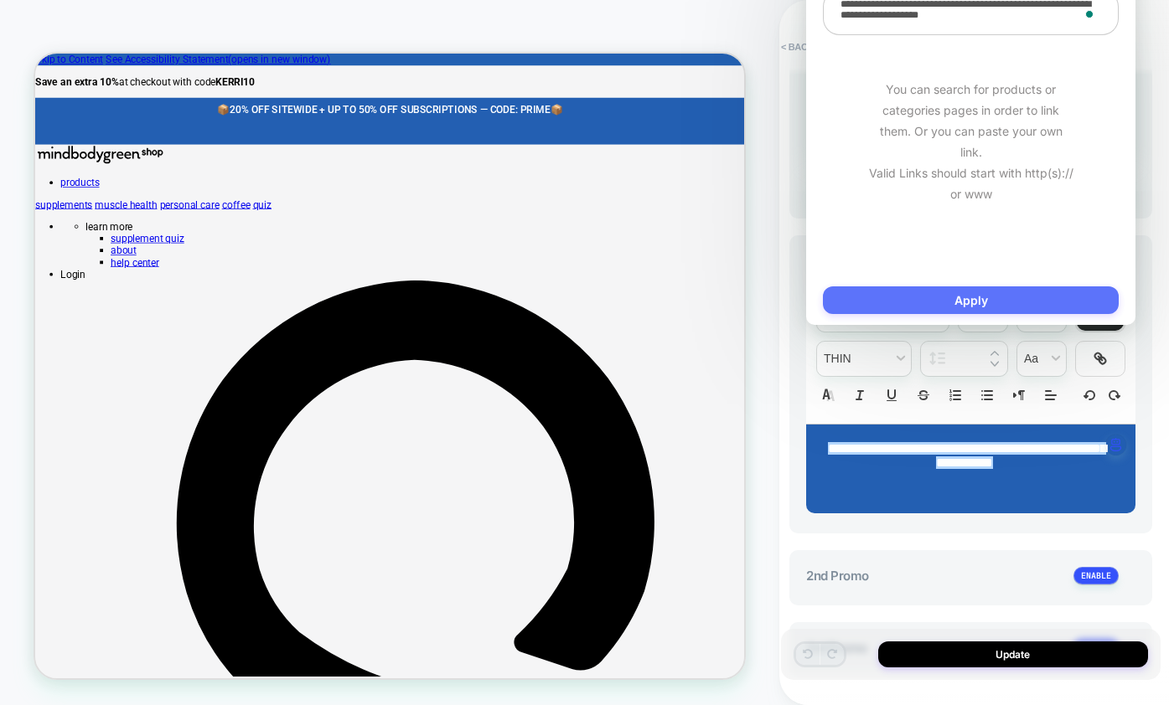
type textarea "**********"
click at [912, 307] on button "Apply" at bounding box center [971, 301] width 296 height 28
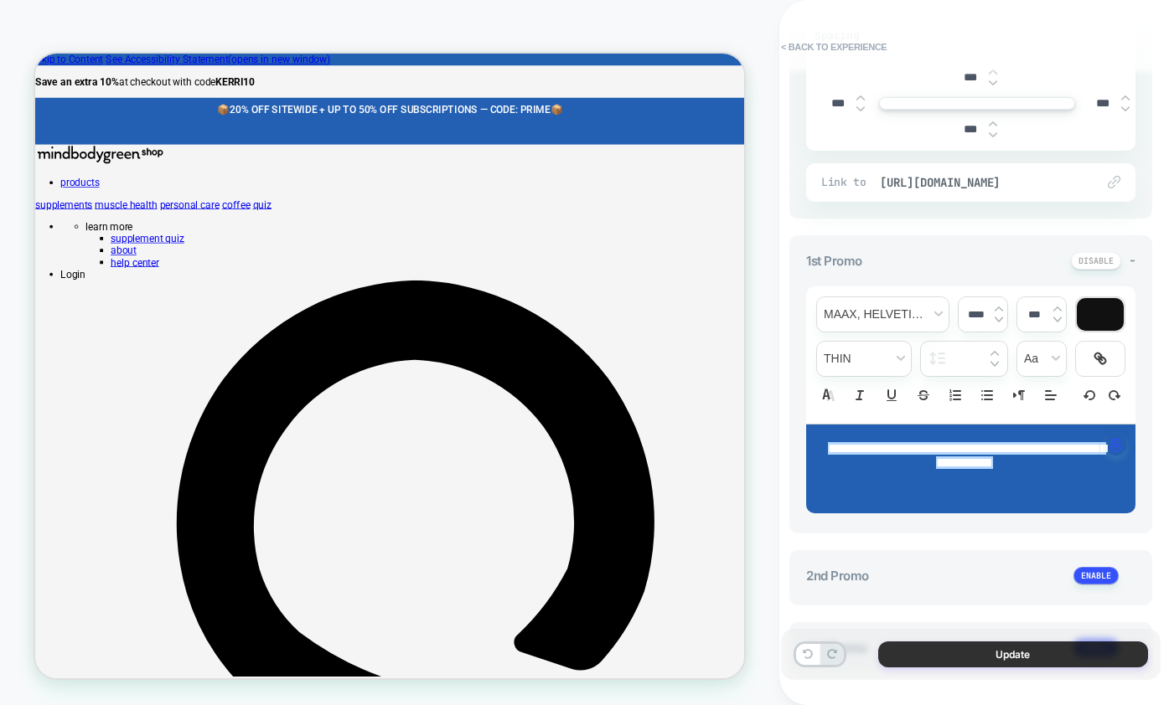
click at [955, 663] on button "Update" at bounding box center [1013, 655] width 270 height 26
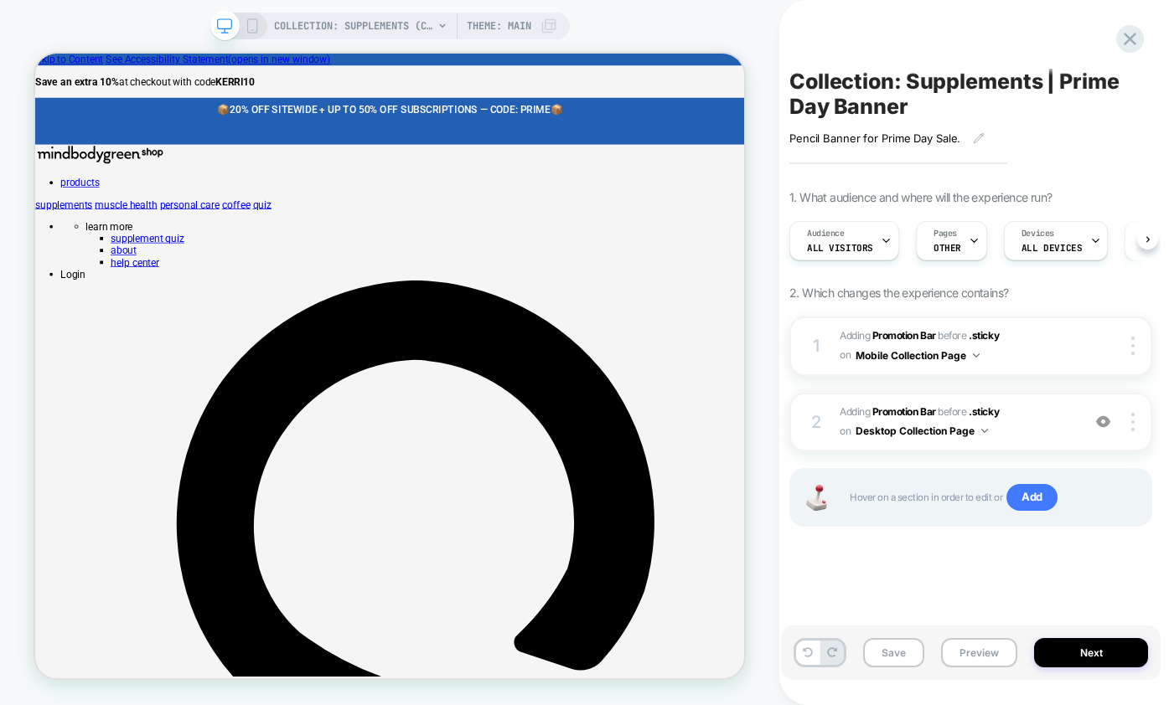
scroll to position [0, 1]
click at [913, 643] on button "Save" at bounding box center [893, 652] width 61 height 29
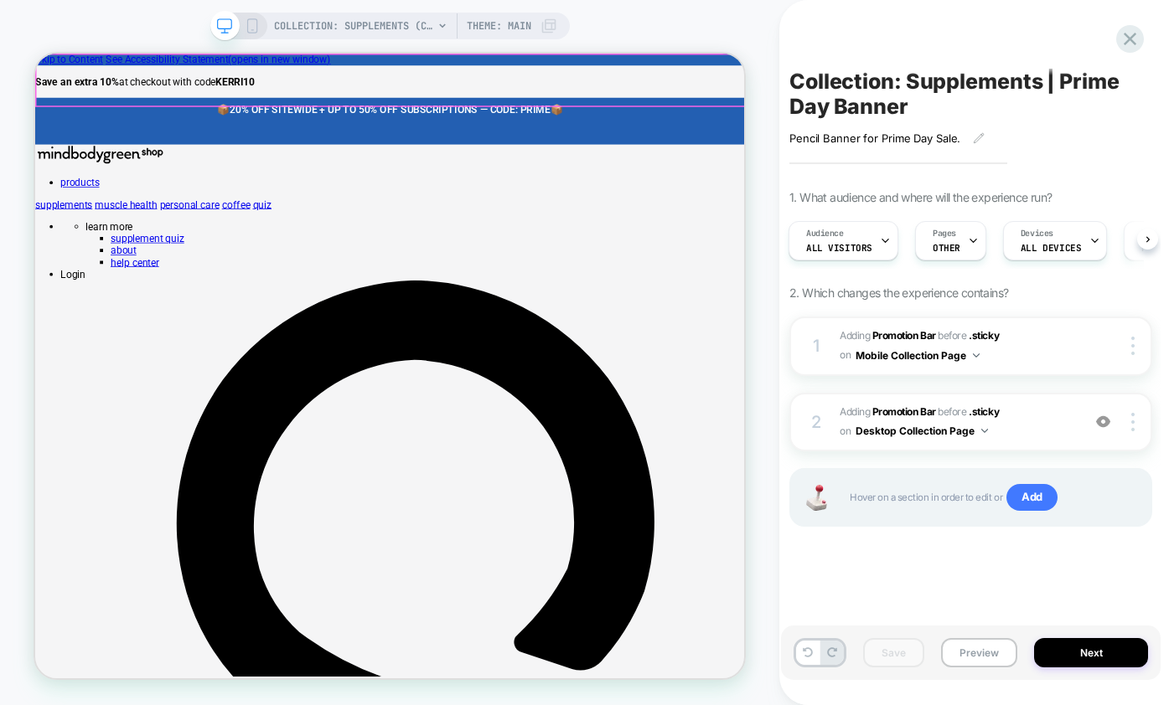
click at [679, 120] on p "📦 20% OFF SITEWIDE + UP TO 50% OFF SUBSCRIPTIONS — CODE: PRIME 📦" at bounding box center [508, 128] width 887 height 16
click at [720, 120] on span "20% OFF SITEWIDE + UP TO 50% OFF SUBSCRIPTIONS — CODE: PRIME" at bounding box center [508, 128] width 427 height 16
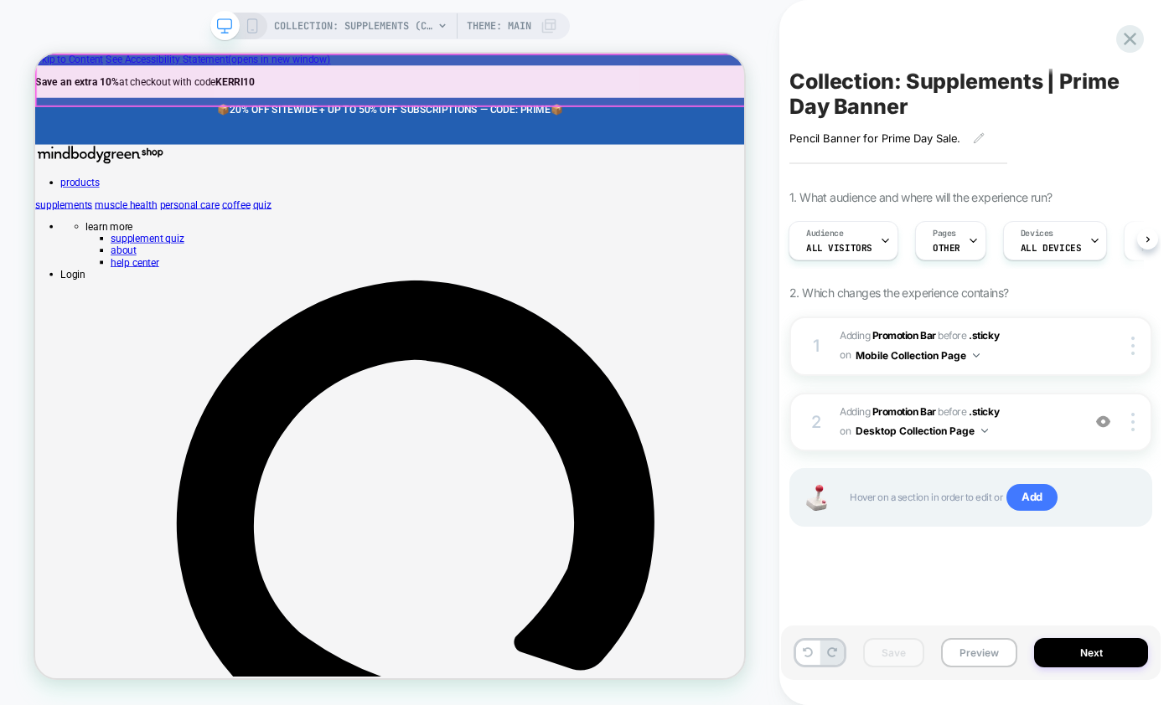
click at [716, 120] on span "20% OFF SITEWIDE + UP TO 50% OFF SUBSCRIPTIONS — CODE: PRIME" at bounding box center [508, 128] width 427 height 16
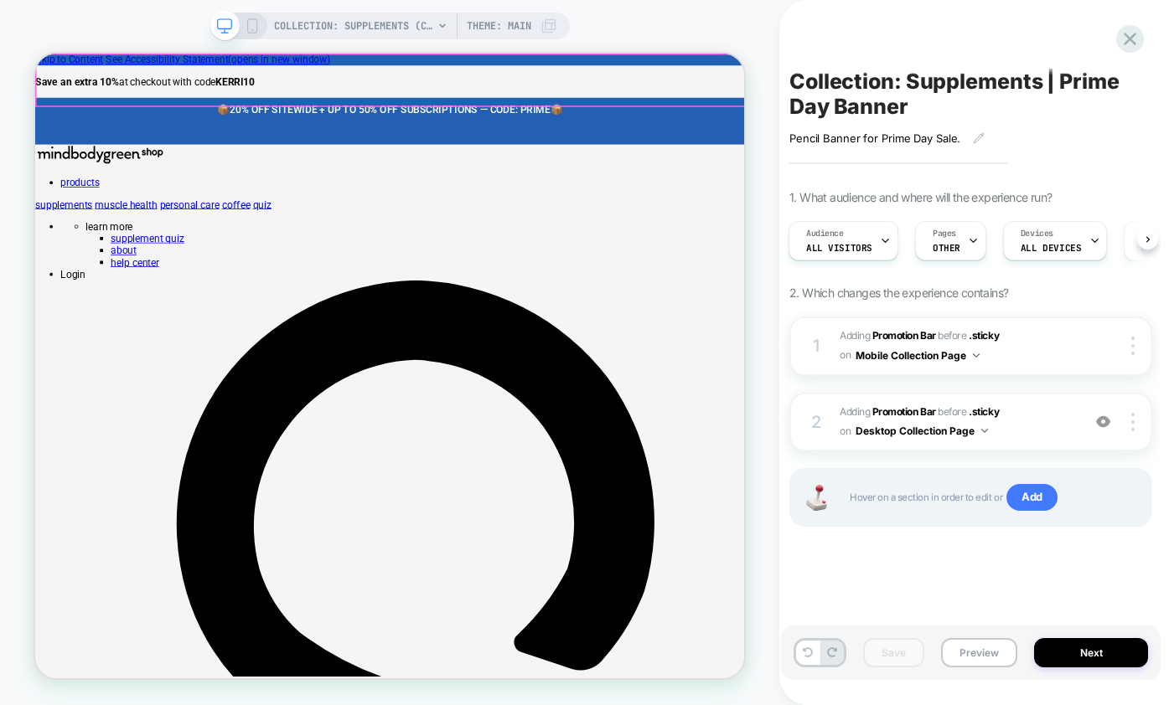
click at [739, 120] on span "📦" at bounding box center [730, 128] width 17 height 16
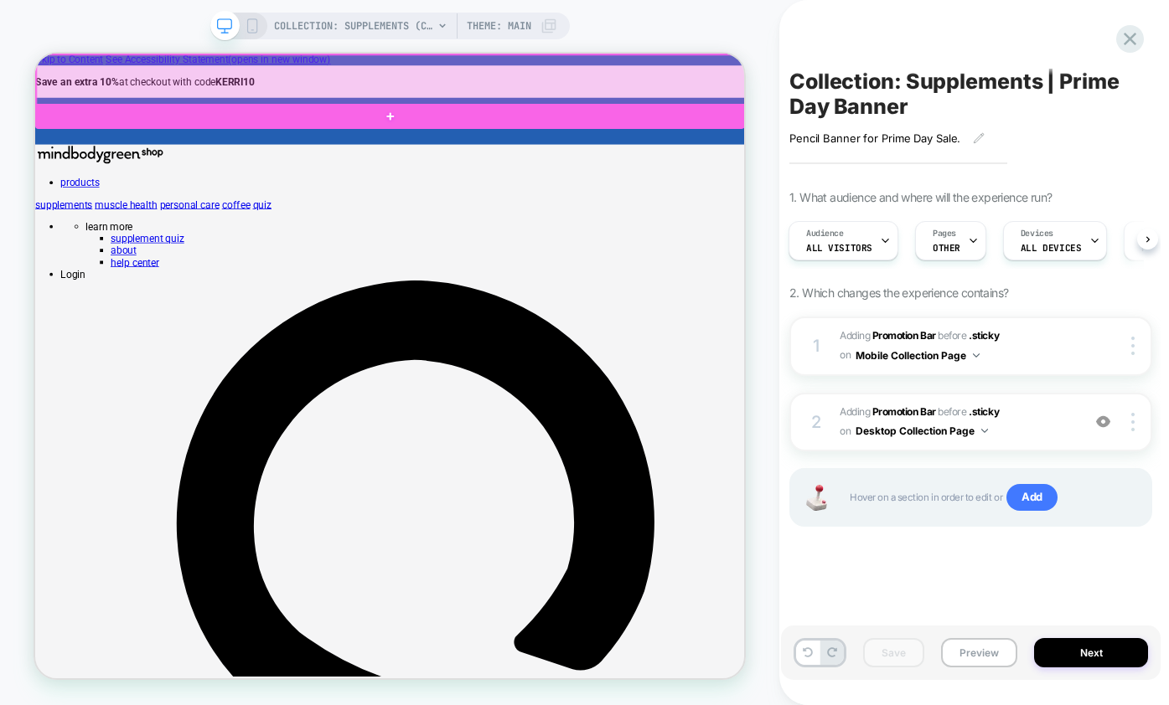
click at [756, 76] on div at bounding box center [510, 89] width 946 height 68
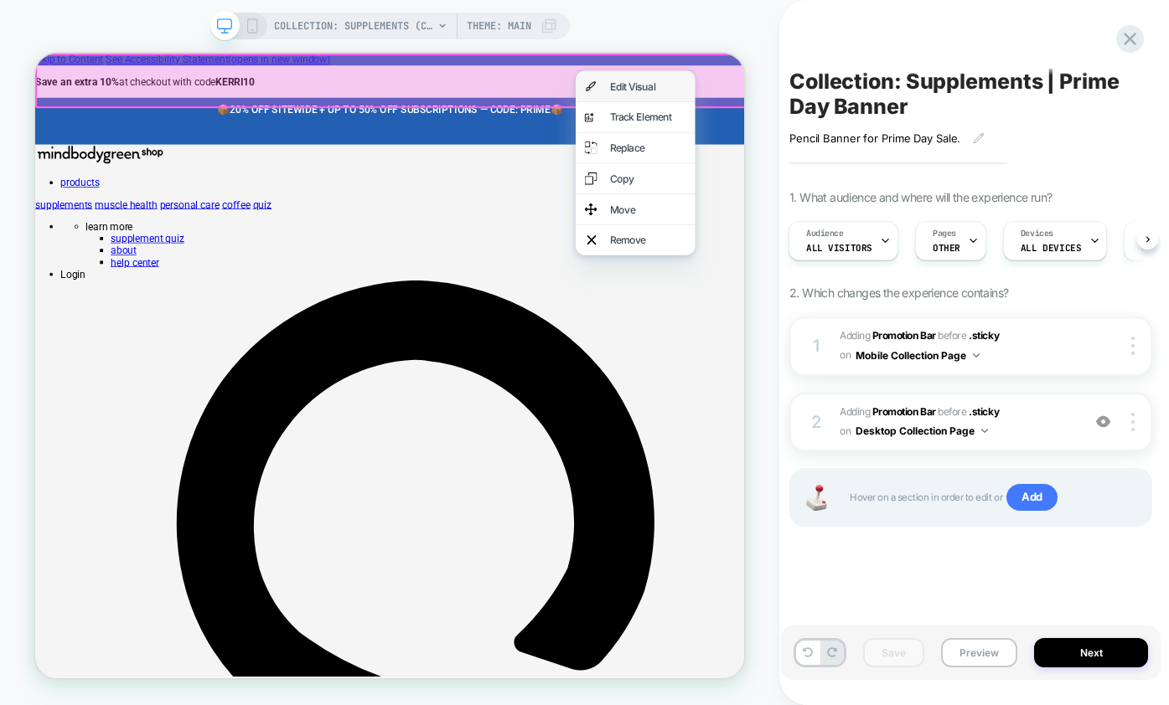
click at [813, 105] on div "Edit Visual" at bounding box center [835, 97] width 159 height 40
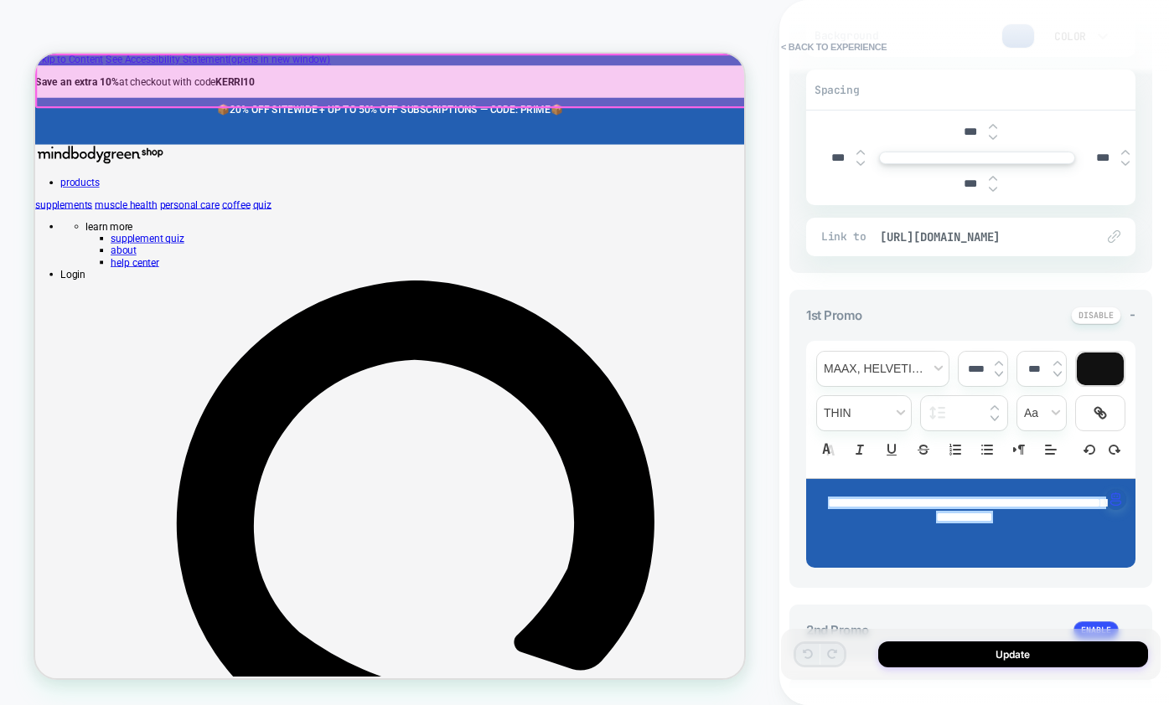
scroll to position [475, 0]
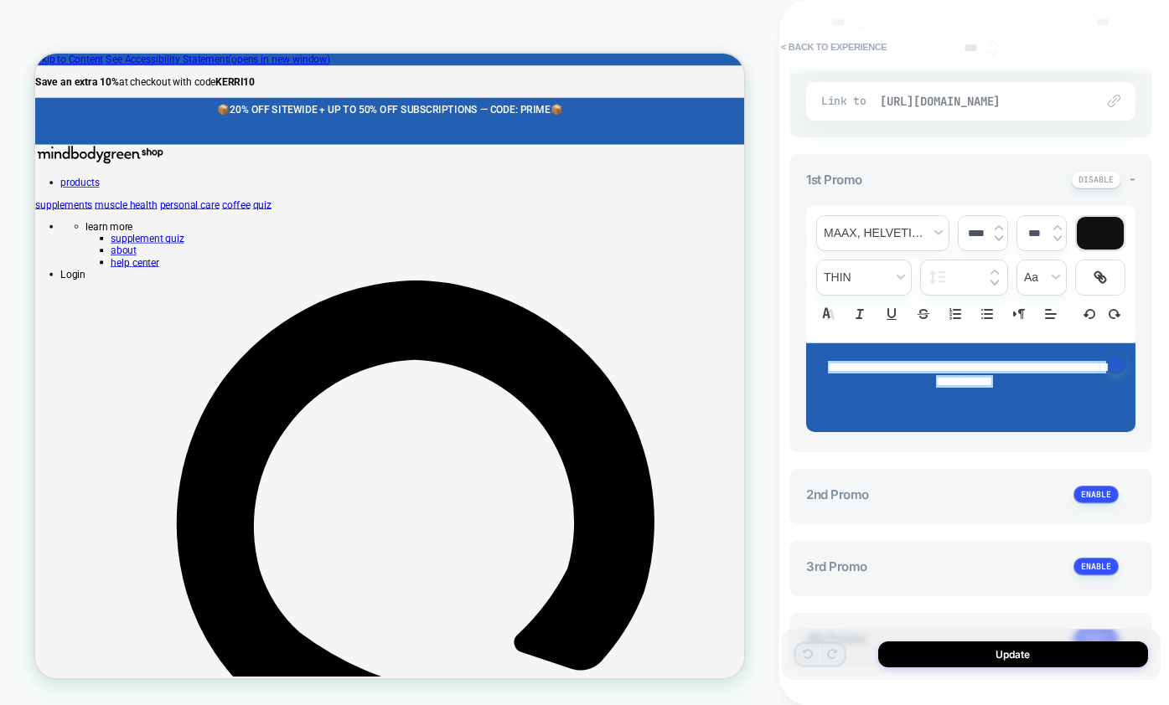
click at [906, 109] on span "[URL][DOMAIN_NAME]" at bounding box center [979, 101] width 199 height 15
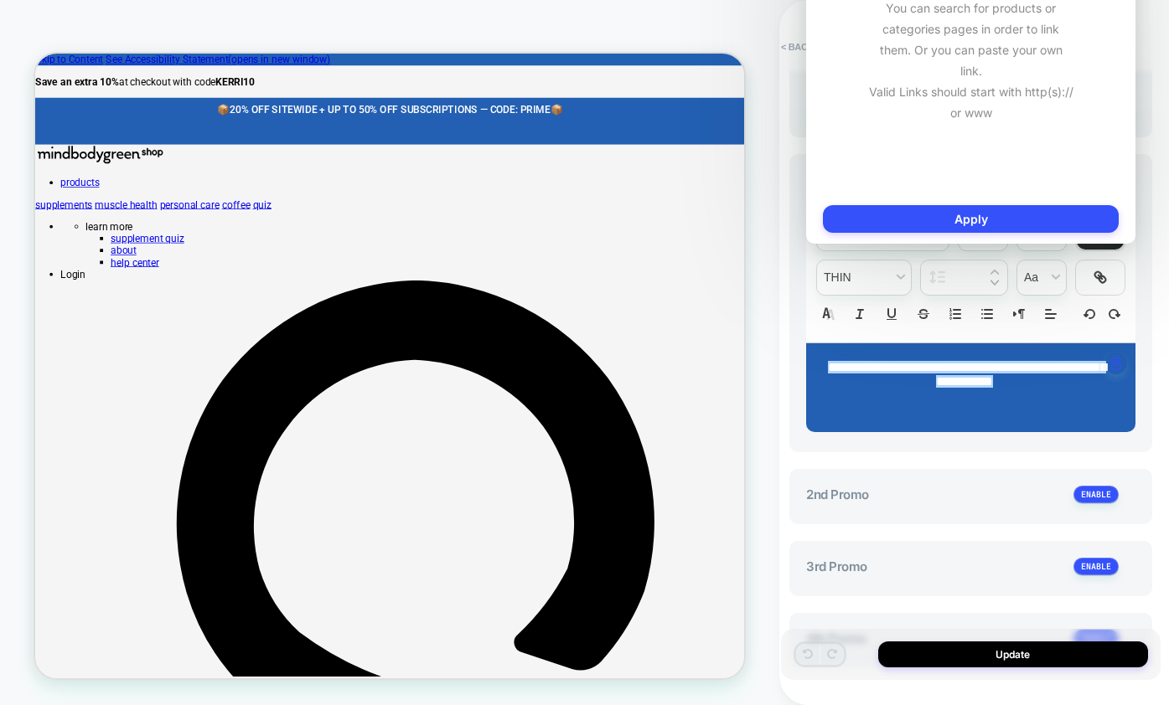
scroll to position [0, 0]
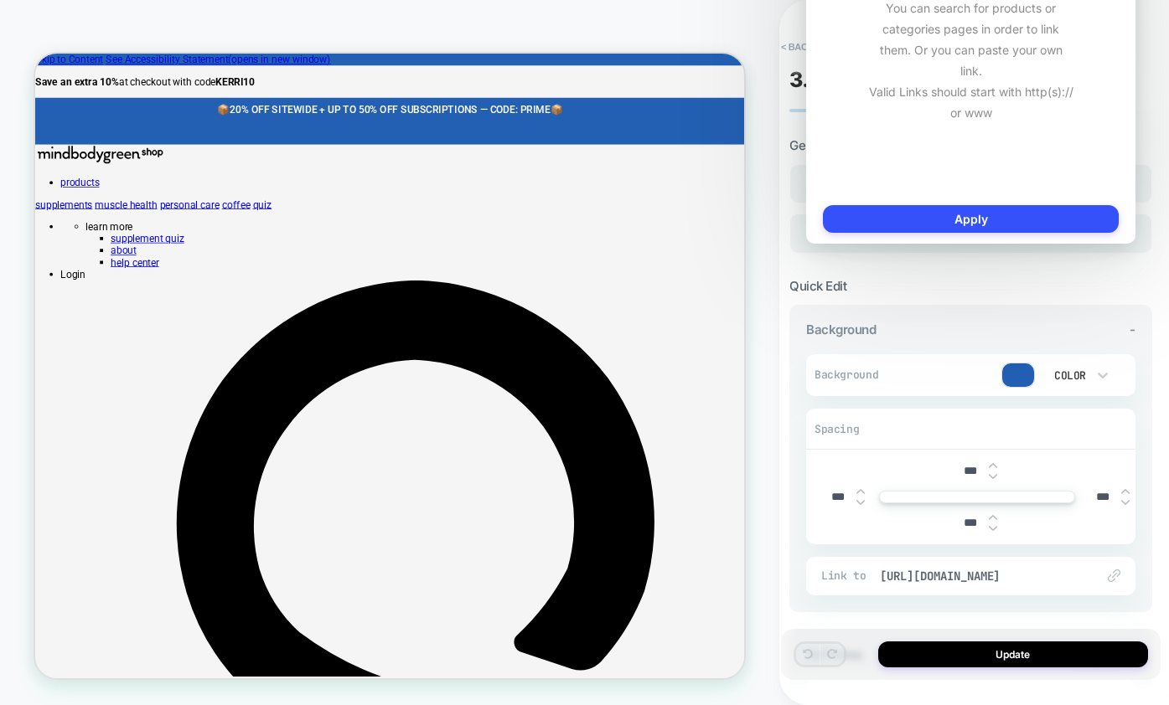
click at [987, 285] on div "**********" at bounding box center [970, 711] width 363 height 1148
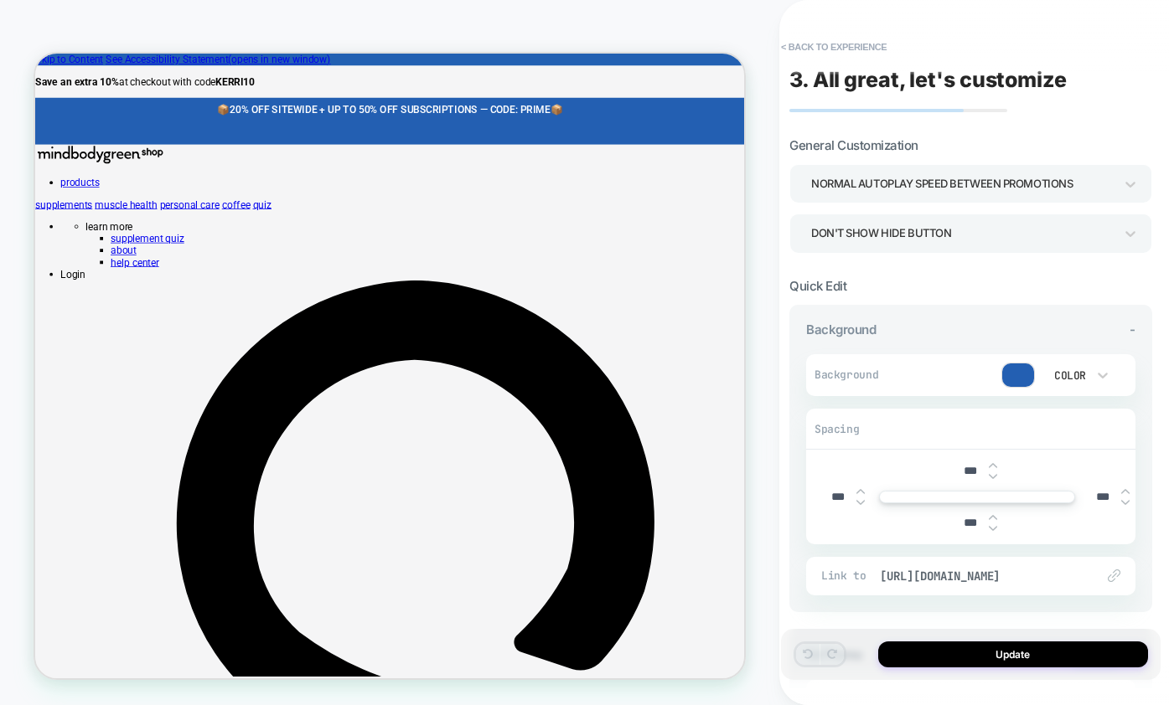
scroll to position [447, 0]
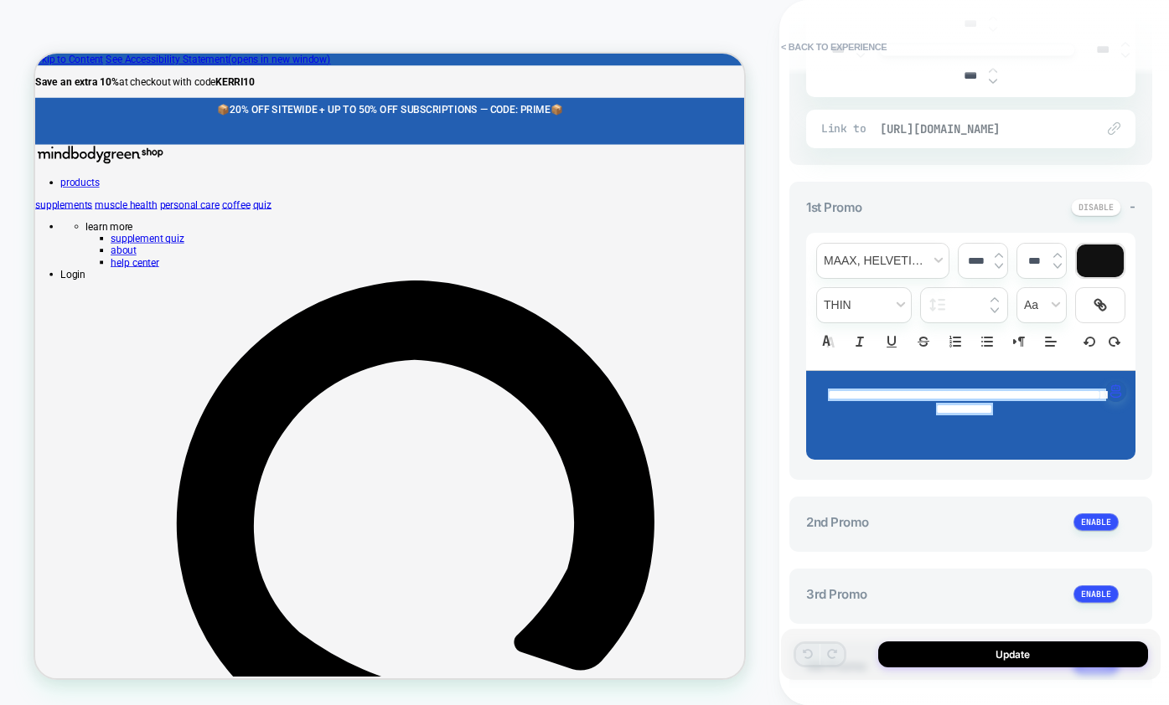
click at [974, 137] on span "[URL][DOMAIN_NAME]" at bounding box center [979, 128] width 199 height 15
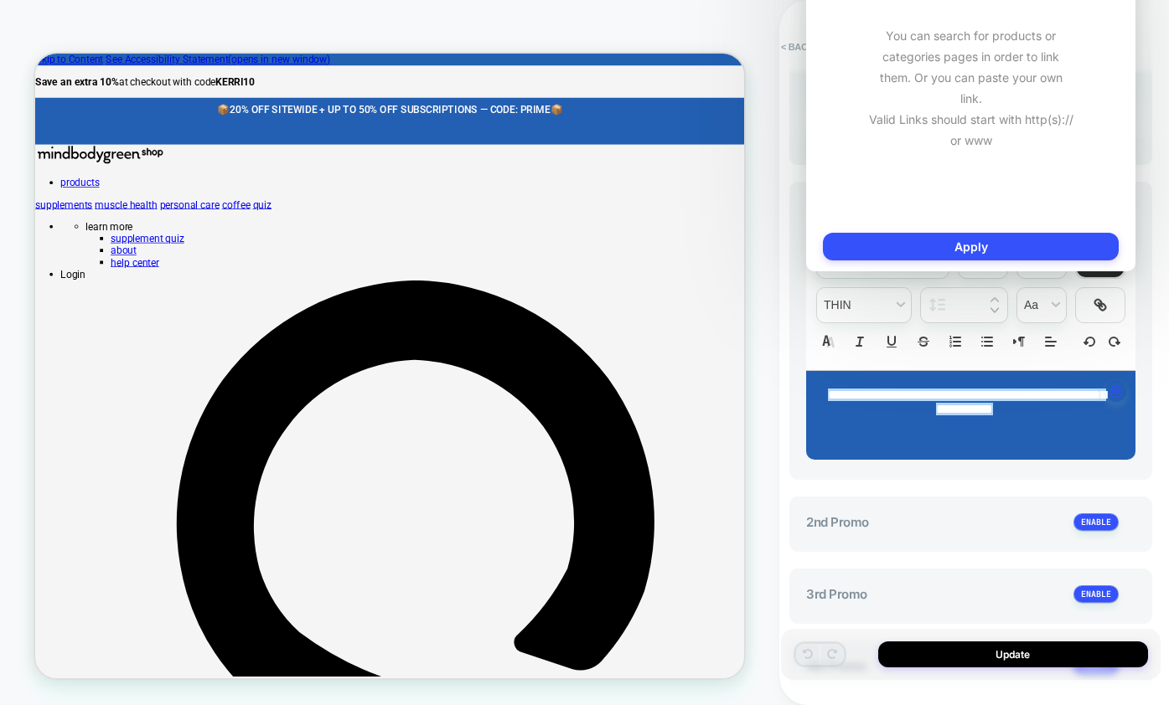
click at [1154, 52] on div "< Back to experience" at bounding box center [978, 47] width 379 height 27
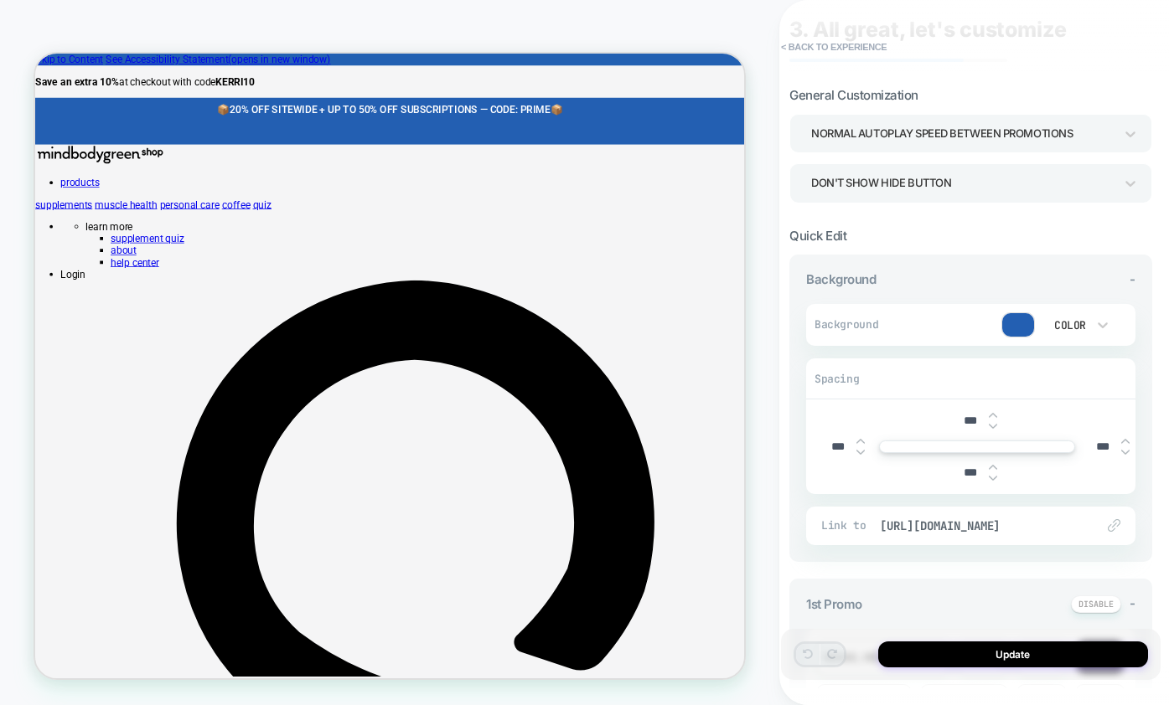
scroll to position [0, 0]
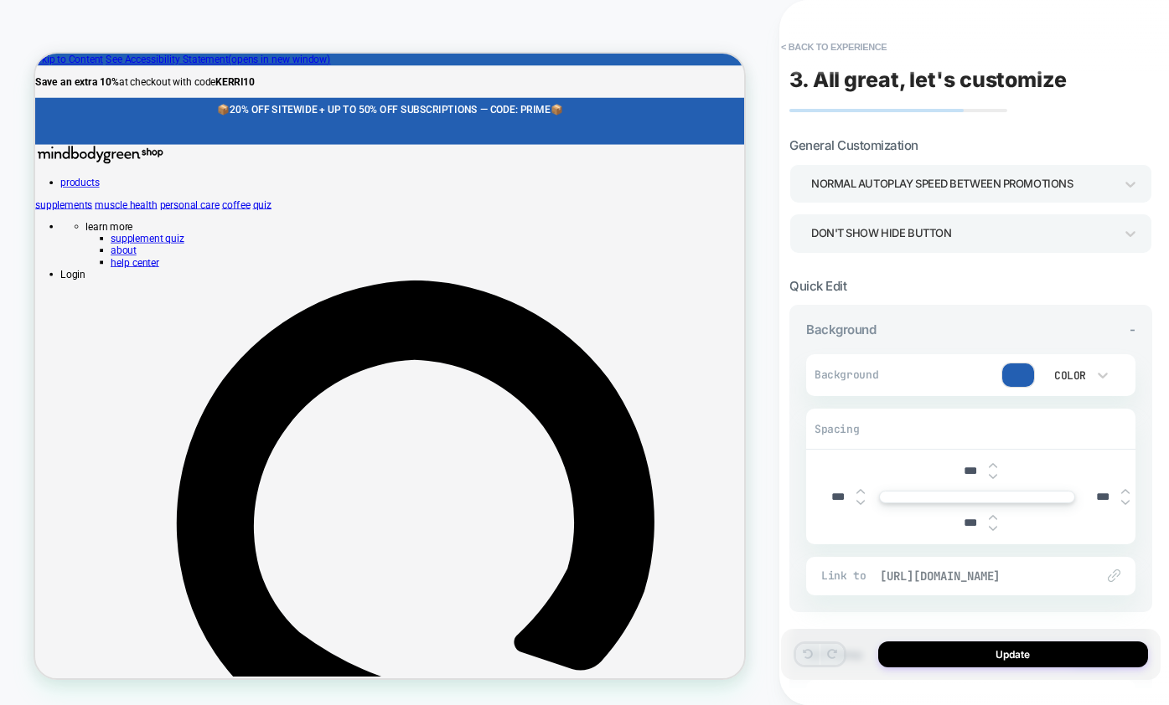
click at [1044, 584] on span "[URL][DOMAIN_NAME]" at bounding box center [979, 576] width 199 height 15
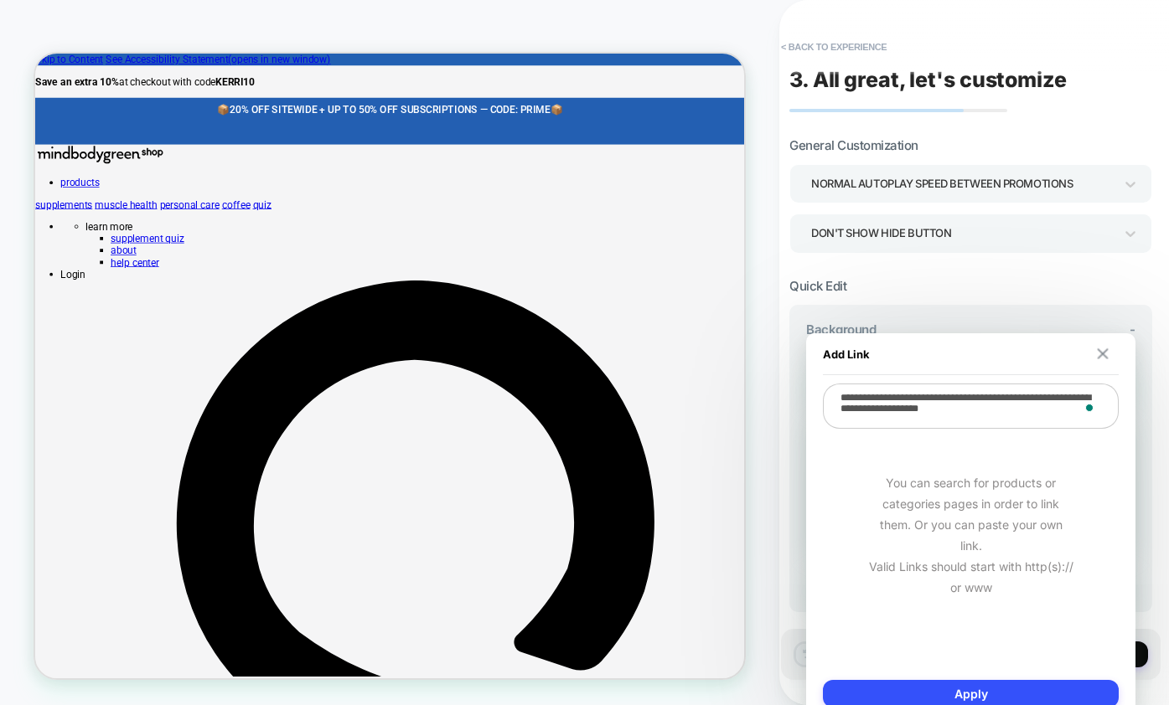
click at [1106, 356] on img at bounding box center [1102, 353] width 11 height 11
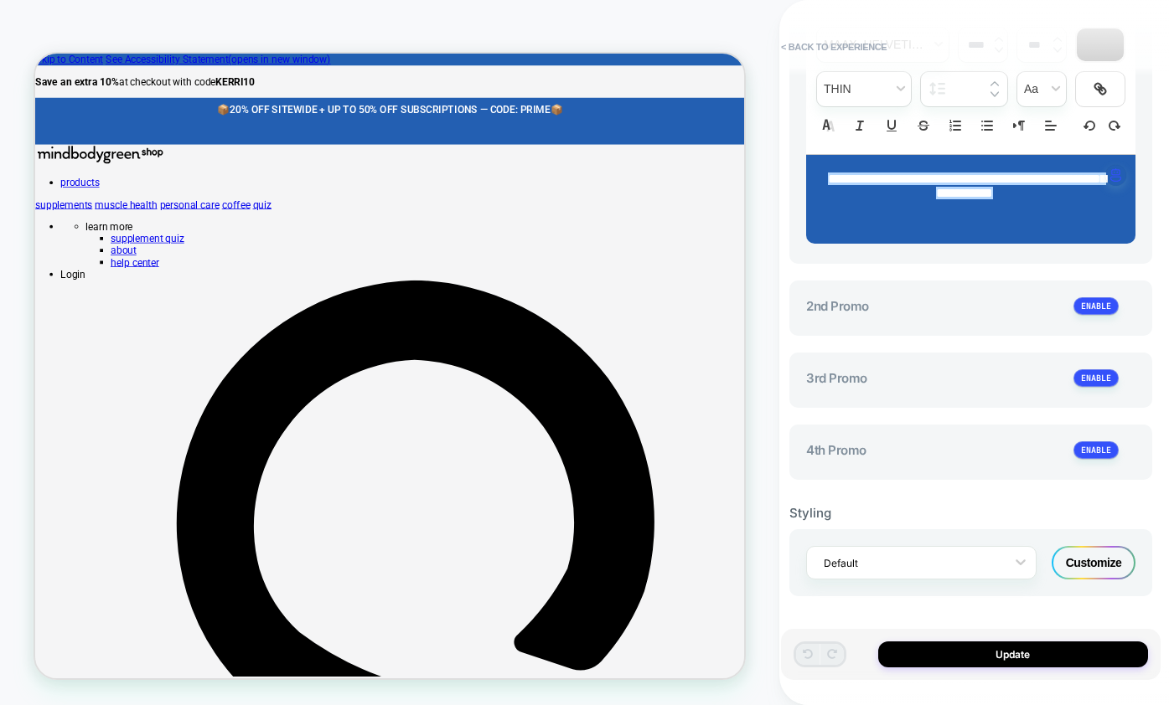
scroll to position [705, 0]
click at [1008, 653] on button "Update" at bounding box center [1013, 655] width 270 height 26
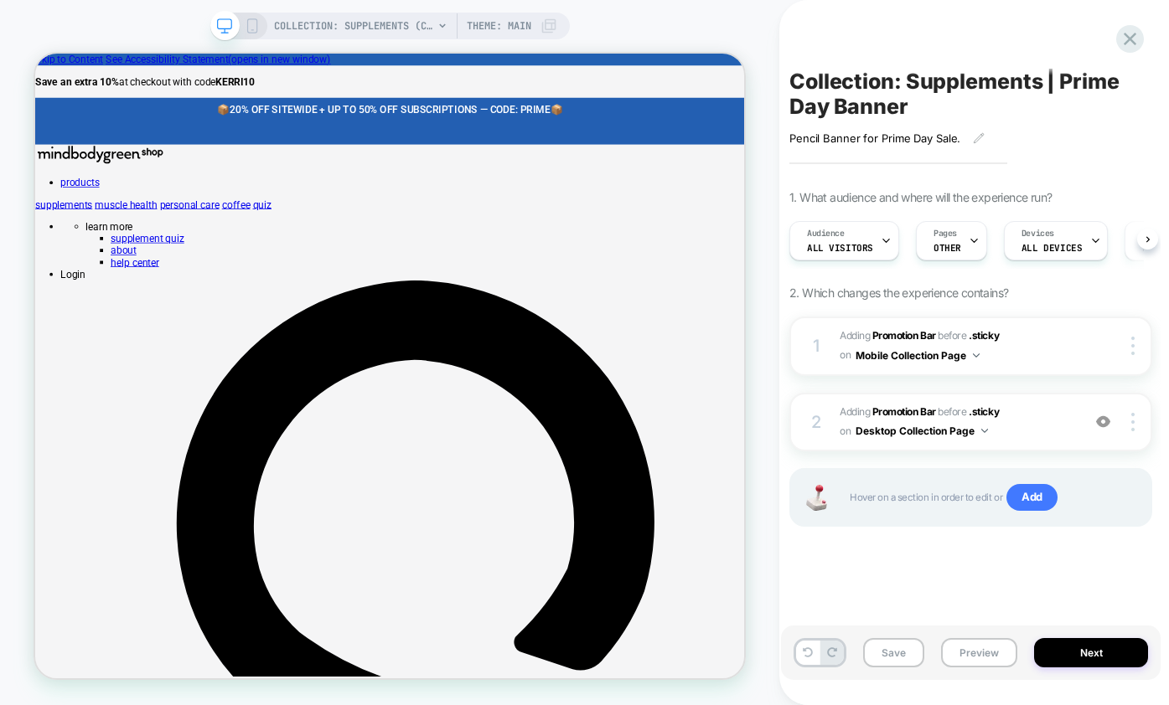
scroll to position [0, 1]
click at [1079, 652] on button "Next" at bounding box center [1091, 652] width 114 height 29
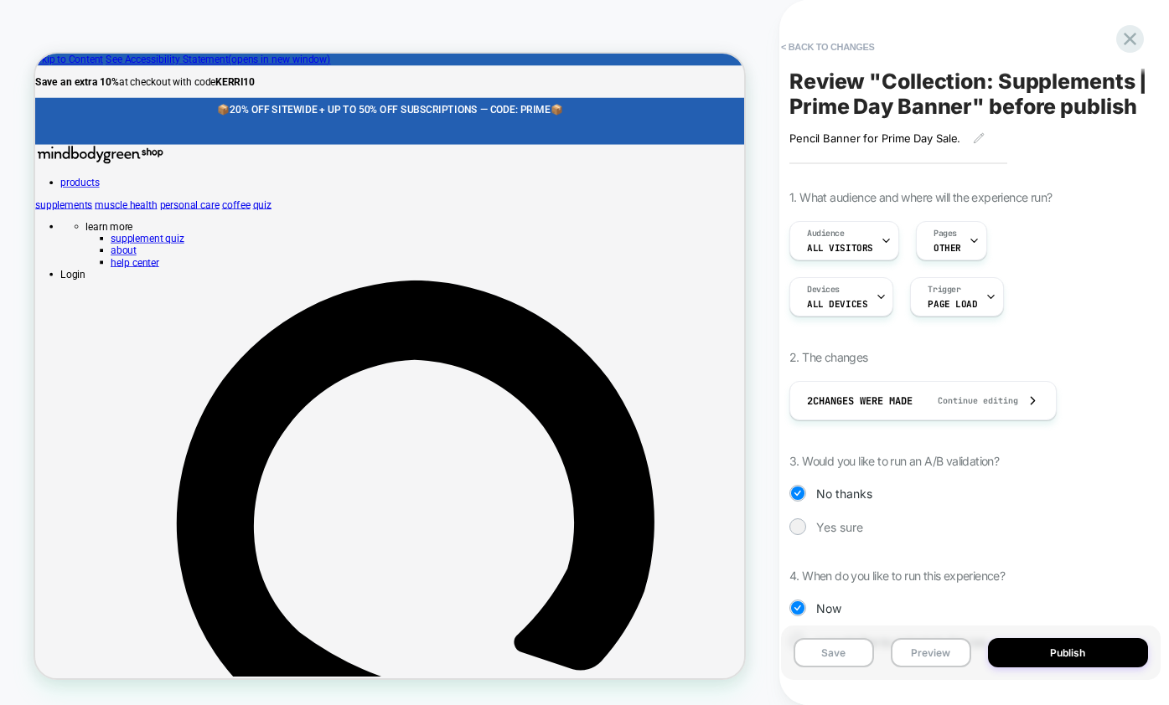
drag, startPoint x: 105, startPoint y: 30, endPoint x: 381, endPoint y: 106, distance: 286.5
click at [105, 30] on div "COLLECTION: Supplements (Category) COLLECTION: Supplements (Category) Theme: MA…" at bounding box center [389, 353] width 779 height 672
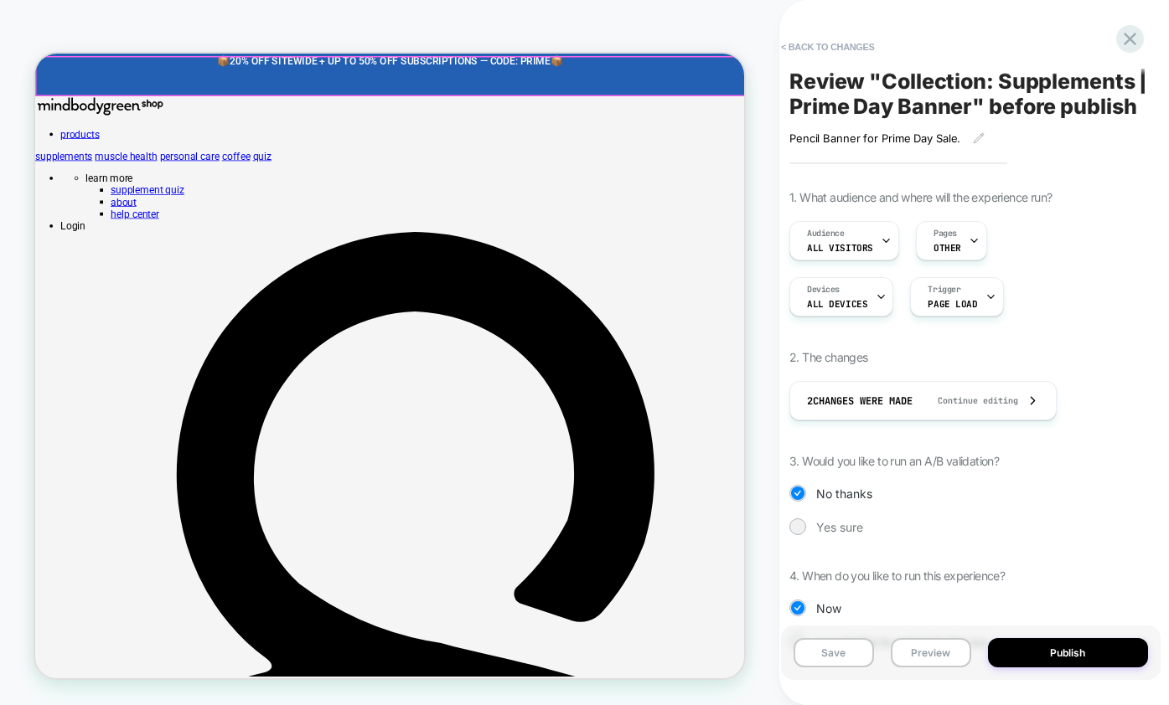
scroll to position [0, 0]
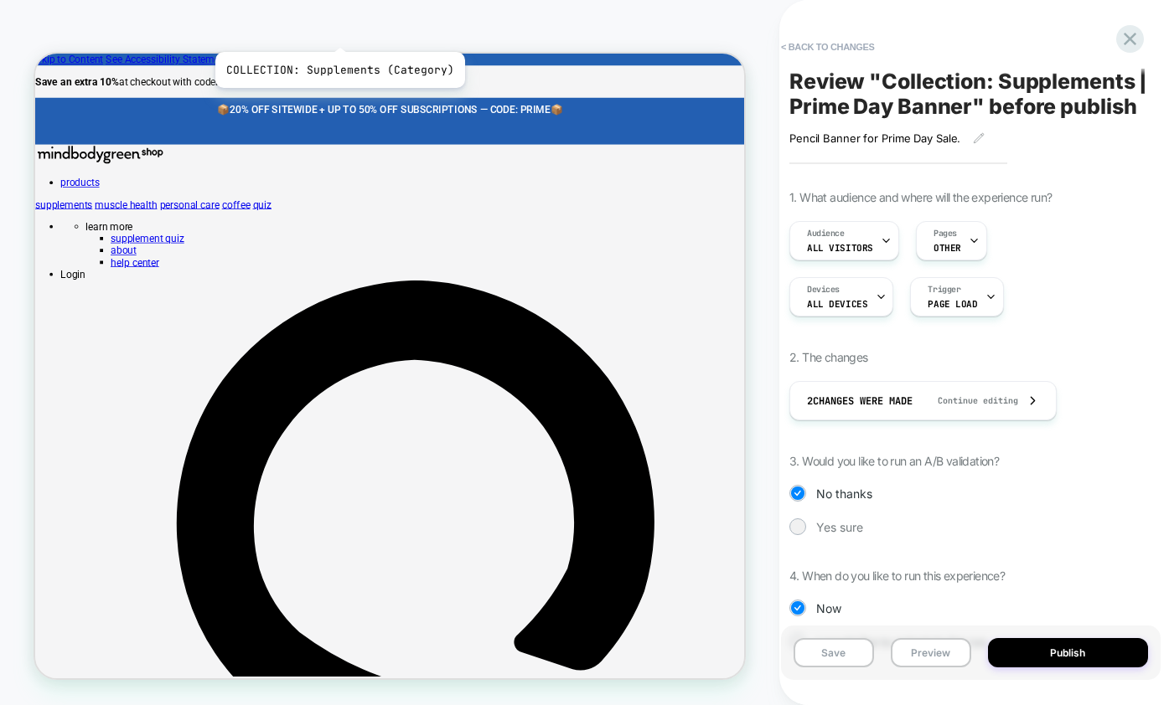
click at [336, 28] on span "COLLECTION: Supplements (Category)" at bounding box center [353, 26] width 159 height 27
click at [844, 46] on button "< Back to changes" at bounding box center [827, 47] width 111 height 27
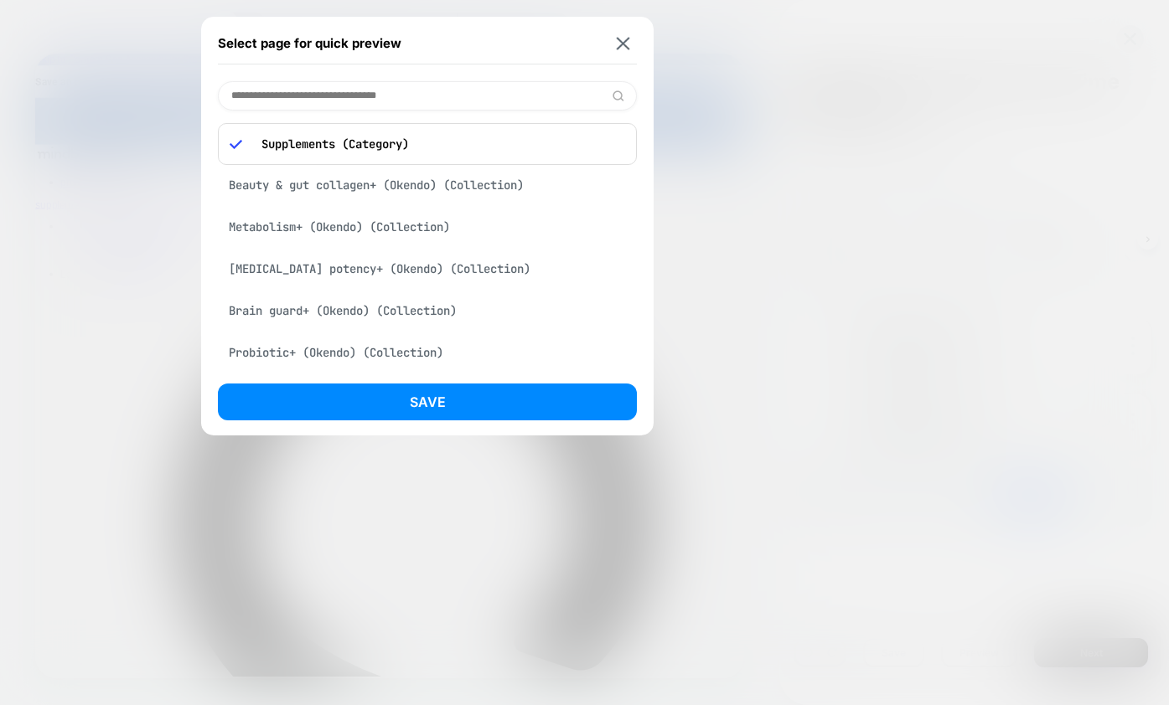
scroll to position [0, 1]
click at [632, 40] on button at bounding box center [622, 43] width 21 height 14
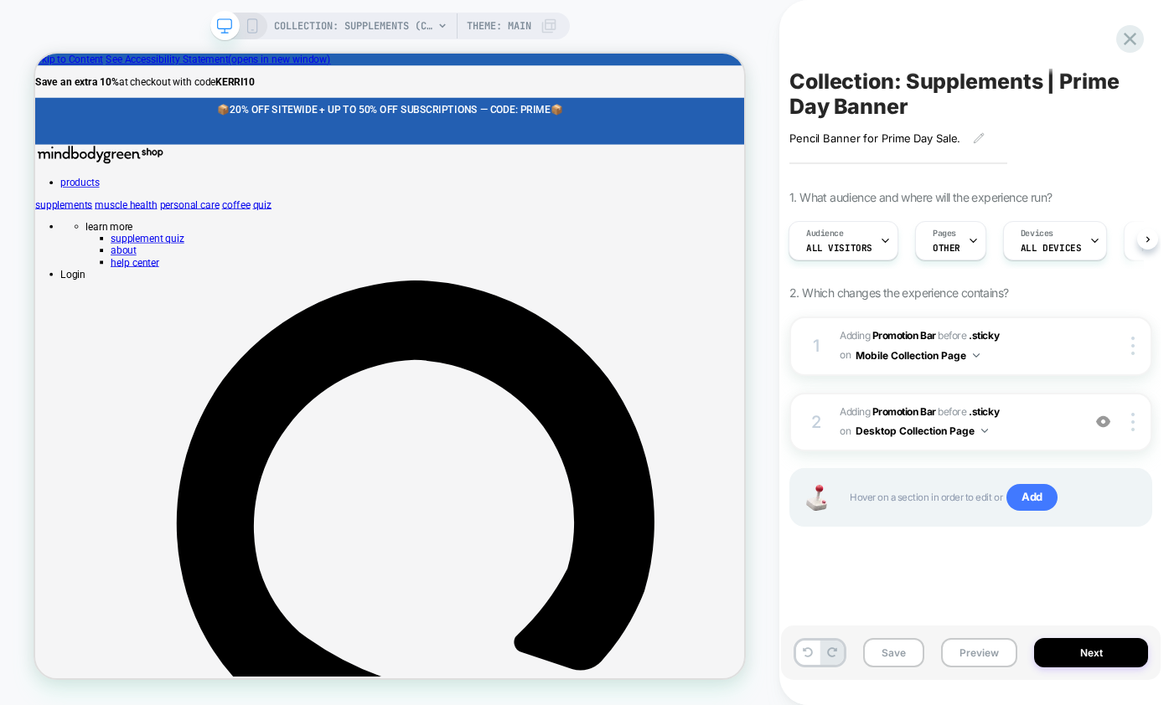
click at [248, 22] on icon at bounding box center [252, 25] width 15 height 15
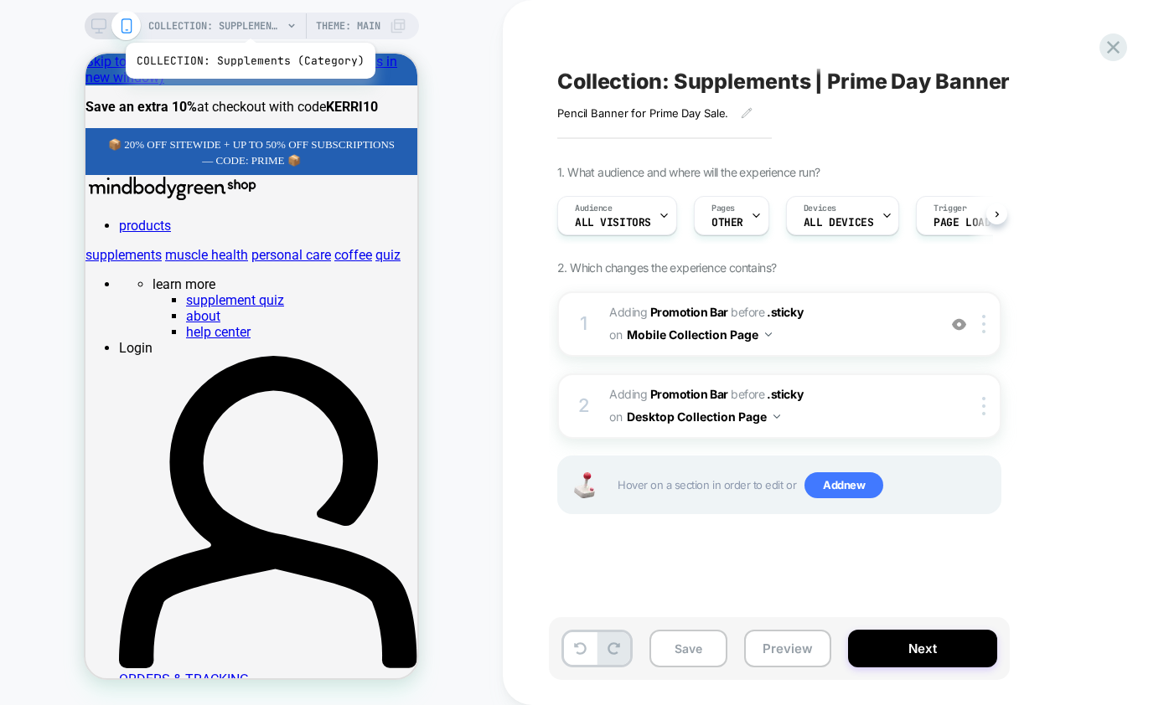
scroll to position [0, 1]
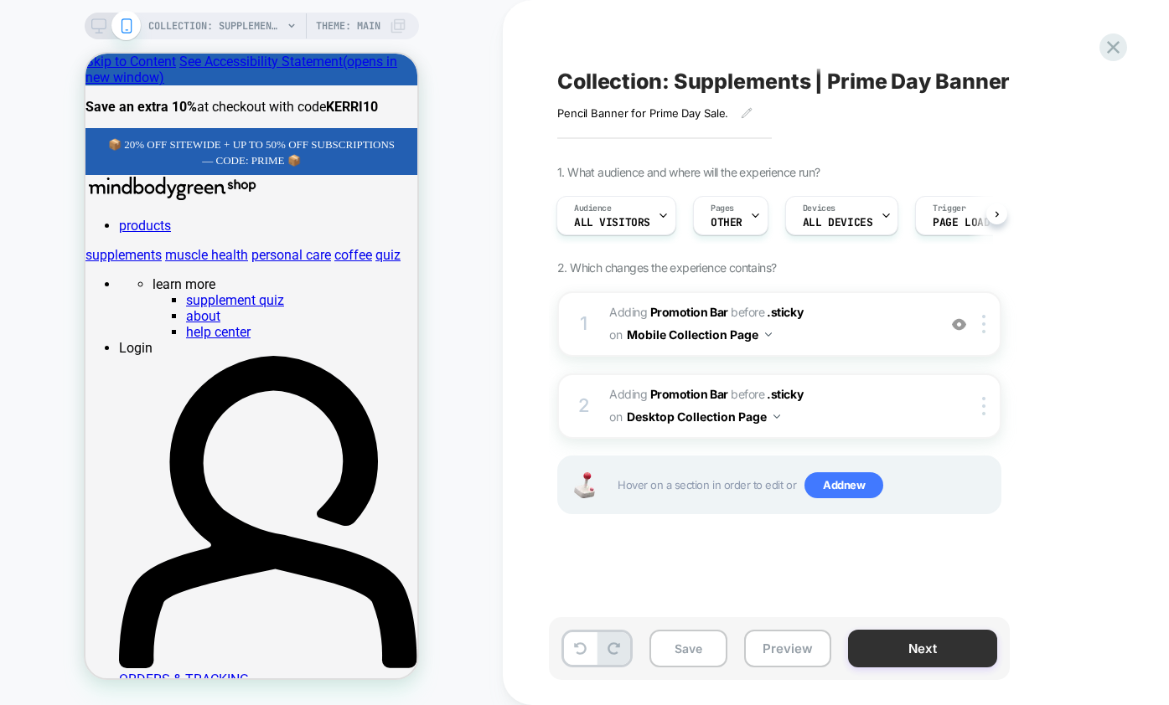
click at [925, 643] on button "Next" at bounding box center [922, 649] width 149 height 38
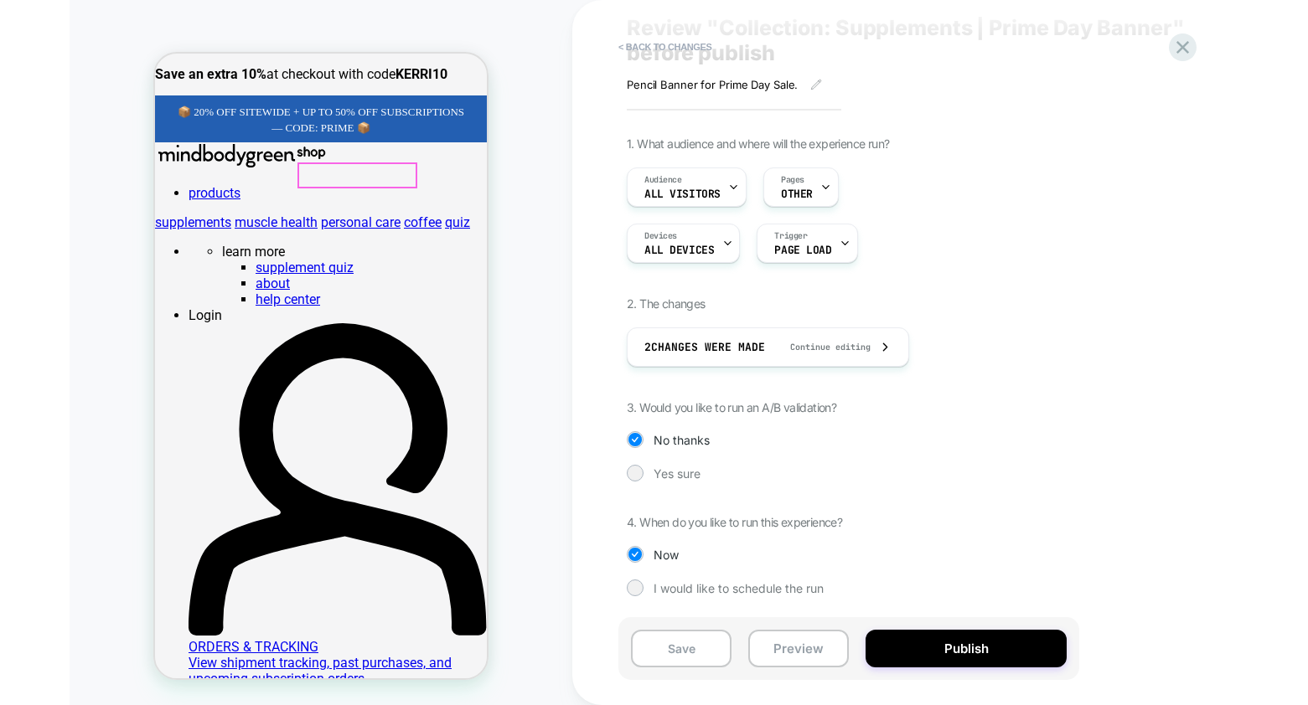
scroll to position [54, 0]
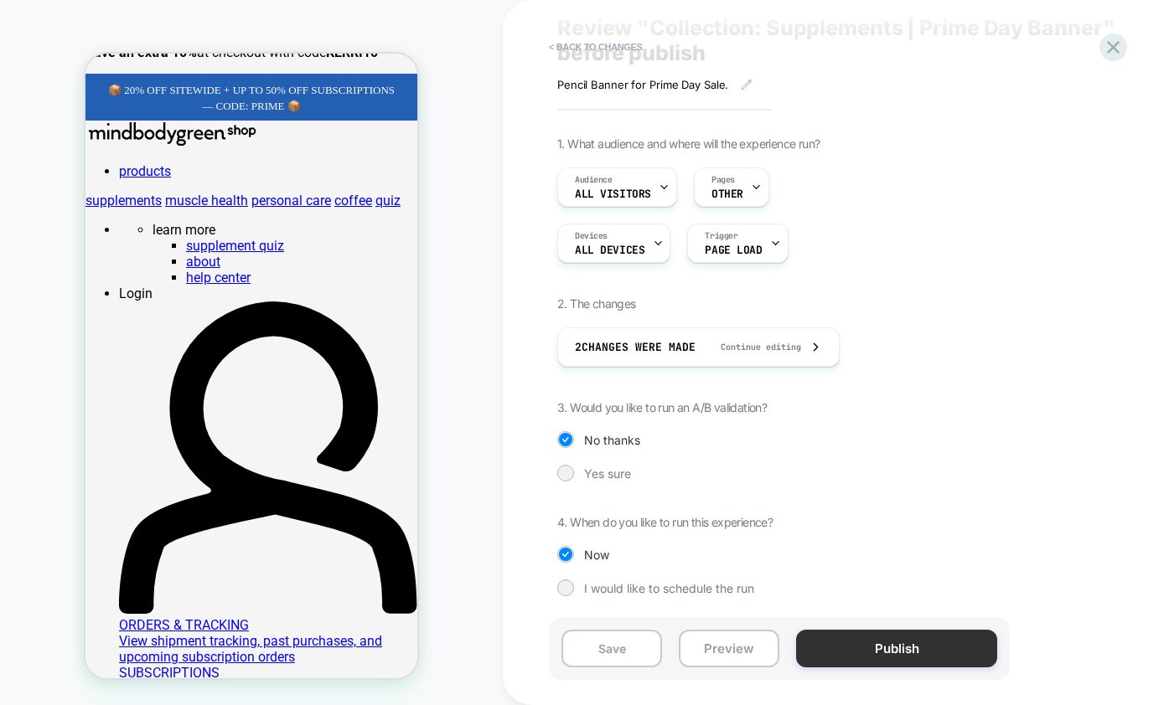
click at [853, 638] on button "Publish" at bounding box center [896, 649] width 201 height 38
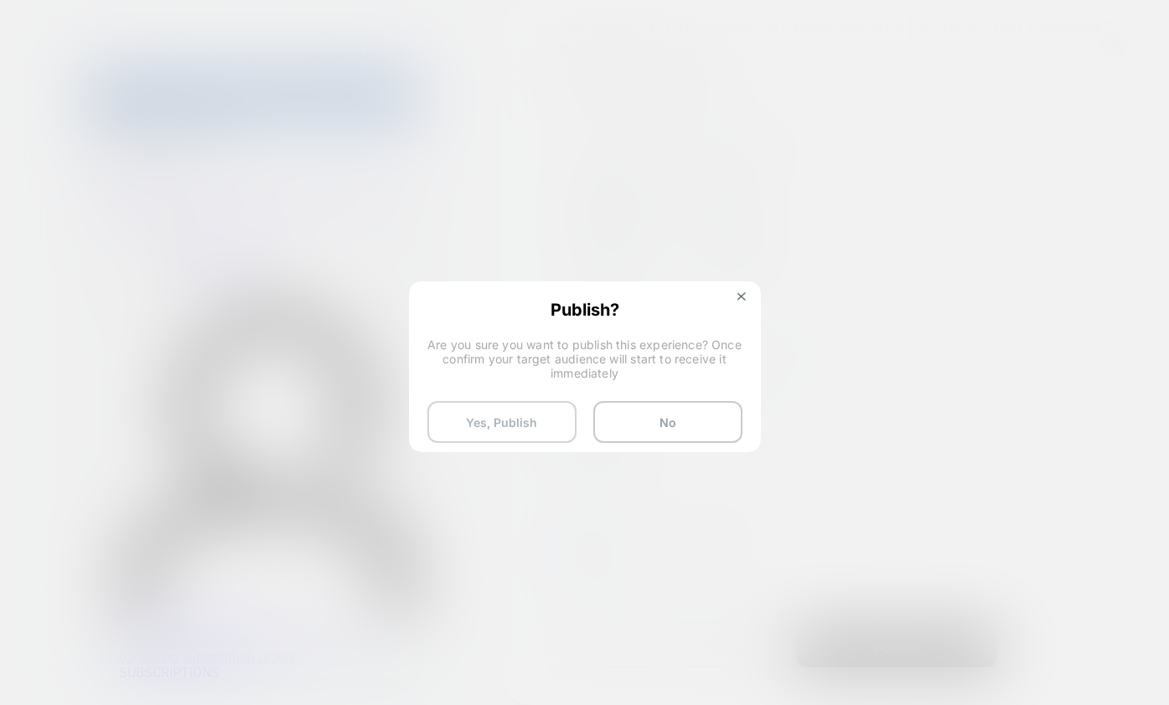
click at [549, 436] on button "Yes, Publish" at bounding box center [501, 422] width 149 height 42
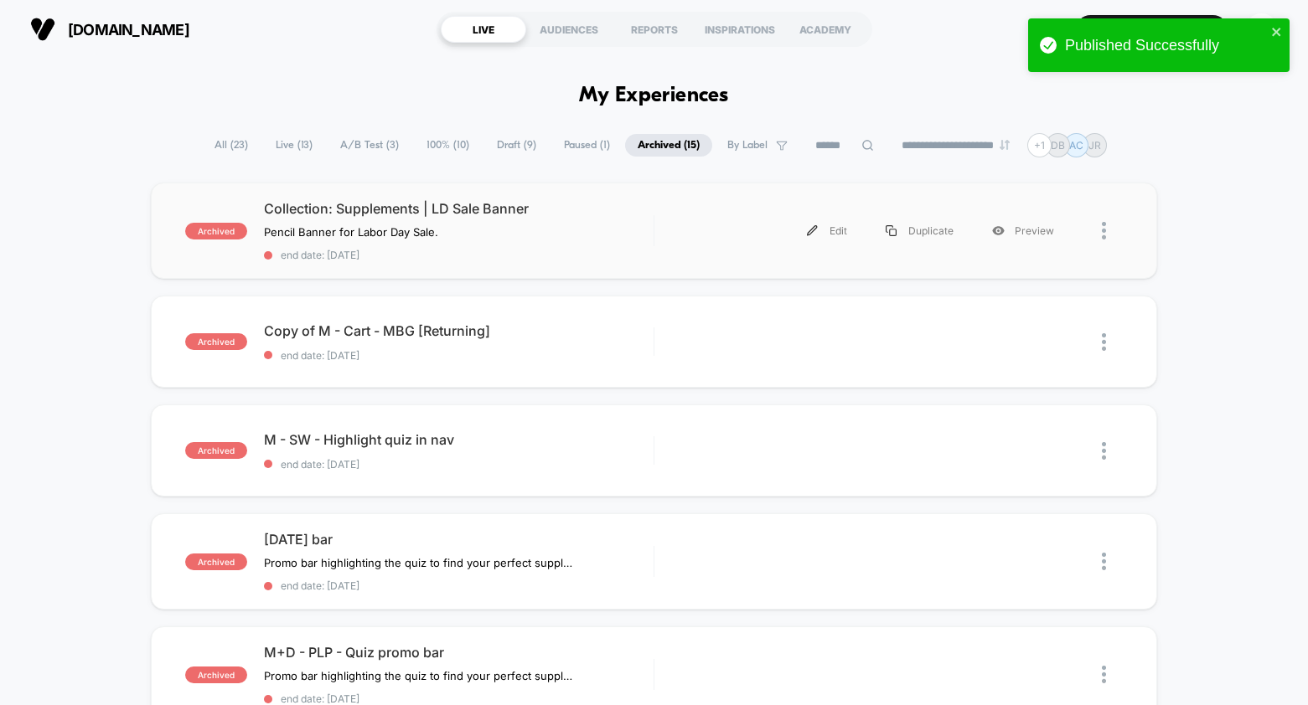
scroll to position [10, 0]
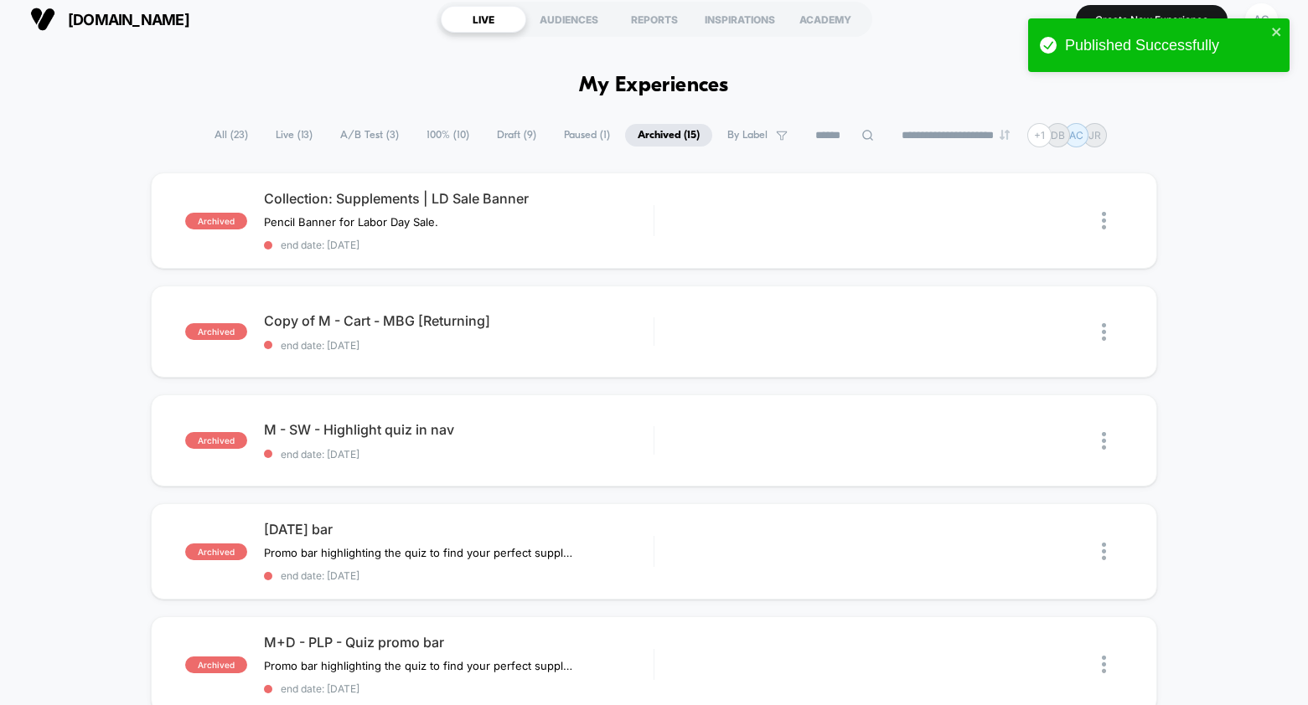
click at [233, 142] on span "All ( 23 )" at bounding box center [231, 135] width 59 height 23
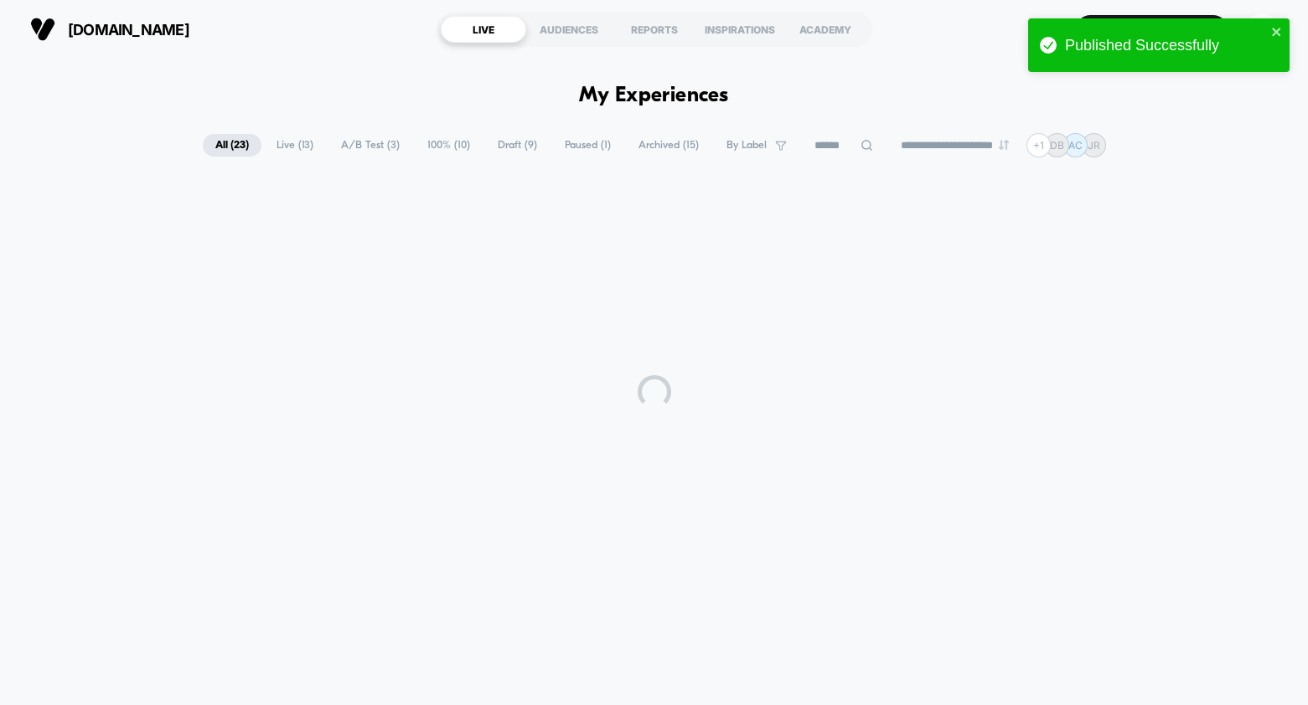
scroll to position [0, 0]
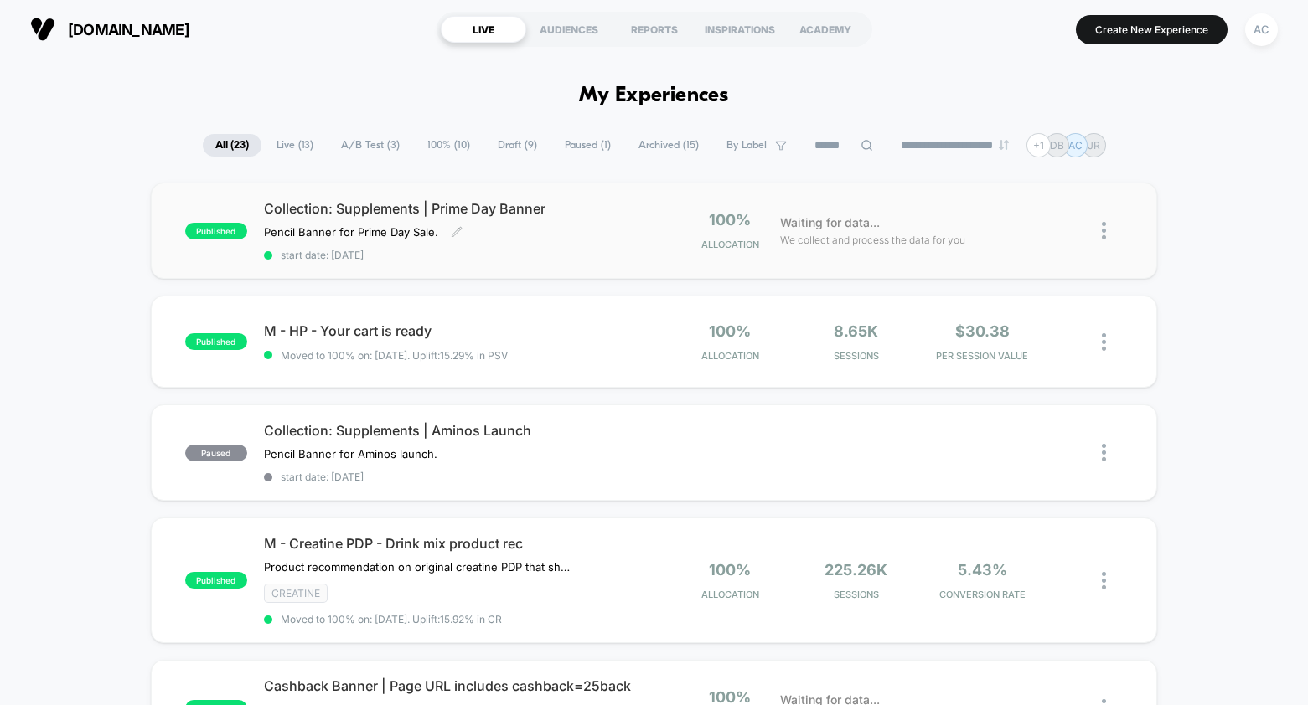
click at [563, 237] on div "Collection: Supplements | Prime Day Banner Pencil Banner for Prime Day Sale.﻿ C…" at bounding box center [459, 230] width 390 height 61
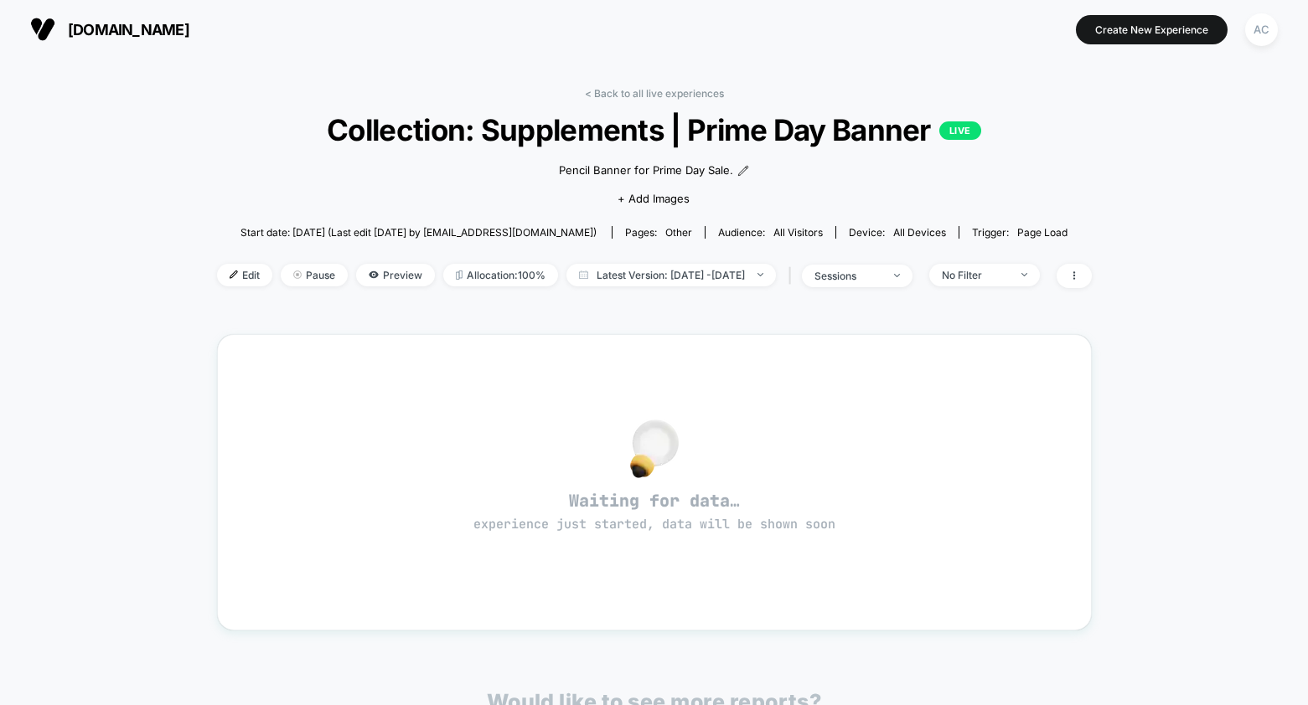
click at [231, 287] on span "Edit" at bounding box center [244, 275] width 55 height 23
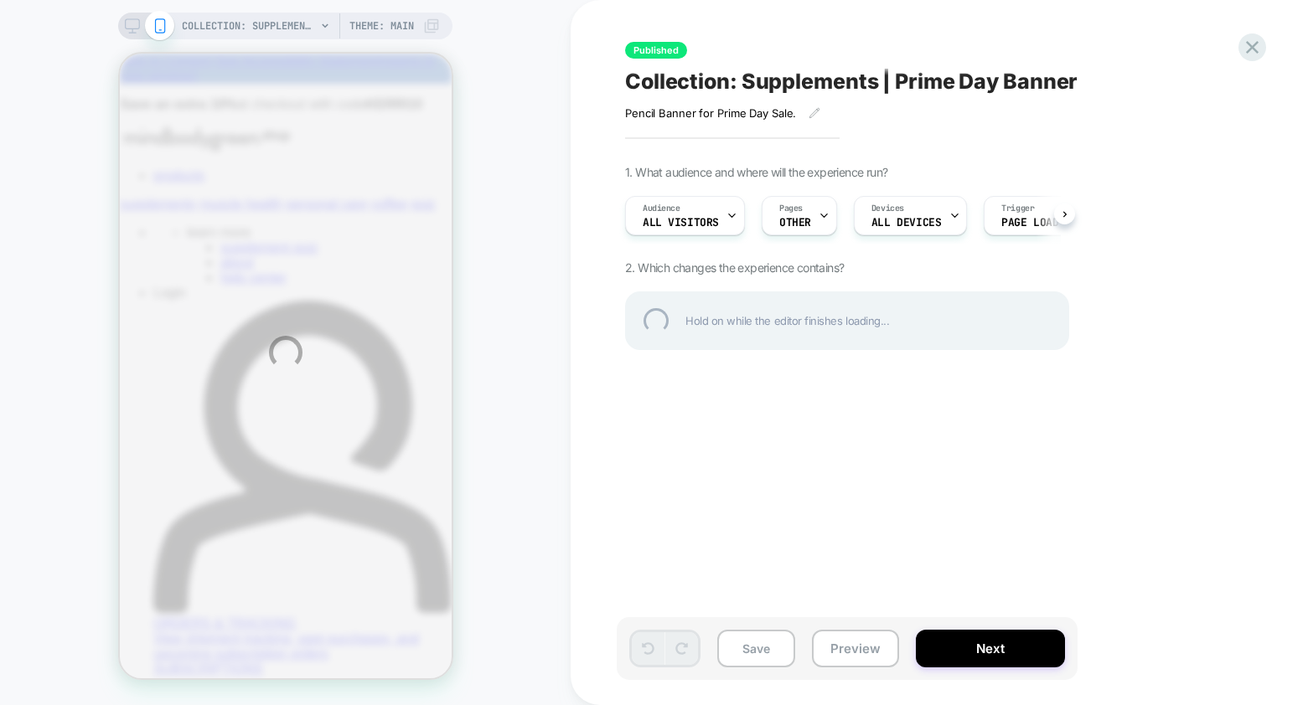
click at [125, 26] on div "COLLECTION: Supplements (Category) COLLECTION: Supplements (Category) Theme: MA…" at bounding box center [654, 352] width 1308 height 705
click at [126, 27] on div "COLLECTION: Supplements (Category) COLLECTION: Supplements (Category) Theme: MA…" at bounding box center [654, 352] width 1308 height 705
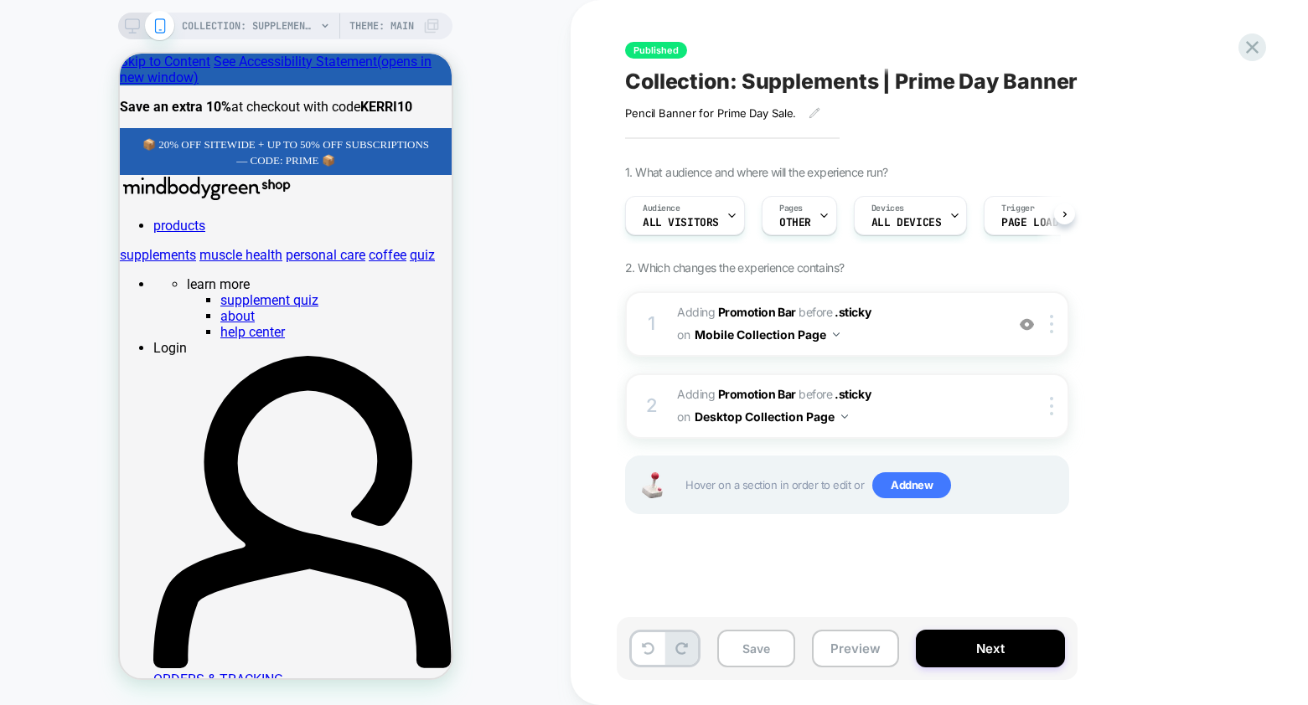
scroll to position [0, 1]
click at [126, 27] on icon at bounding box center [132, 25] width 15 height 15
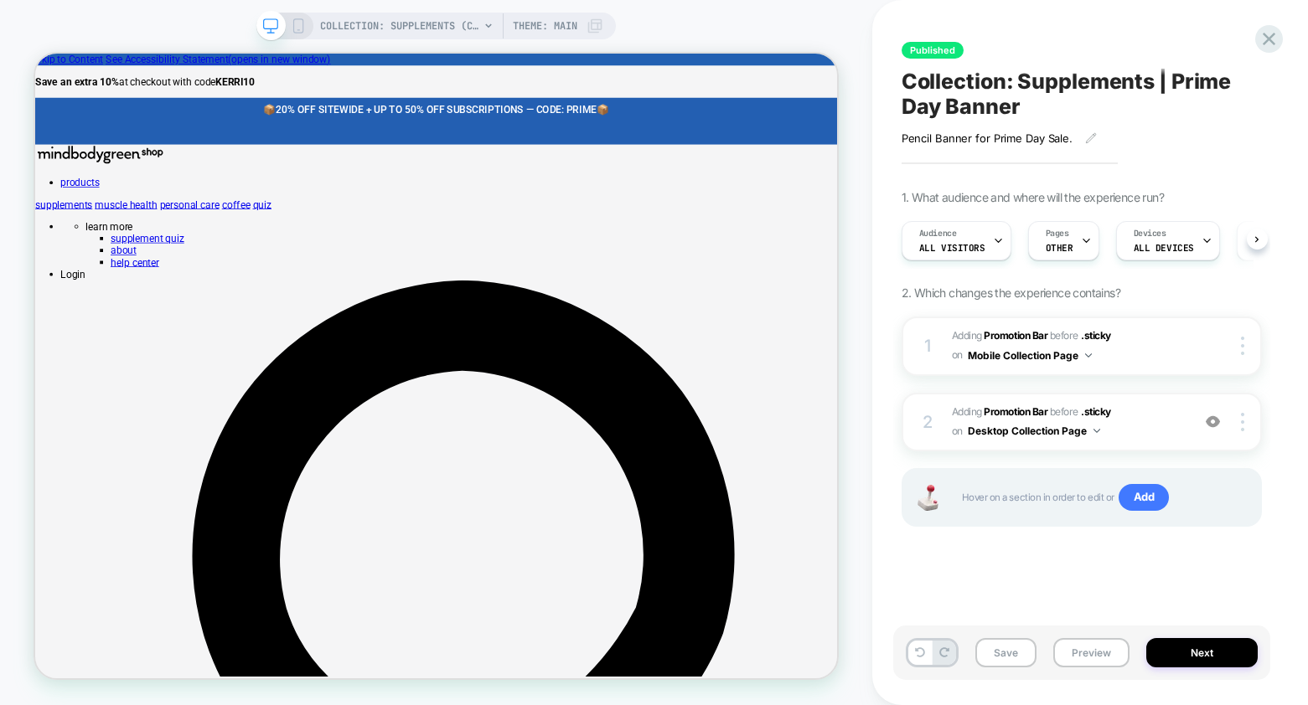
scroll to position [0, 1]
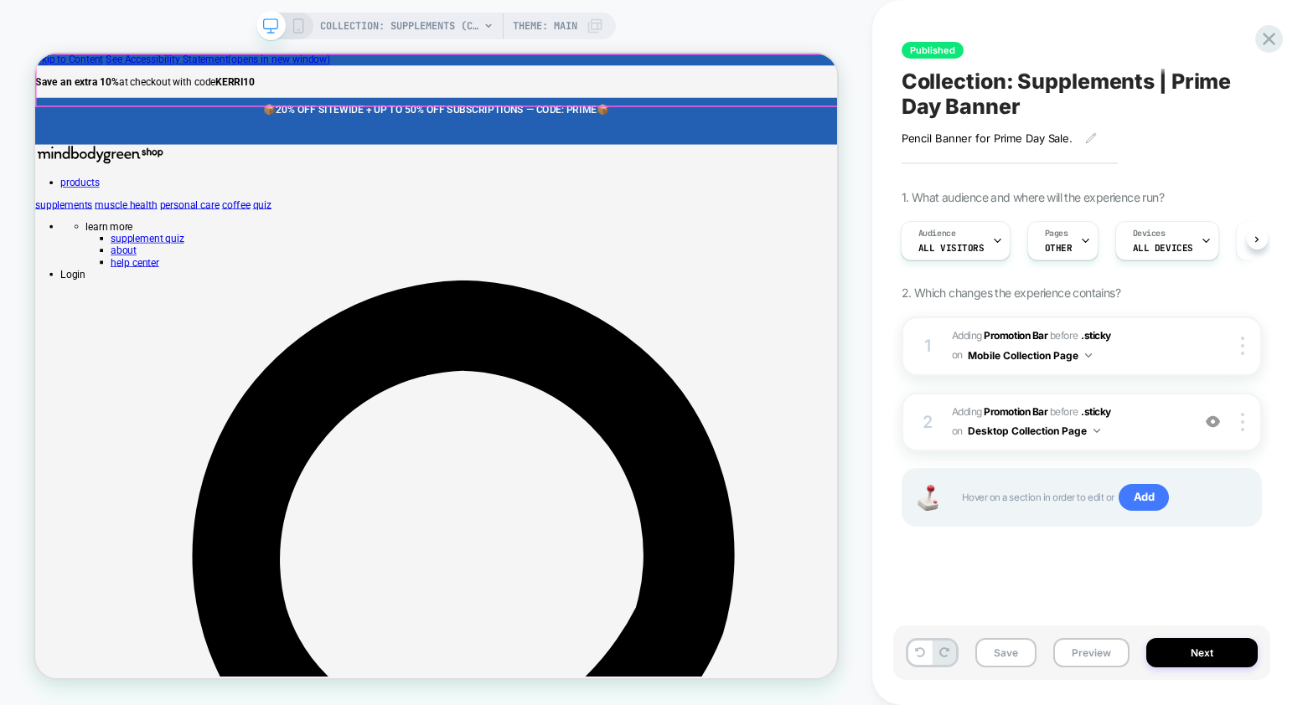
click at [929, 112] on div "📦 20% OFF SITEWIDE + UP TO 50% OFF SUBSCRIPTIONS — CODE: PRIME 📦 📦 20% OFF SITE…" at bounding box center [569, 143] width 1069 height 63
click at [929, 120] on p "📦 20% OFF SITEWIDE + UP TO 50% OFF SUBSCRIPTIONS — CODE: PRIME 📦" at bounding box center [570, 128] width 1010 height 16
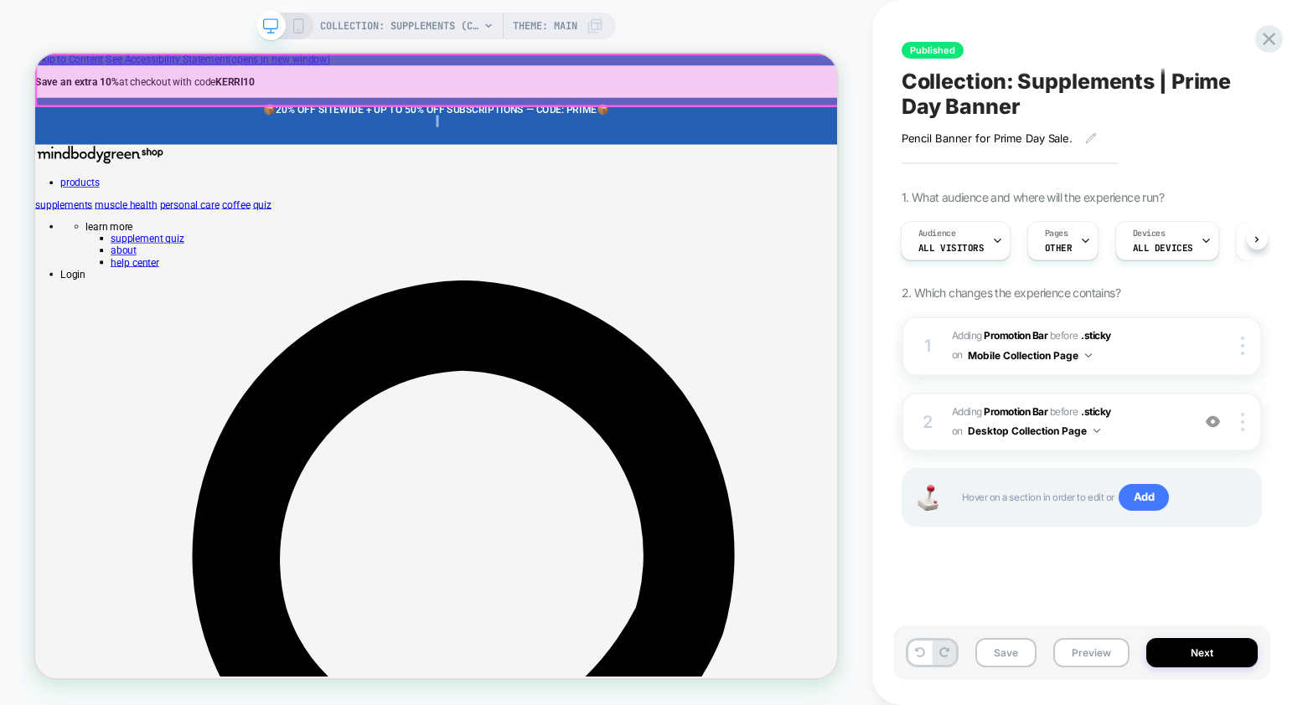
click at [929, 78] on div at bounding box center [571, 89] width 1069 height 68
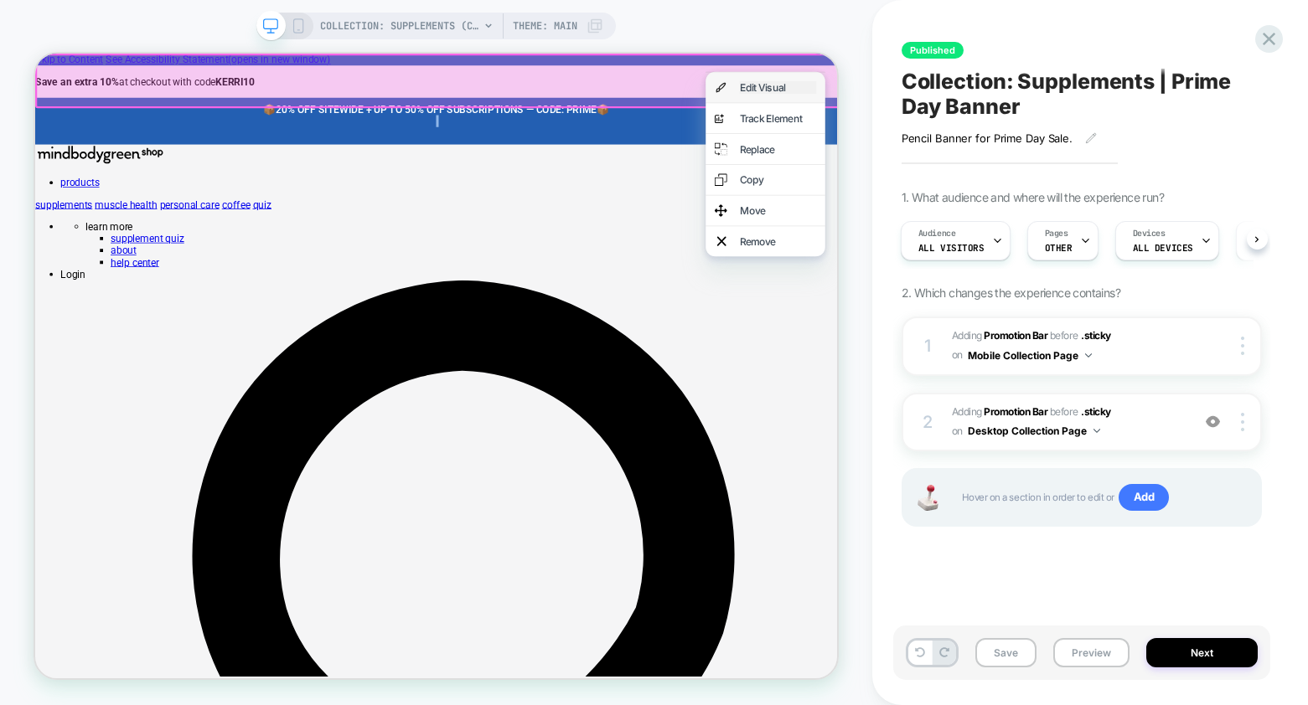
click at [974, 94] on div "Edit Visual" at bounding box center [1025, 98] width 102 height 17
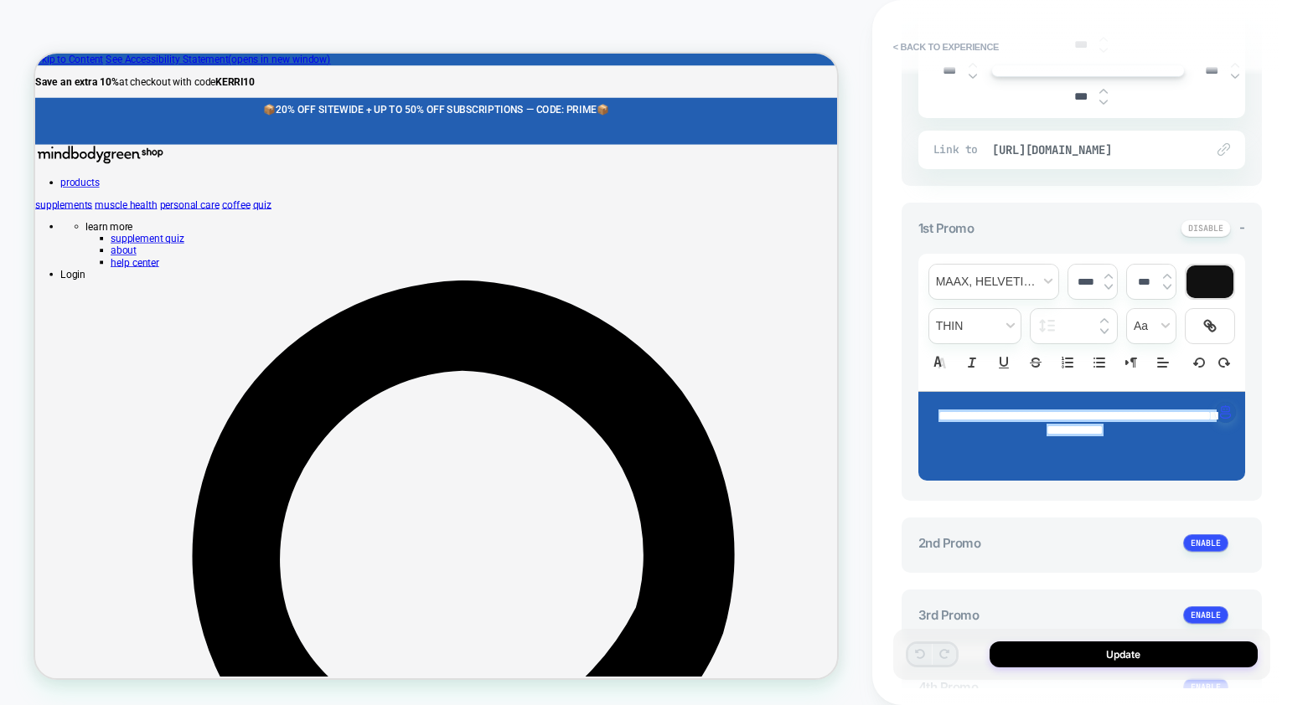
click at [1091, 464] on p at bounding box center [1075, 456] width 281 height 15
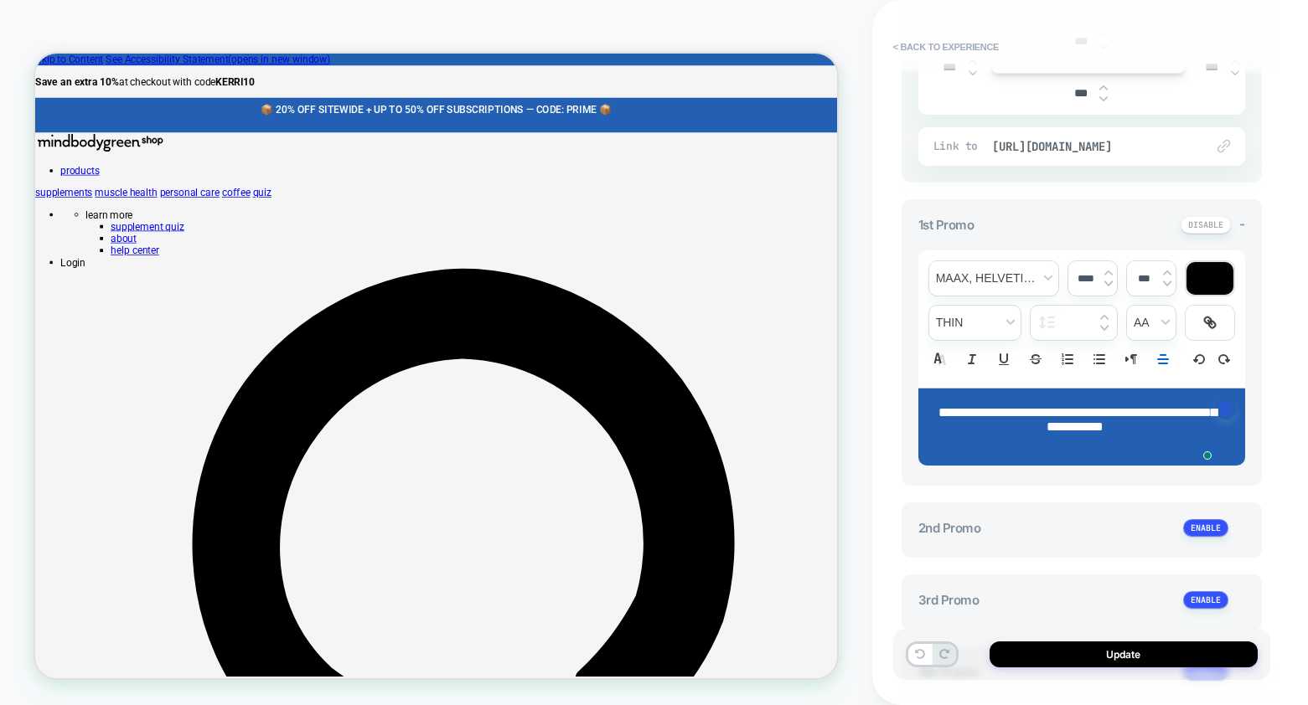
type input "****"
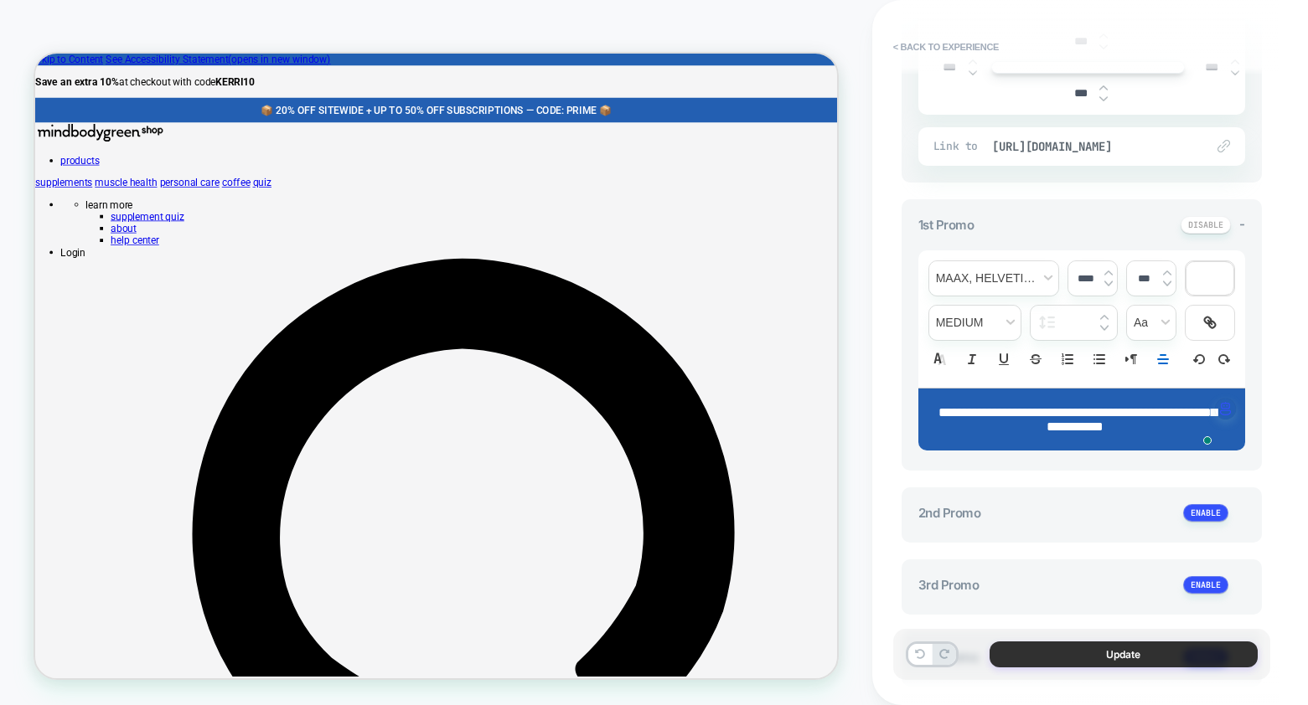
click at [1075, 652] on button "Update" at bounding box center [1123, 655] width 268 height 26
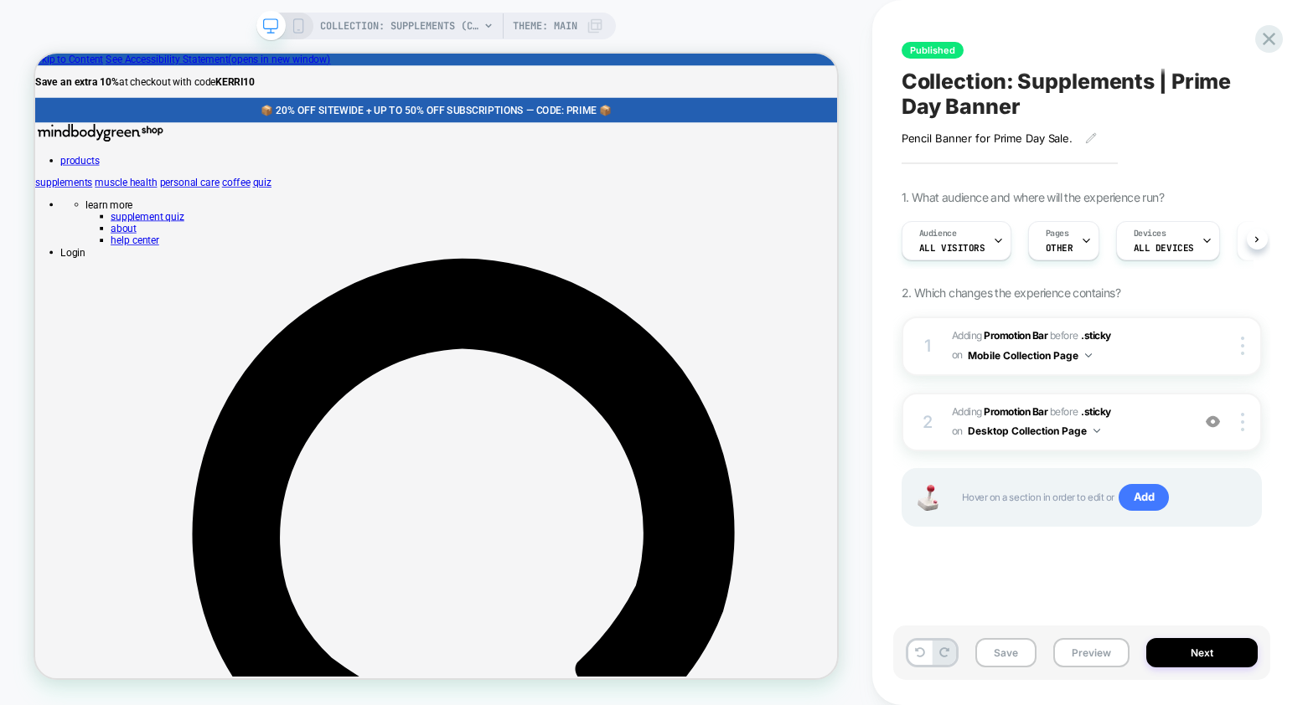
scroll to position [0, 1]
click at [1168, 653] on button "Next" at bounding box center [1201, 652] width 111 height 29
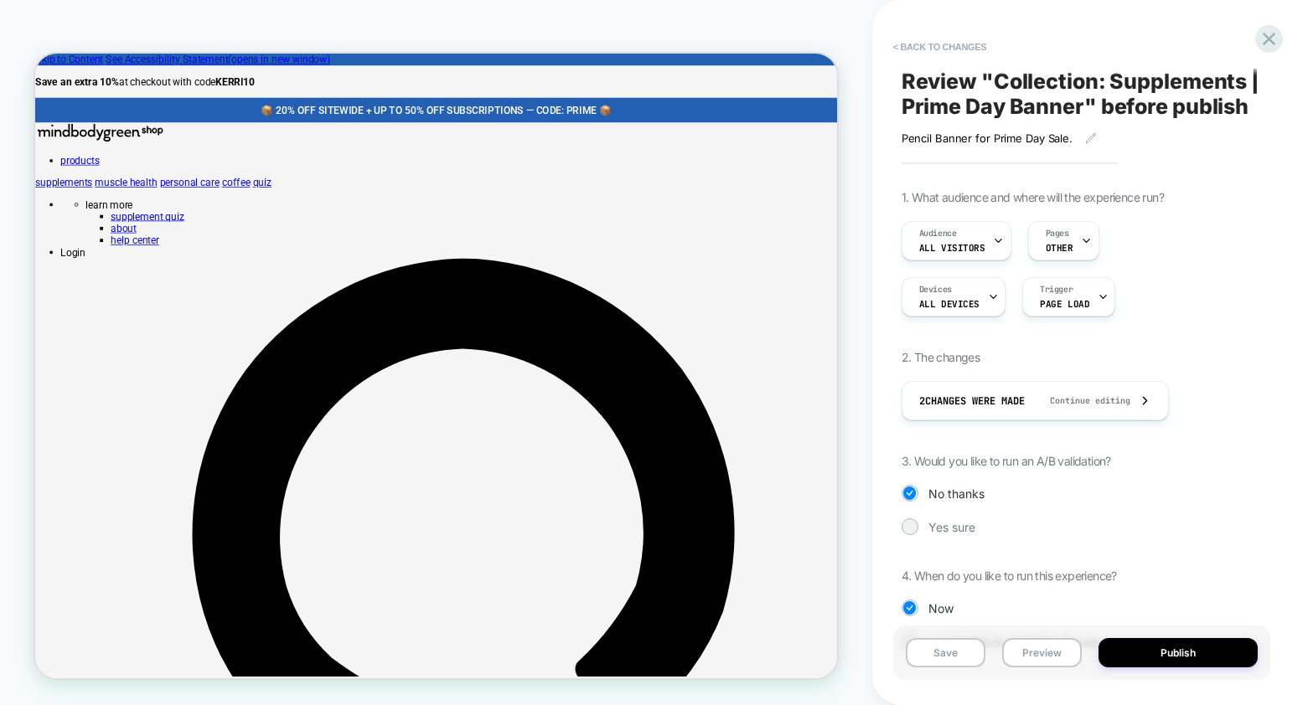
click at [1168, 653] on button "Publish" at bounding box center [1177, 652] width 159 height 29
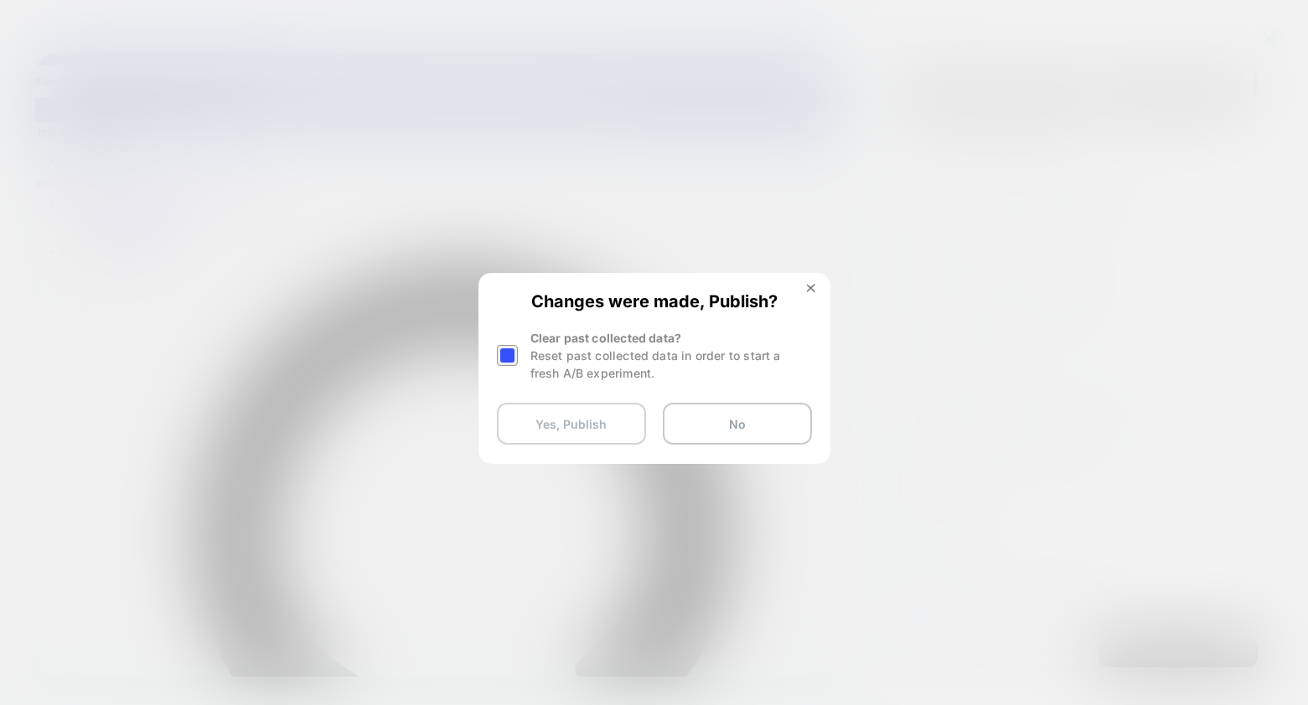
click at [599, 411] on button "Yes, Publish" at bounding box center [571, 424] width 149 height 42
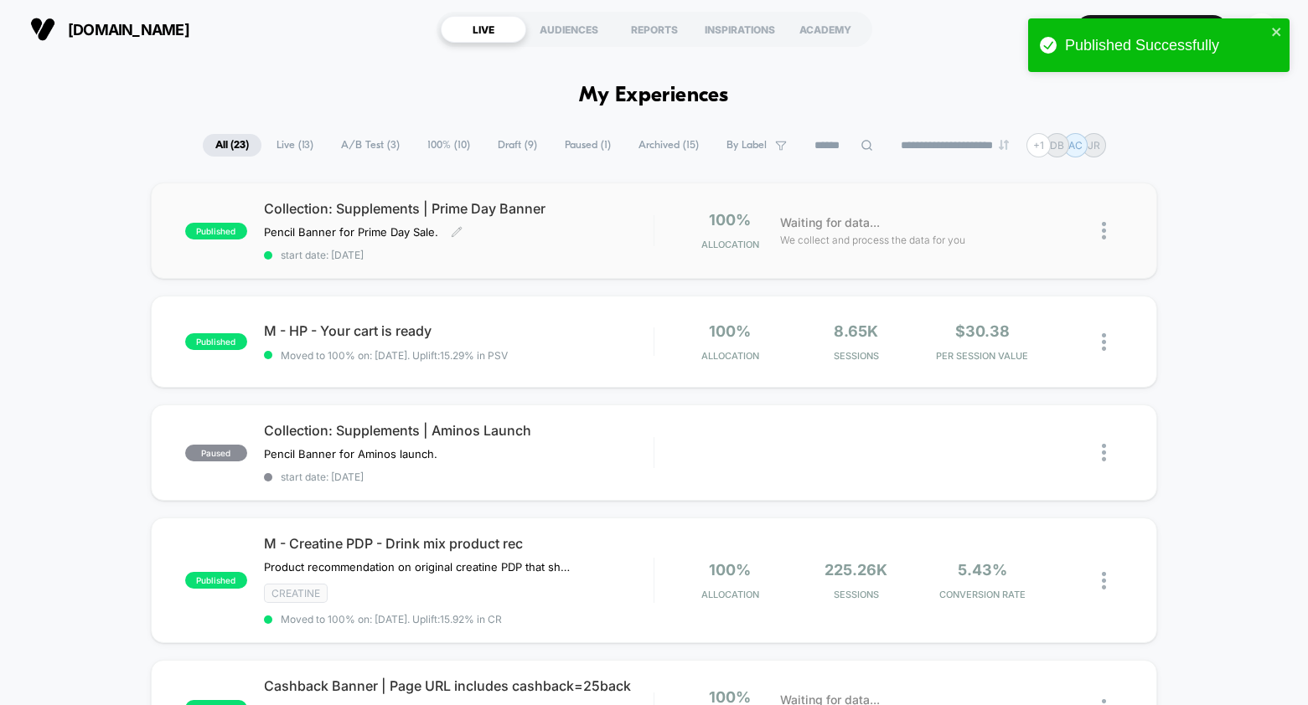
click at [612, 244] on div "Collection: Supplements | Prime Day Banner Pencil Banner for Prime Day Sale.﻿ C…" at bounding box center [459, 230] width 390 height 61
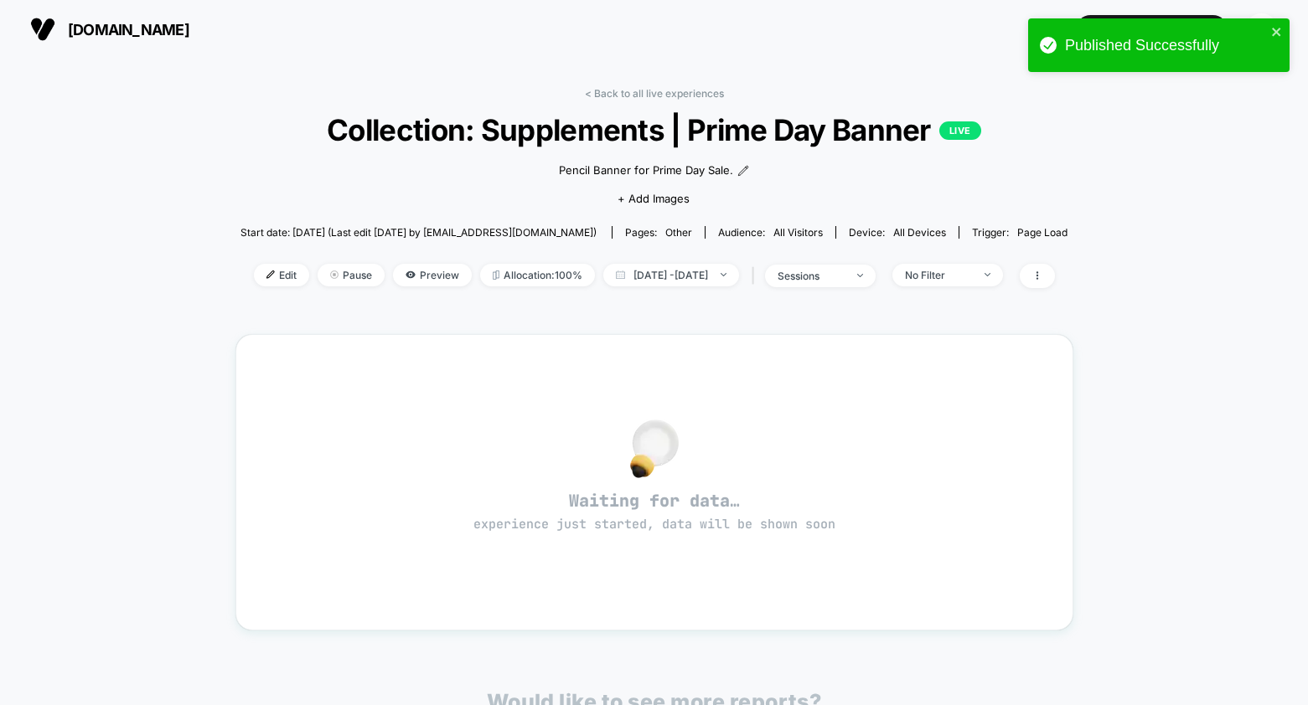
click at [265, 287] on span "Edit" at bounding box center [281, 275] width 55 height 23
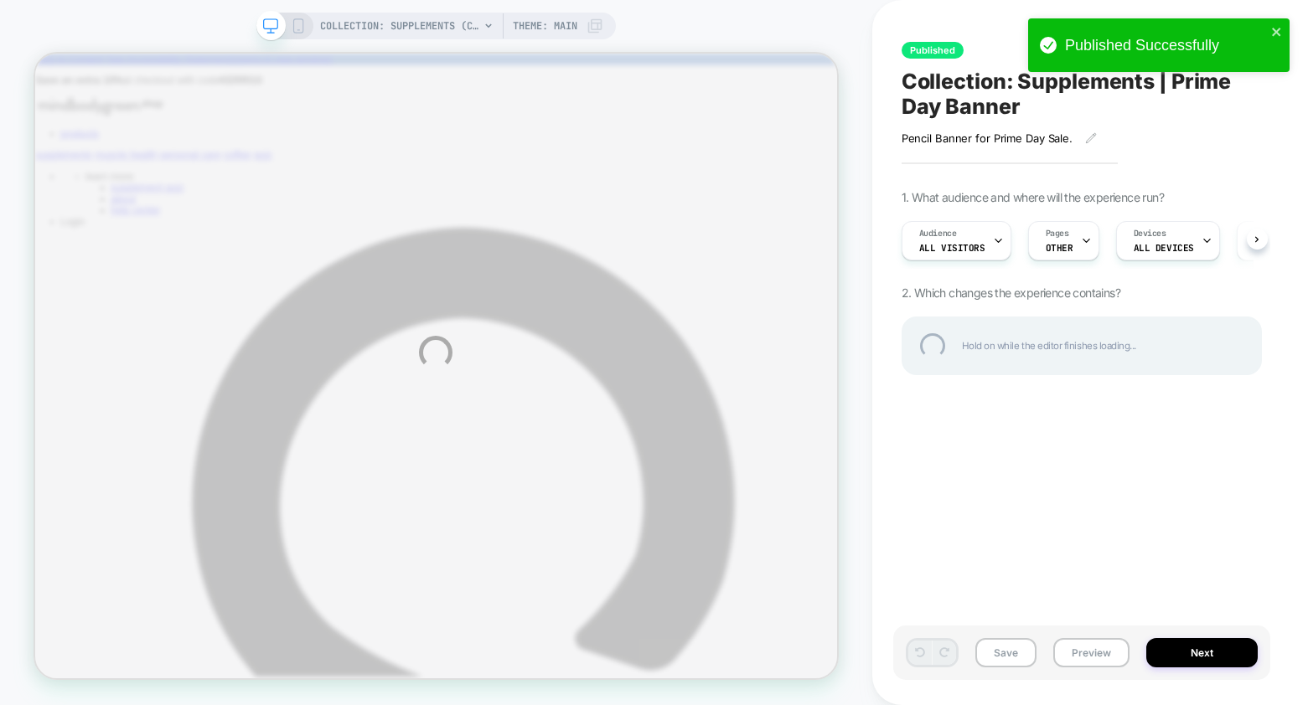
click at [299, 28] on div "COLLECTION: Supplements (Category) COLLECTION: Supplements (Category) Theme: MA…" at bounding box center [654, 352] width 1308 height 705
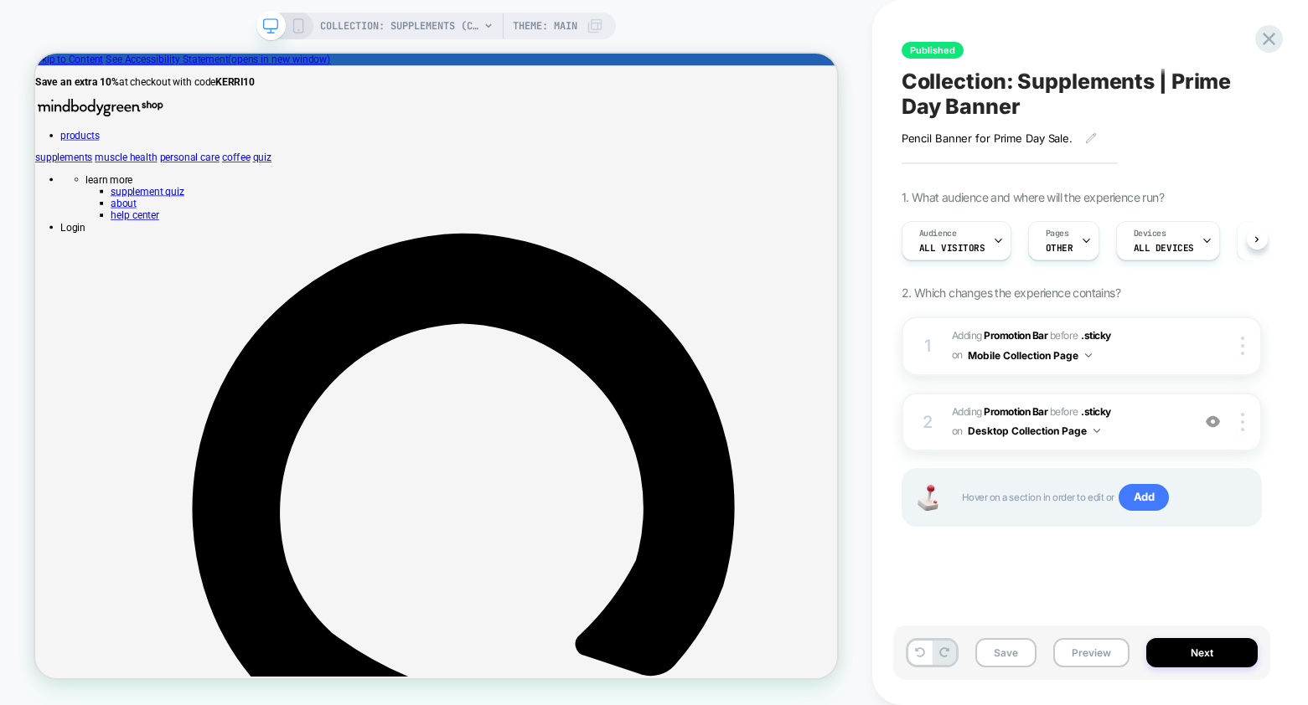
click at [299, 28] on icon at bounding box center [298, 25] width 15 height 15
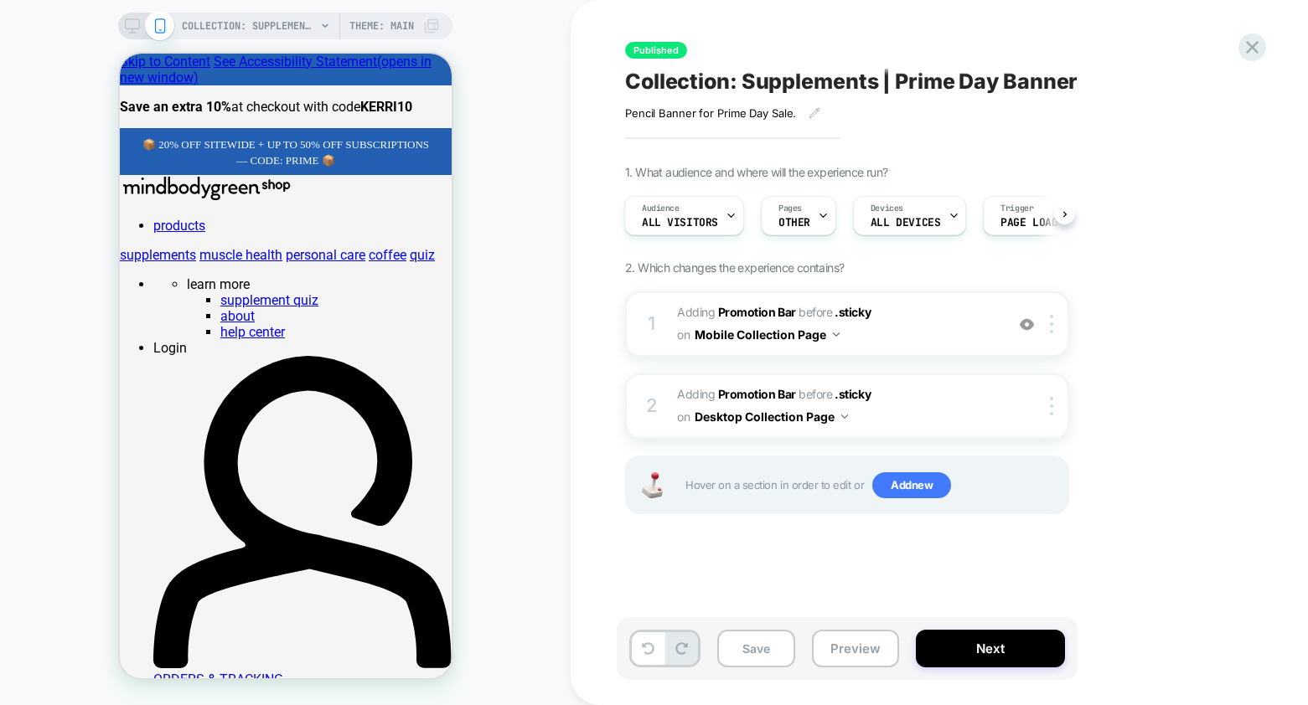
scroll to position [0, 2]
click at [1168, 49] on icon at bounding box center [1252, 47] width 13 height 13
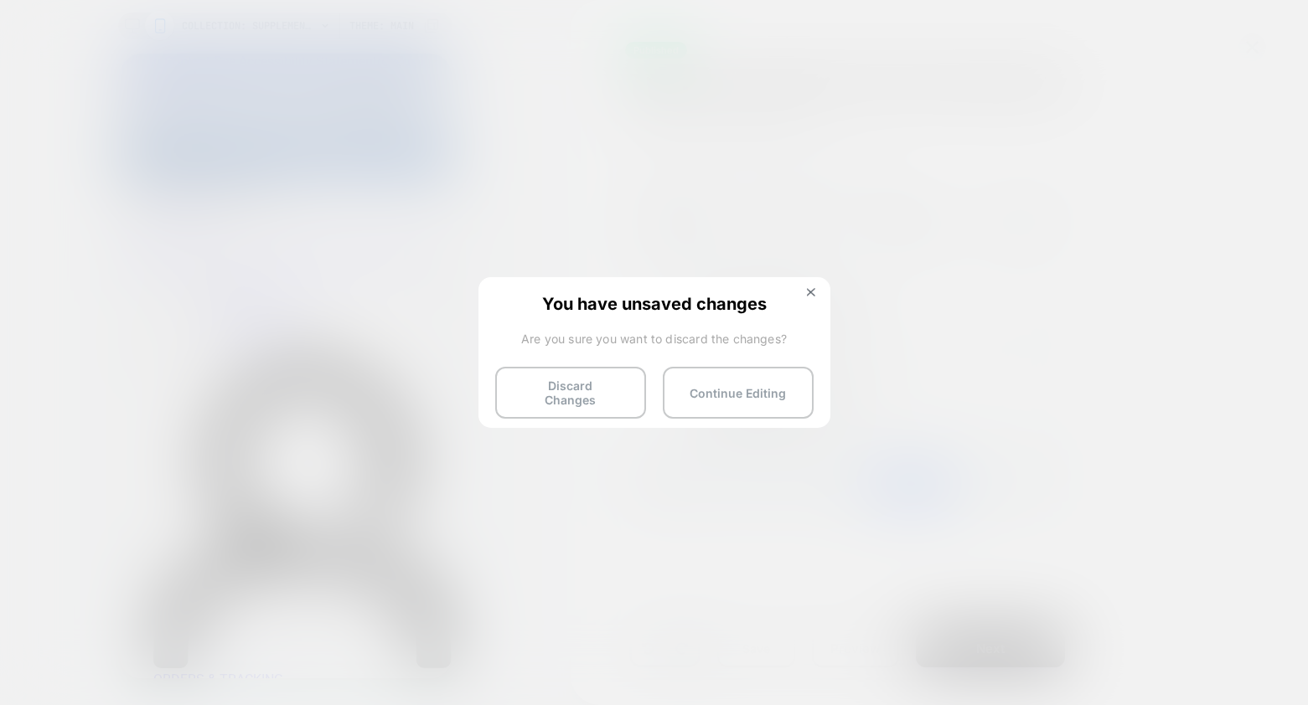
click at [815, 291] on button at bounding box center [811, 294] width 18 height 14
